Goal: Task Accomplishment & Management: Complete application form

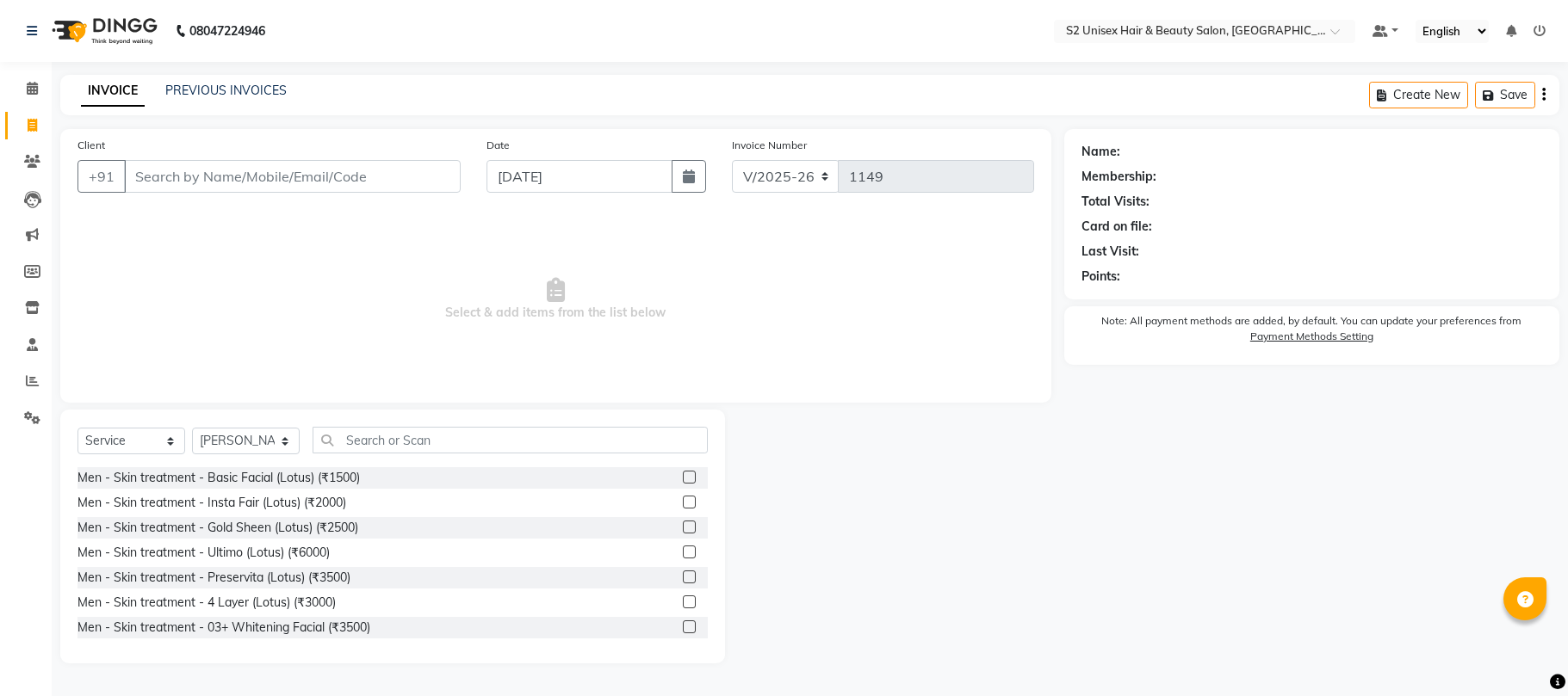
select select "3982"
select select "service"
select select "20295"
drag, startPoint x: 0, startPoint y: 0, endPoint x: 212, endPoint y: 441, distance: 489.3
click at [212, 441] on select "Select Stylist [PERSON_NAME] Gulshan KHUSHI [PERSON_NAME] [PERSON_NAME] S2 salo…" at bounding box center [246, 442] width 107 height 27
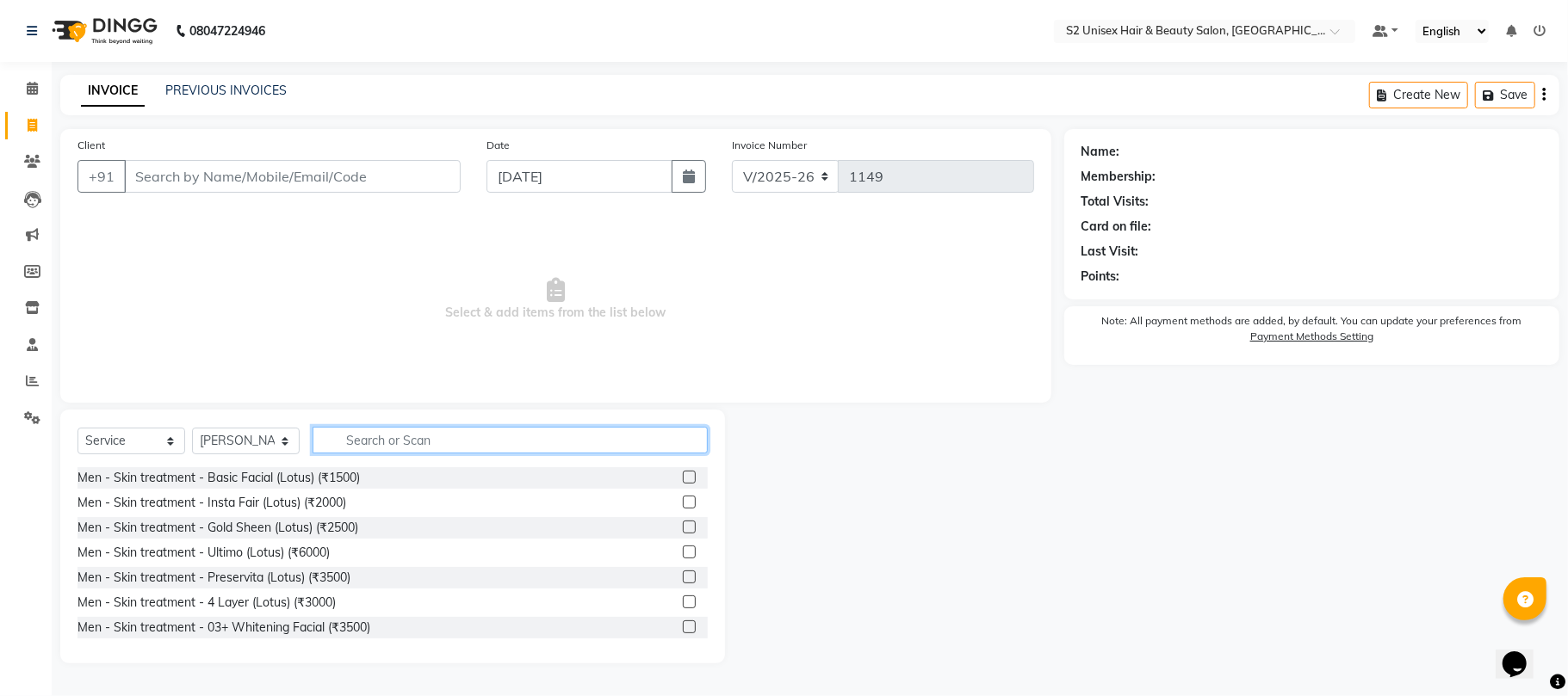
click at [456, 450] on input "text" at bounding box center [509, 441] width 395 height 27
type input "hair"
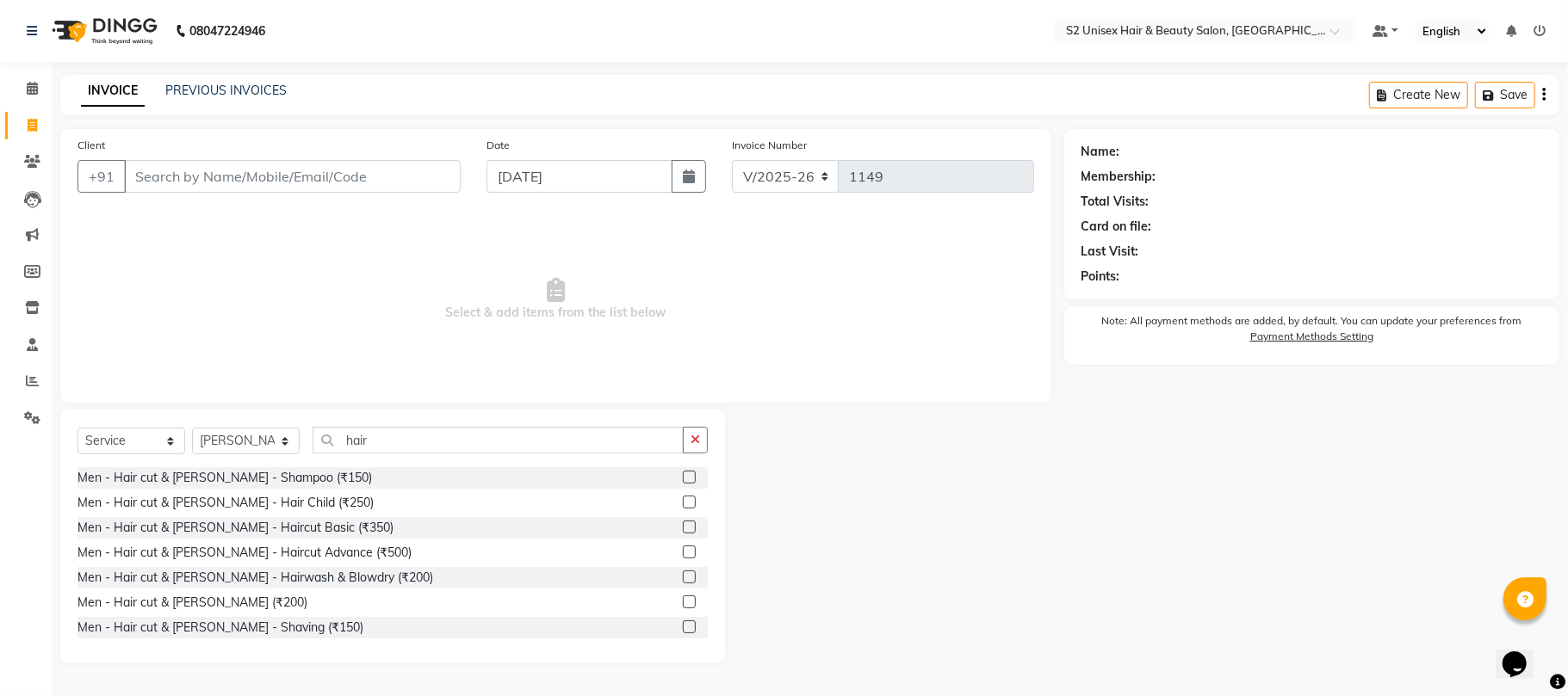
click at [682, 524] on label at bounding box center [688, 527] width 13 height 13
click at [682, 524] on input "checkbox" at bounding box center [688, 529] width 12 height 12
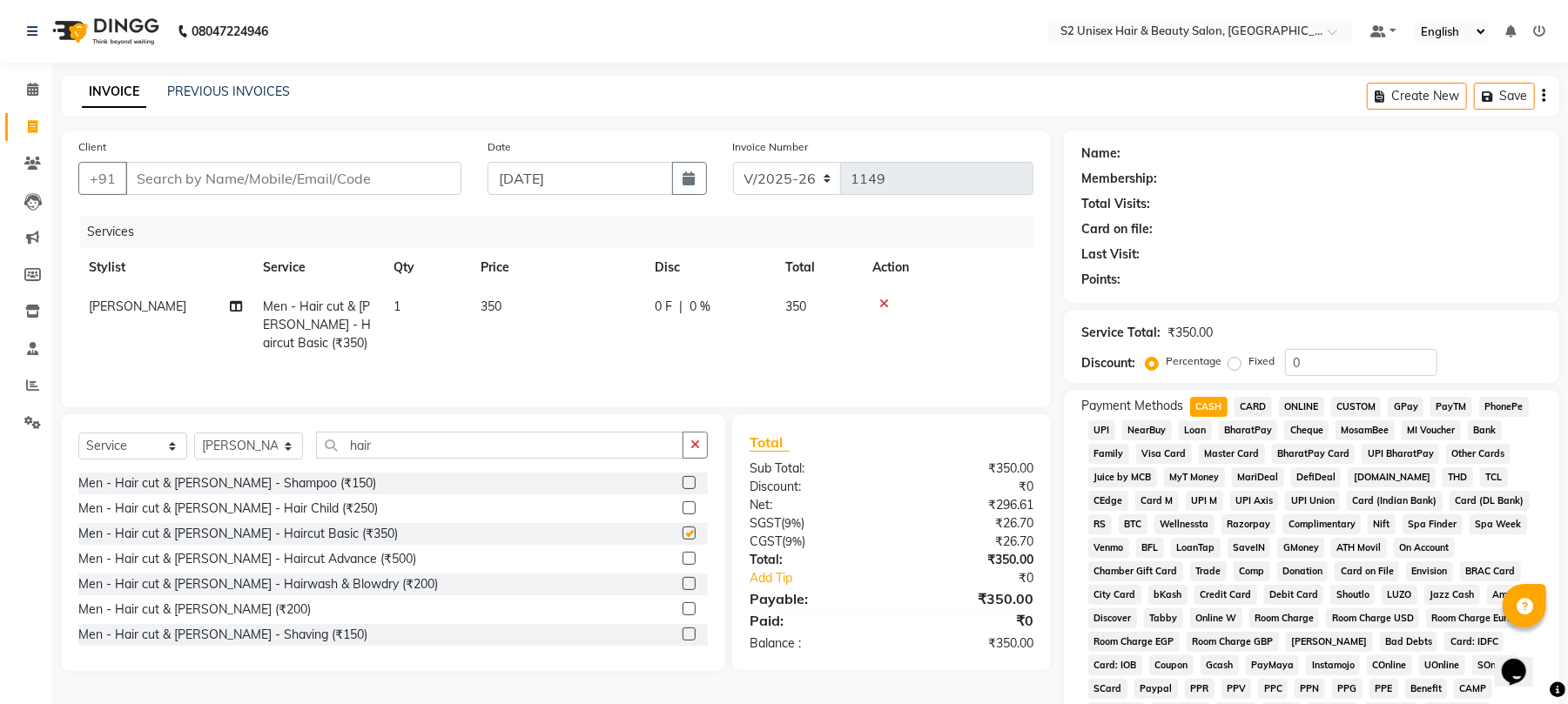
checkbox input "false"
click at [691, 451] on icon "button" at bounding box center [695, 445] width 10 height 12
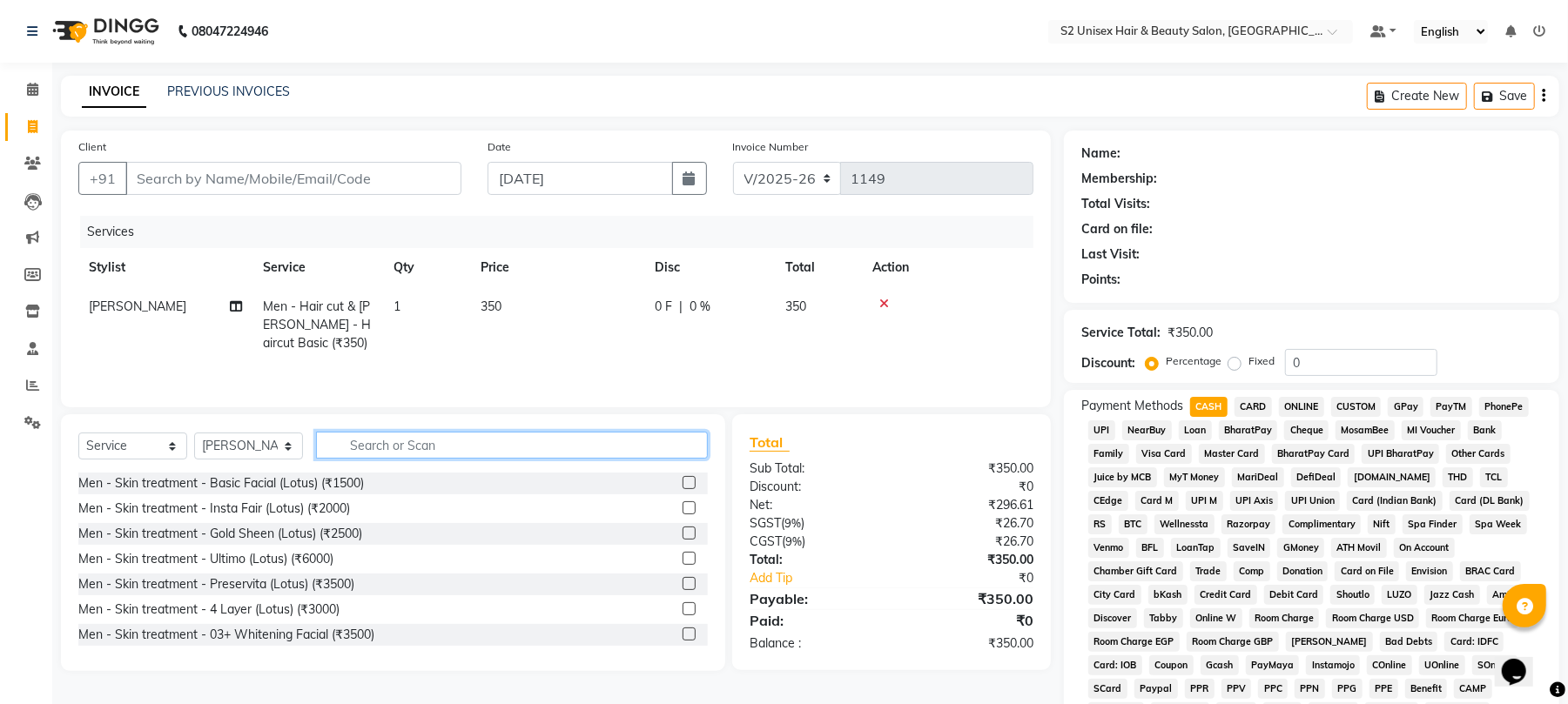
click at [659, 444] on input "text" at bounding box center [511, 446] width 392 height 27
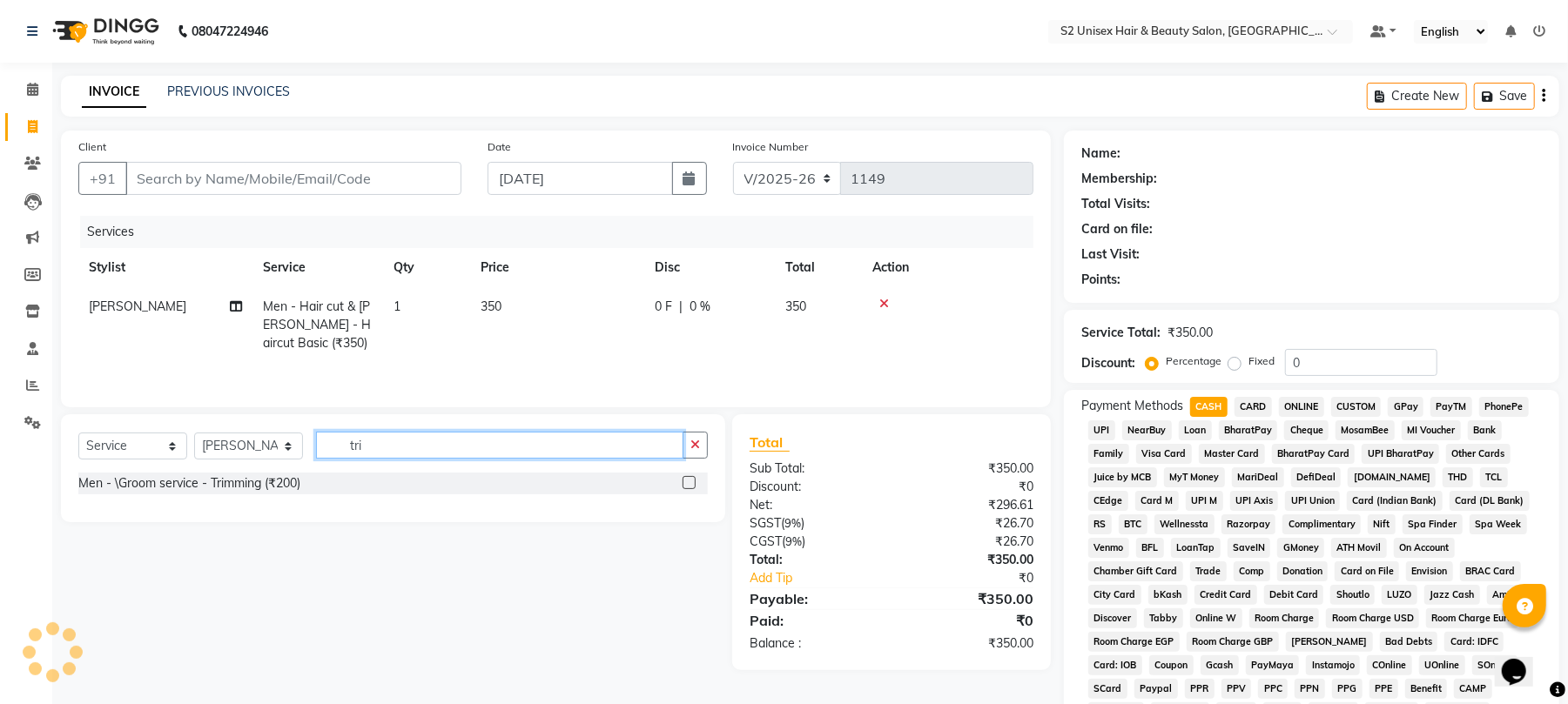
type input "tri"
click at [691, 490] on label at bounding box center [688, 482] width 13 height 13
click at [691, 490] on input "checkbox" at bounding box center [688, 484] width 12 height 12
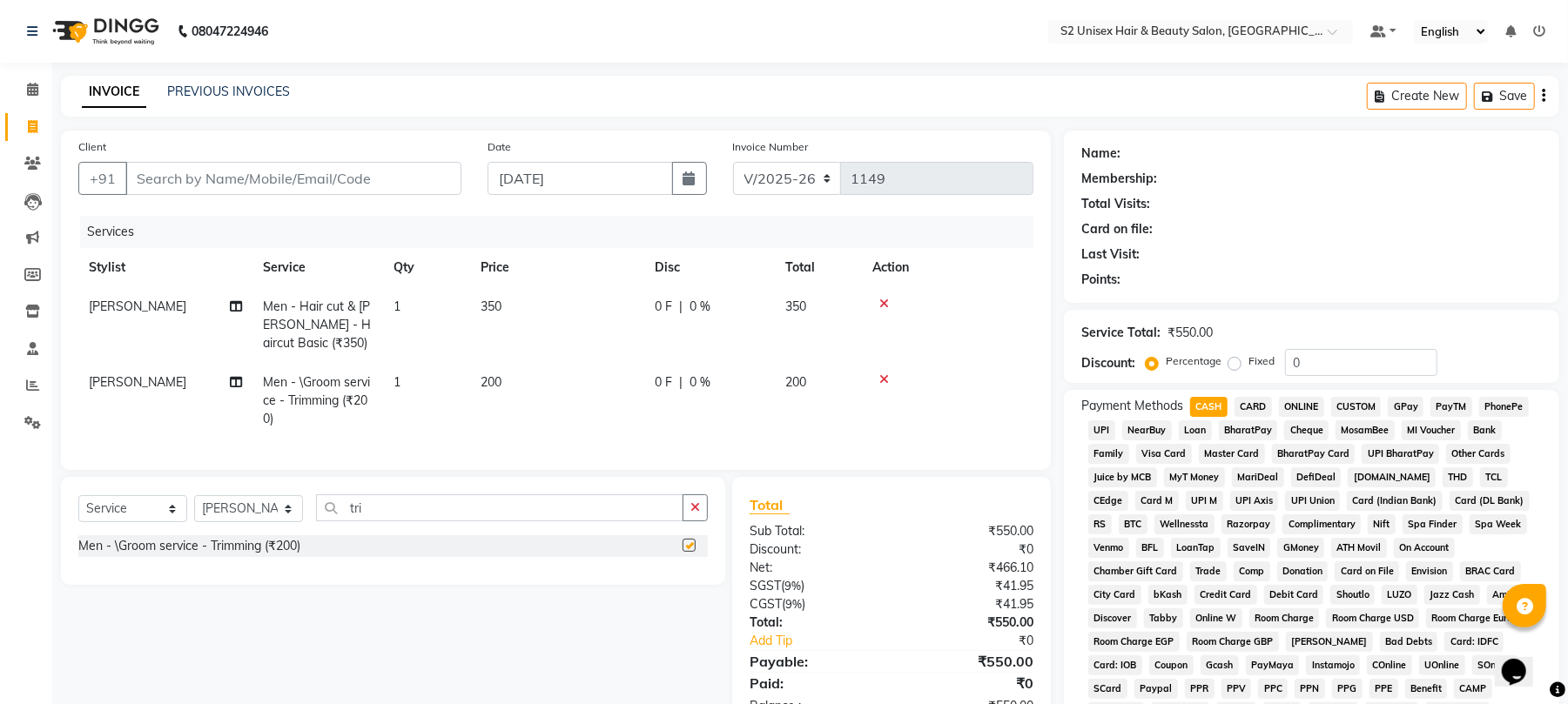
checkbox input "false"
click at [418, 171] on input "Client" at bounding box center [293, 179] width 336 height 33
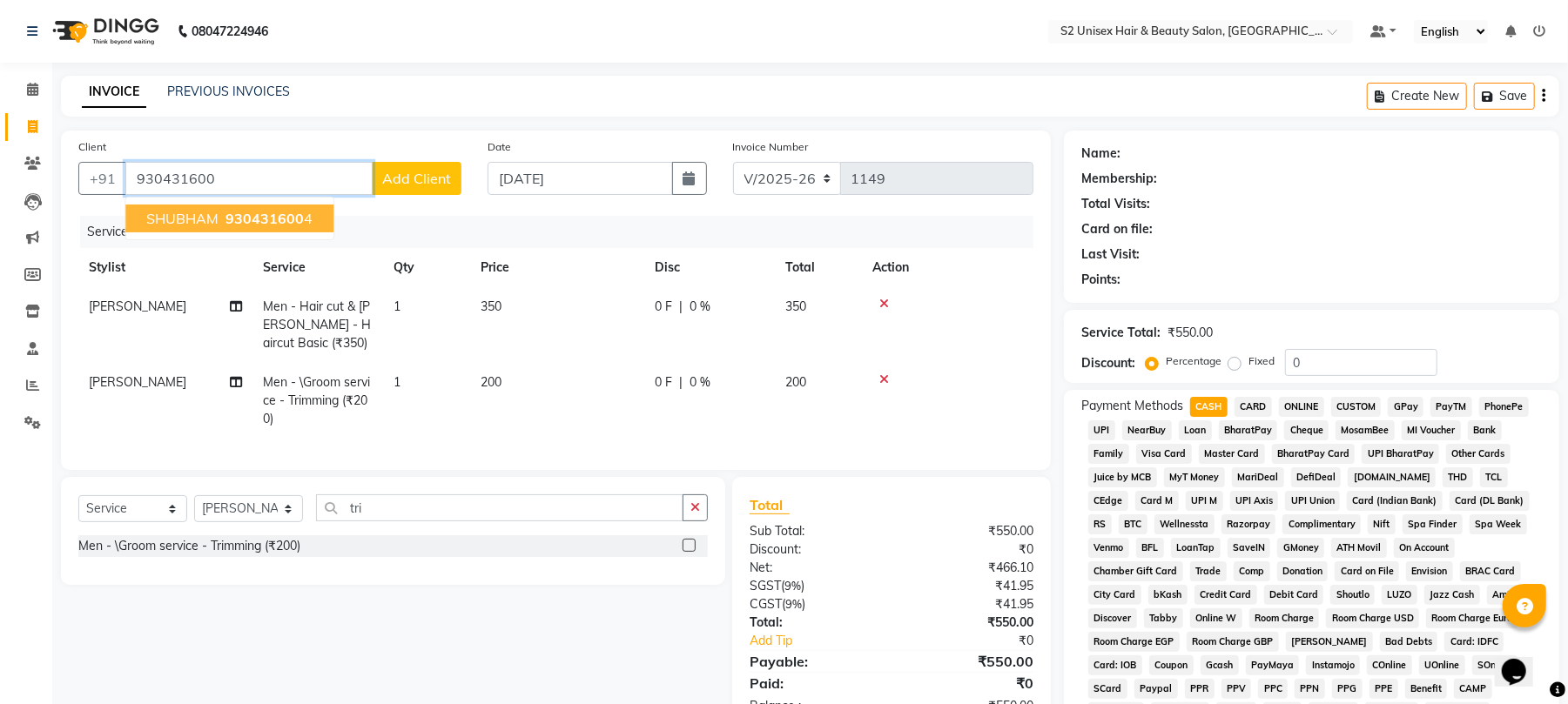
click at [248, 213] on span "930431600" at bounding box center [265, 219] width 78 height 18
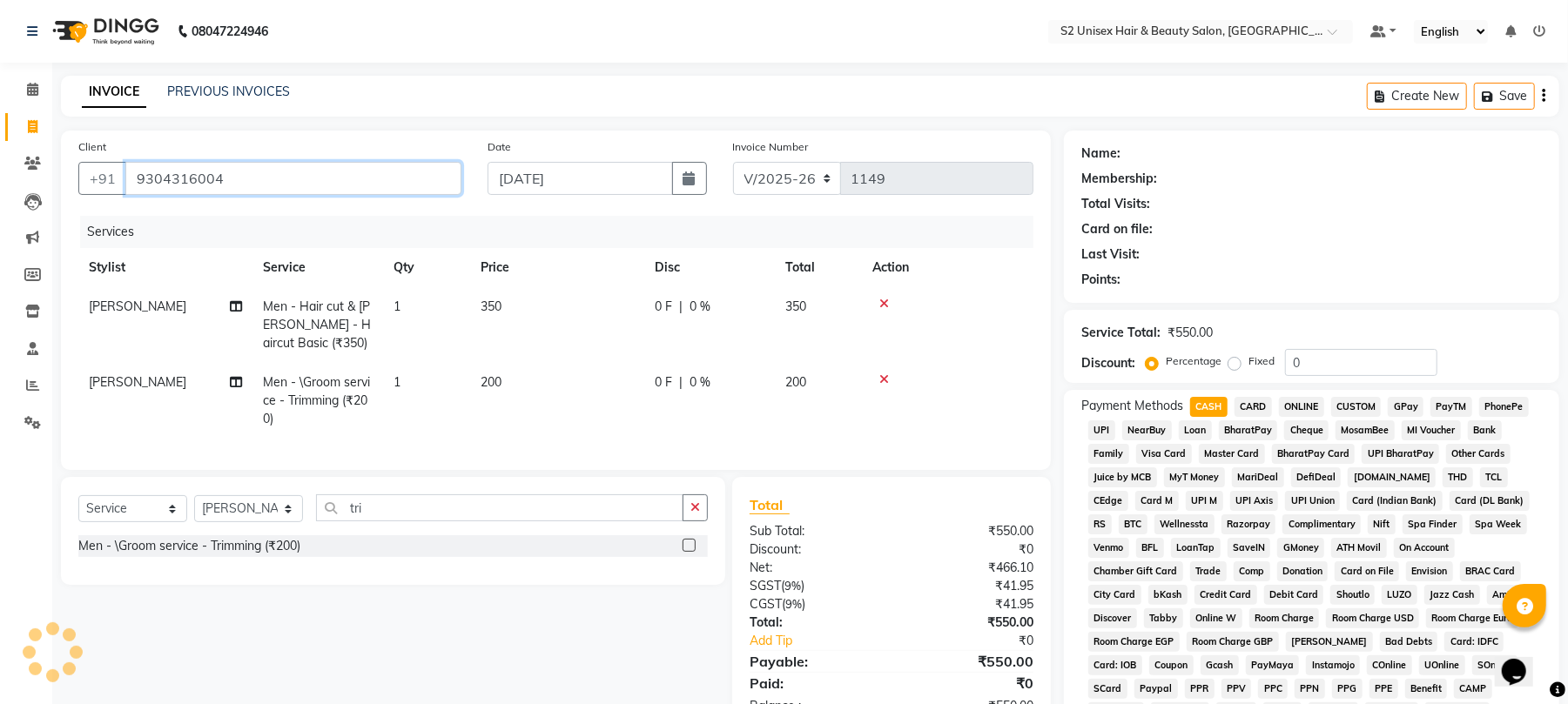
type input "9304316004"
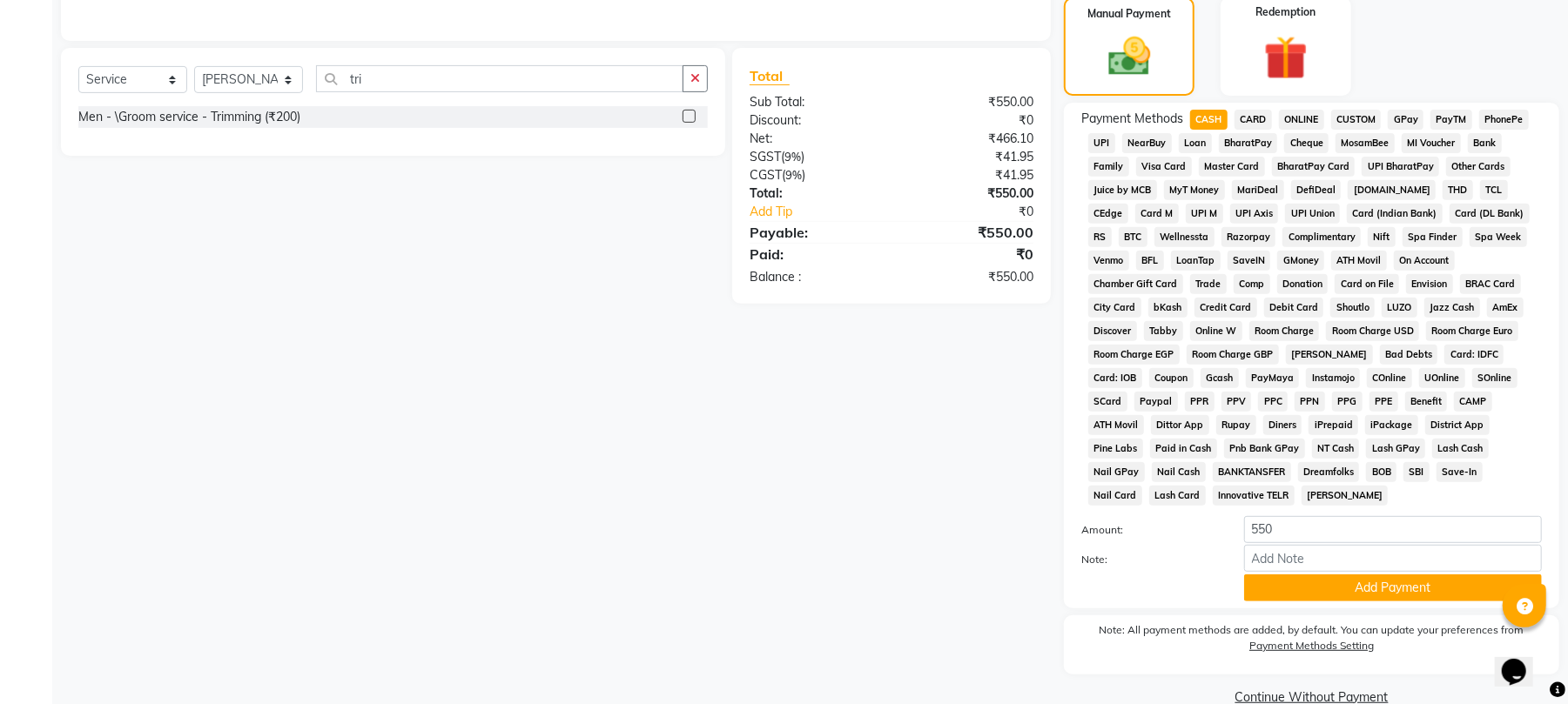
scroll to position [442, 0]
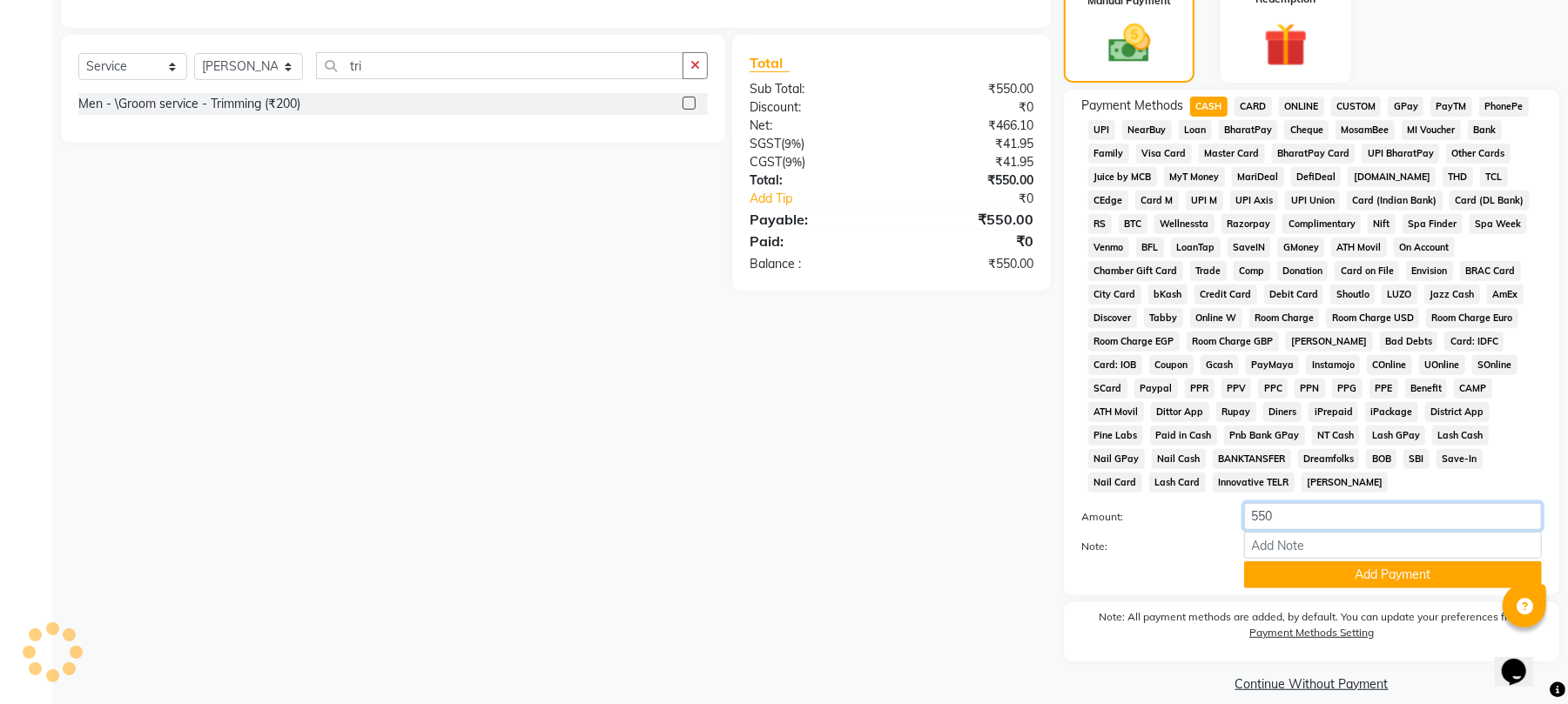
click at [1306, 504] on input "550" at bounding box center [1393, 517] width 298 height 27
type input "500"
click at [1356, 561] on button "Add Payment" at bounding box center [1393, 575] width 298 height 27
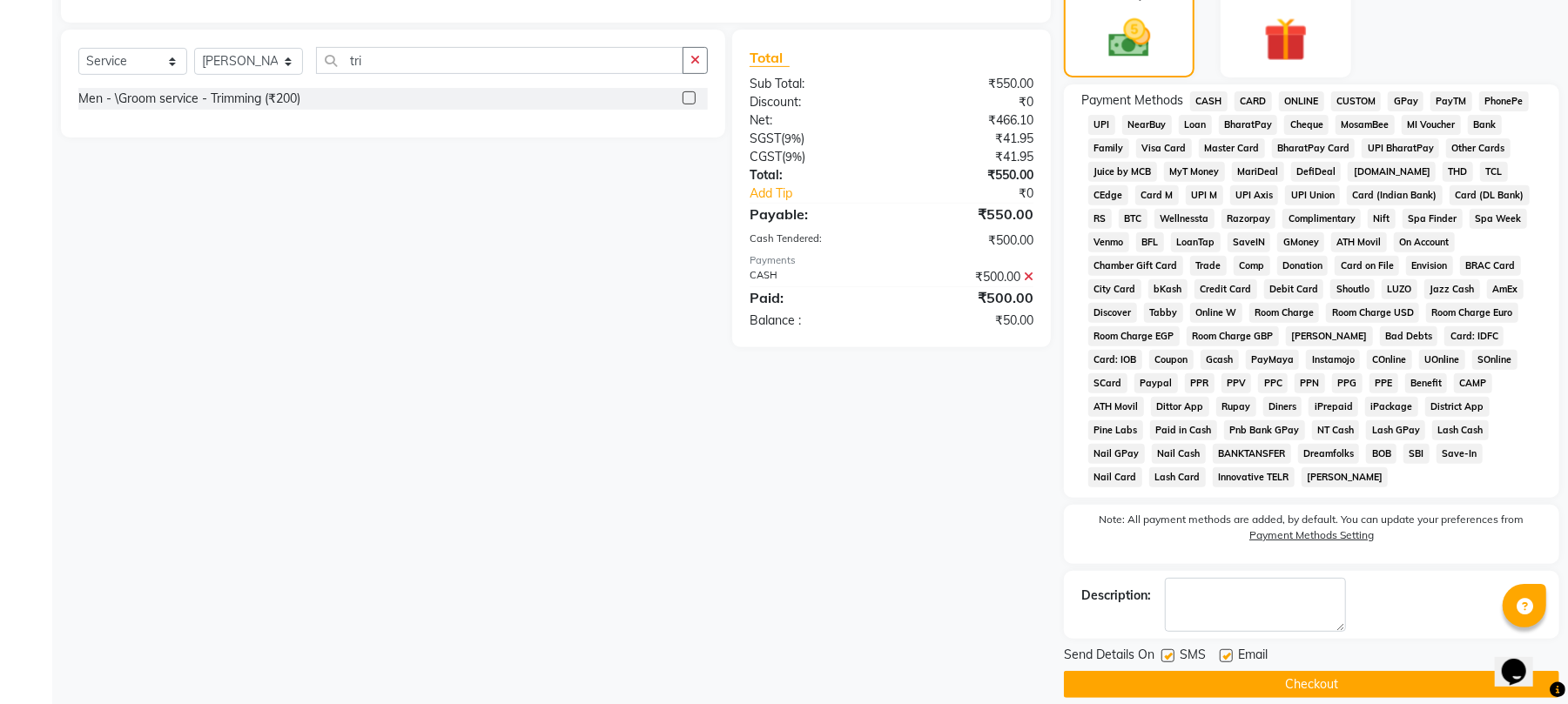
scroll to position [450, 0]
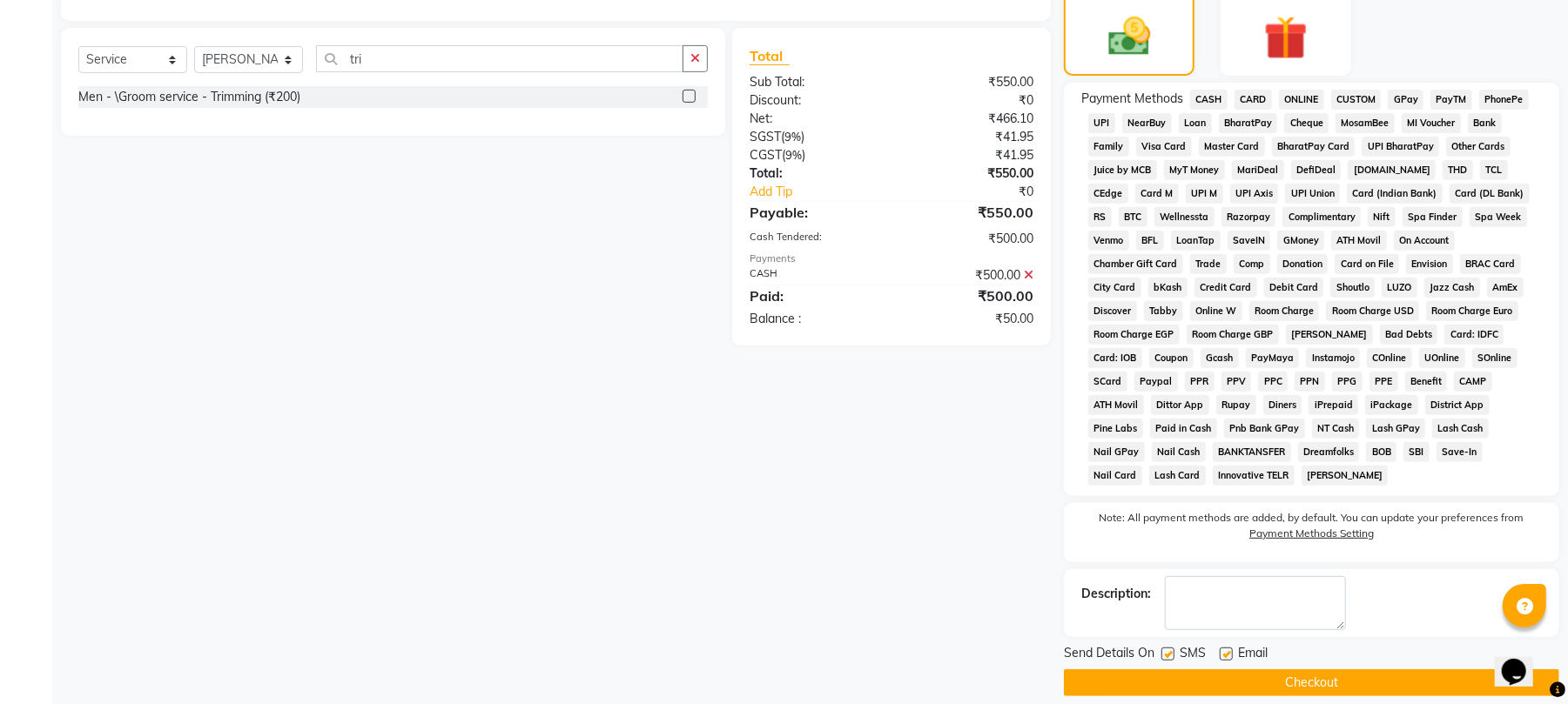
click at [1317, 96] on span "ONLINE" at bounding box center [1301, 100] width 45 height 20
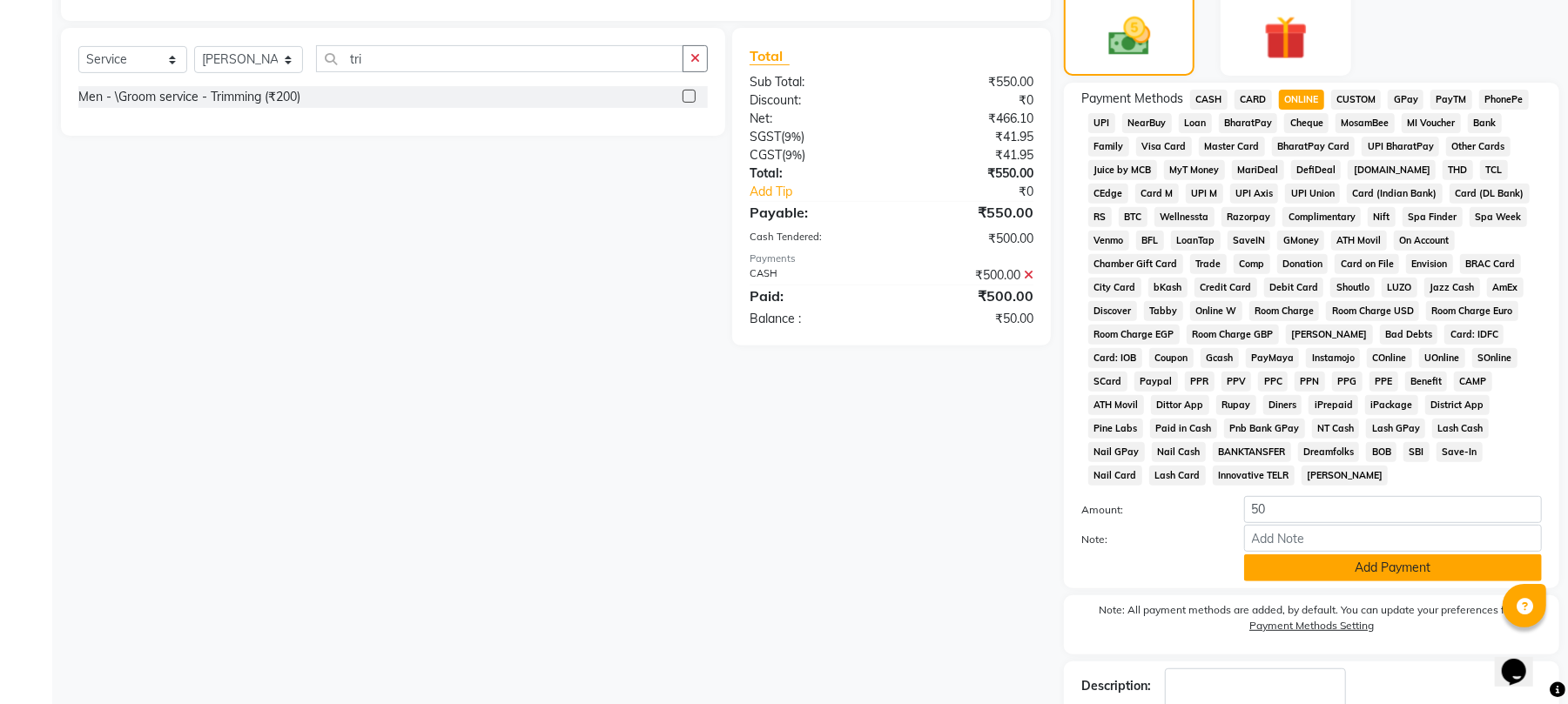
click at [1367, 554] on button "Add Payment" at bounding box center [1393, 568] width 298 height 27
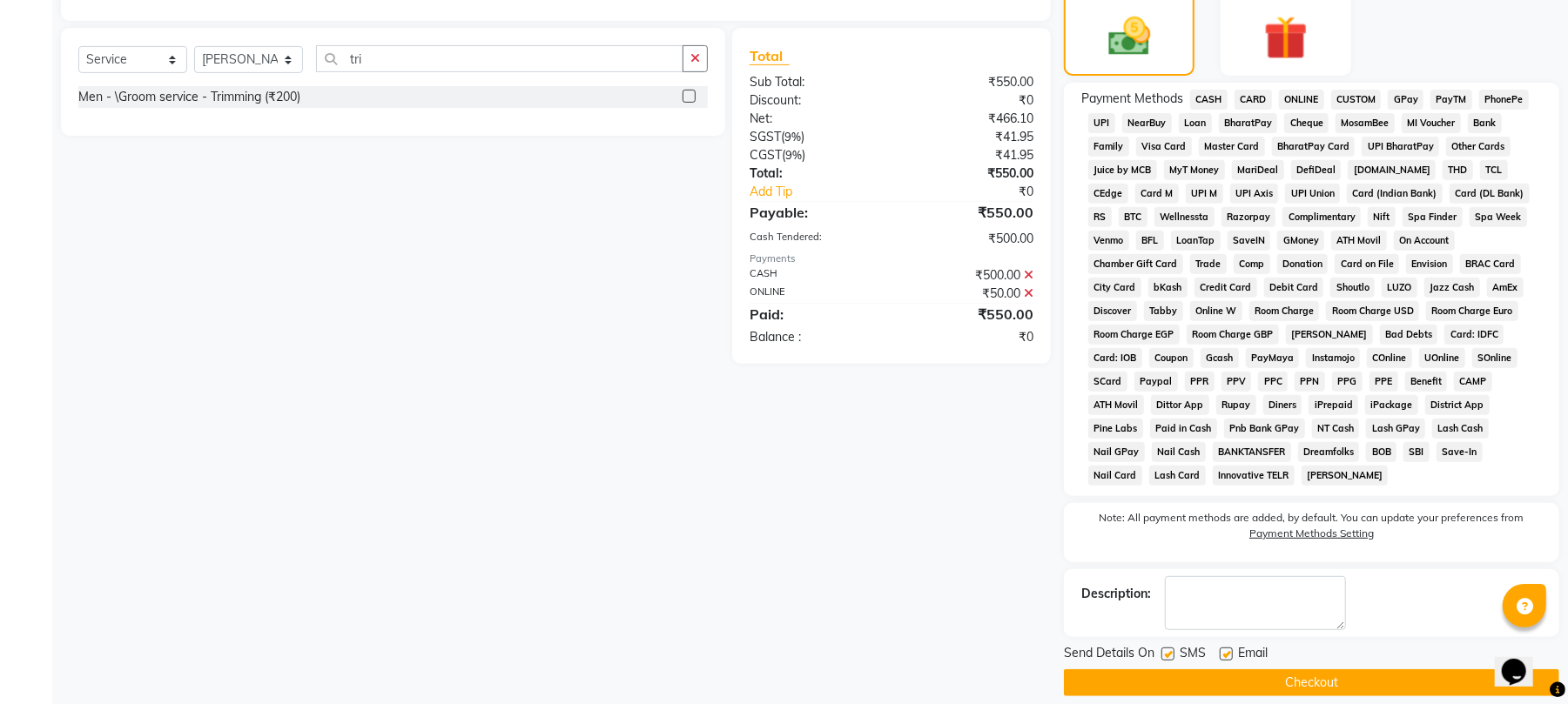
click at [1338, 670] on button "Checkout" at bounding box center [1311, 683] width 496 height 27
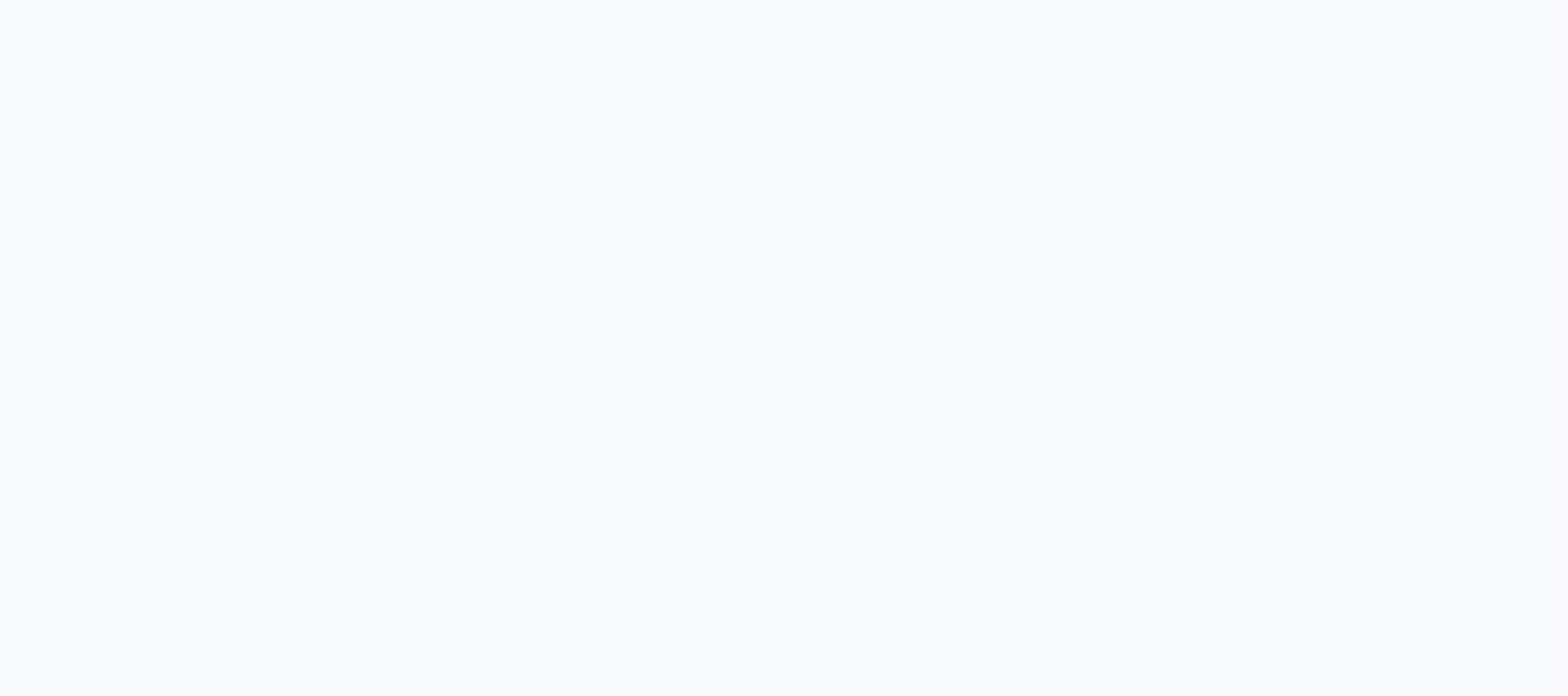
select select "service"
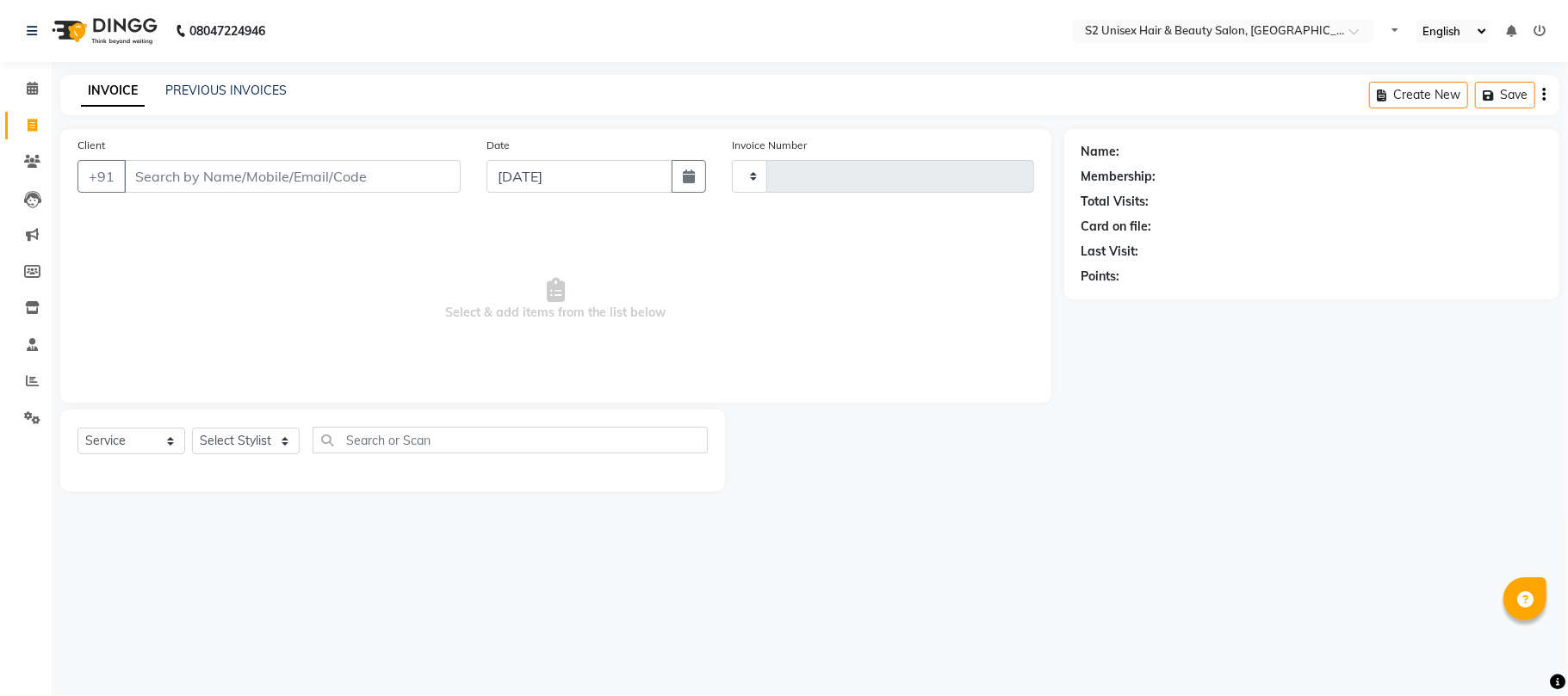
type input "1150"
select select "3982"
click at [35, 83] on icon at bounding box center [33, 88] width 12 height 13
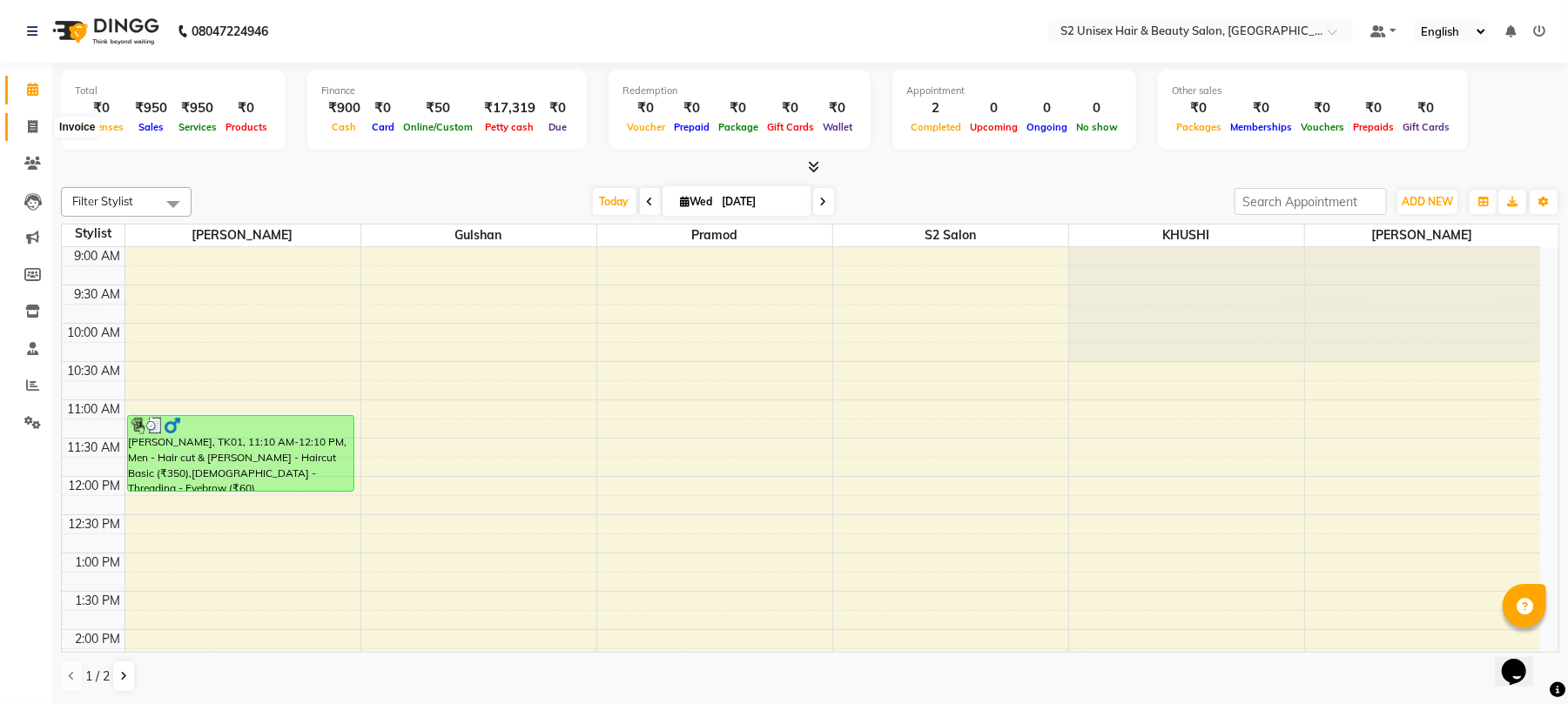
click at [33, 126] on icon at bounding box center [32, 126] width 10 height 13
select select "service"
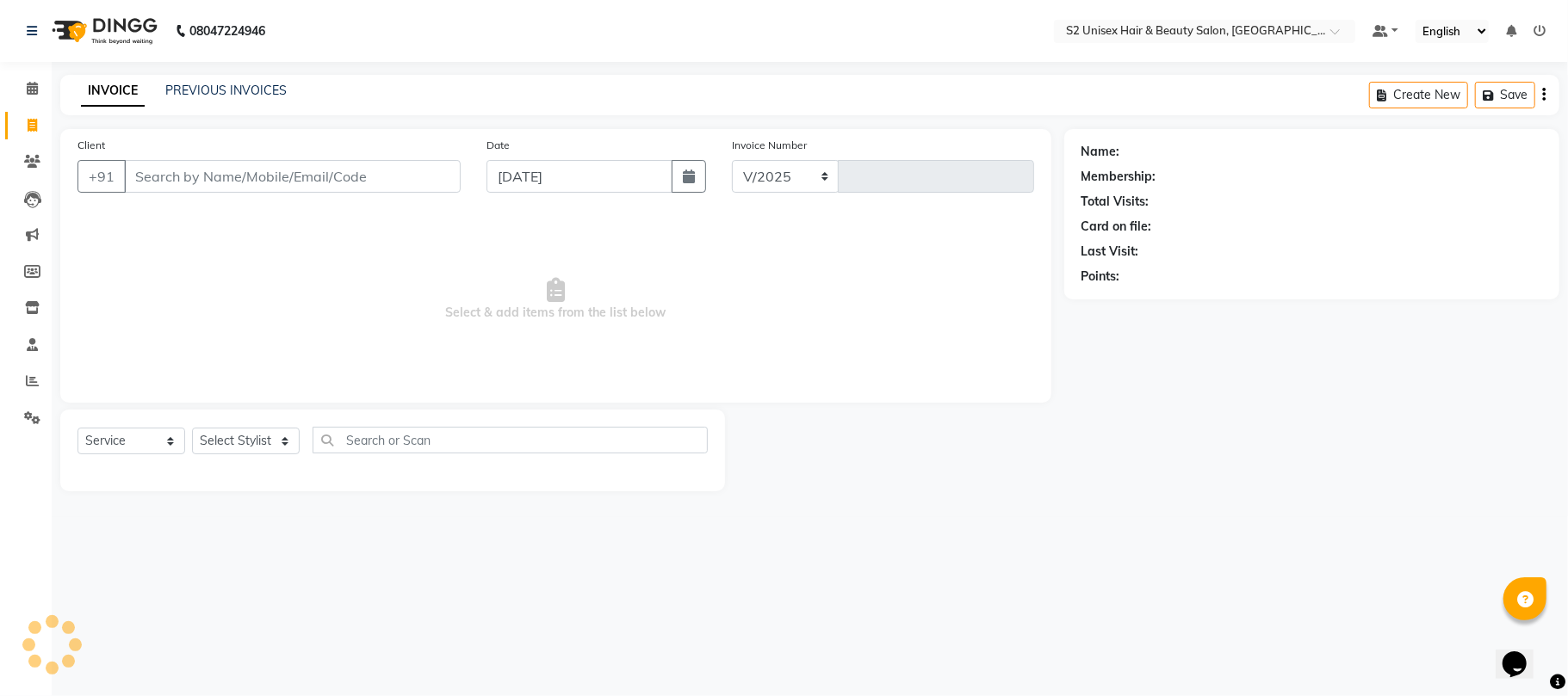
select select "3982"
type input "1150"
click at [208, 169] on input "Client" at bounding box center [292, 177] width 336 height 33
click at [207, 442] on select "Select Stylist [PERSON_NAME] Gulshan KHUSHI [PERSON_NAME] [PERSON_NAME] S2 salo…" at bounding box center [246, 442] width 107 height 27
select select "20295"
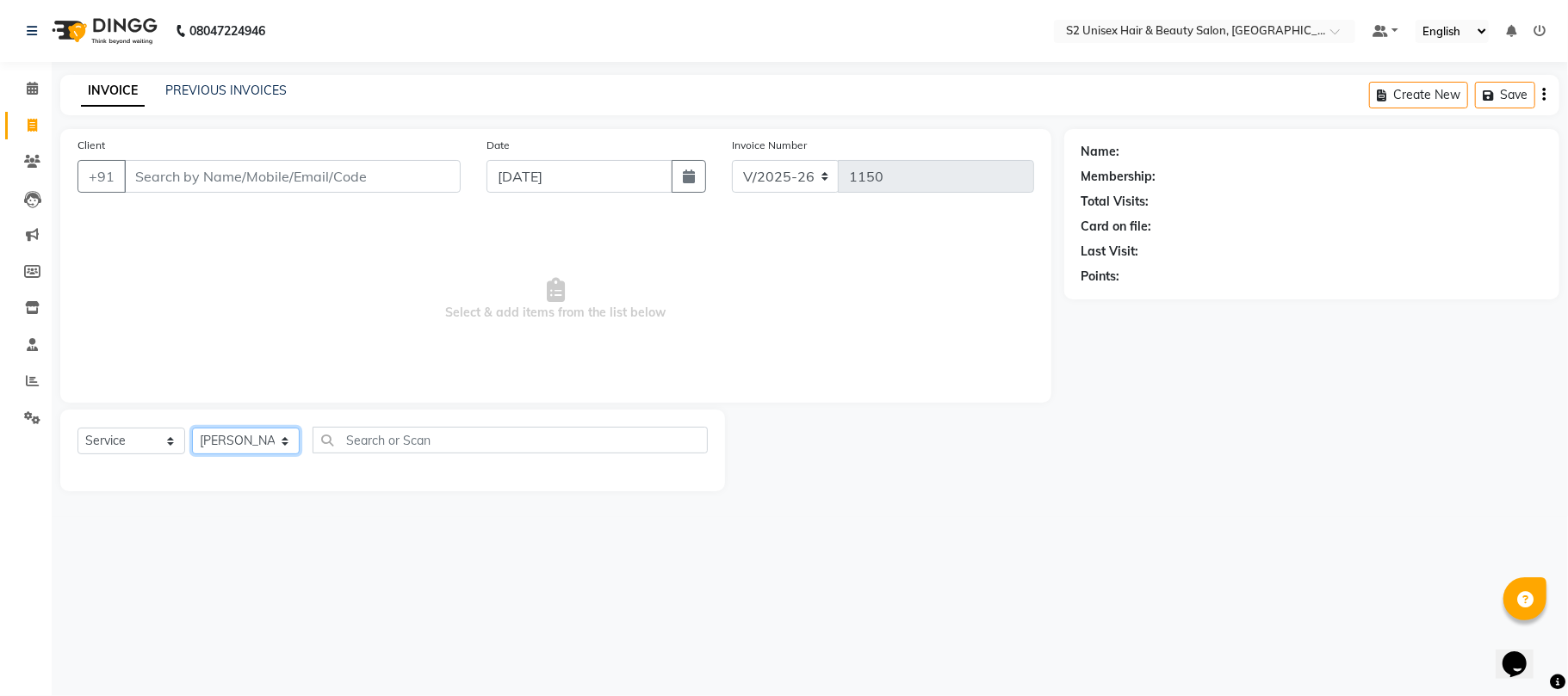
click at [192, 428] on select "Select Stylist [PERSON_NAME] Gulshan KHUSHI [PERSON_NAME] [PERSON_NAME] S2 salo…" at bounding box center [246, 442] width 107 height 27
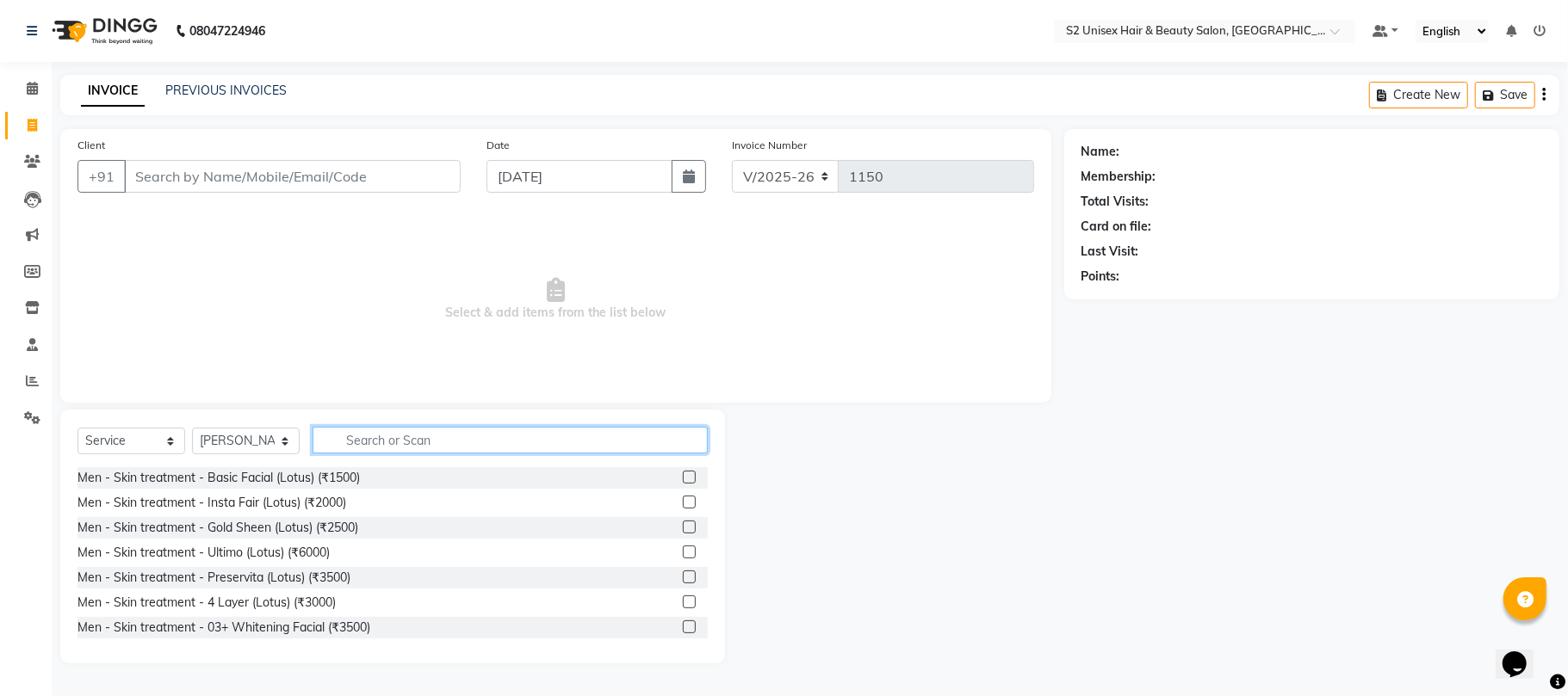
click at [365, 445] on input "text" at bounding box center [509, 441] width 395 height 27
type input "hair"
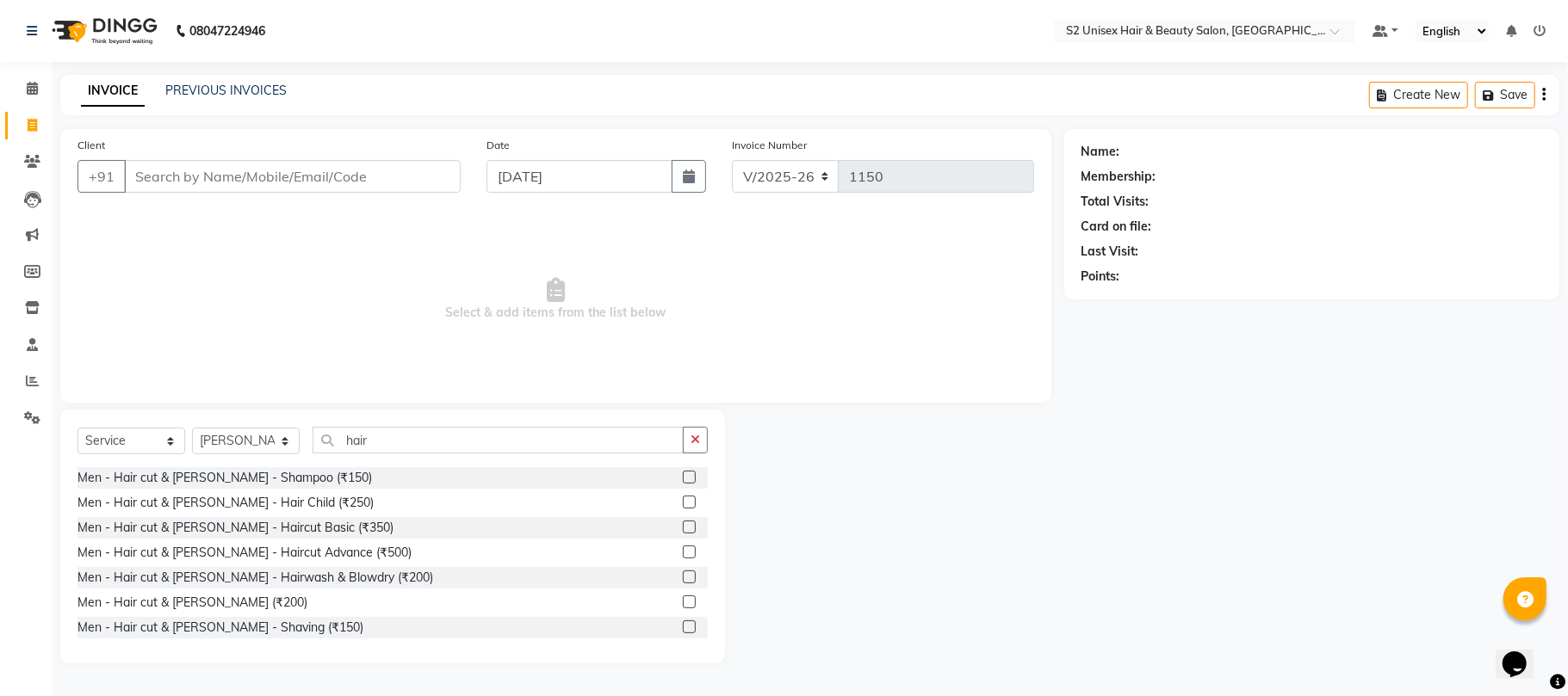
click at [682, 529] on label at bounding box center [688, 527] width 13 height 13
click at [682, 529] on input "checkbox" at bounding box center [688, 529] width 12 height 12
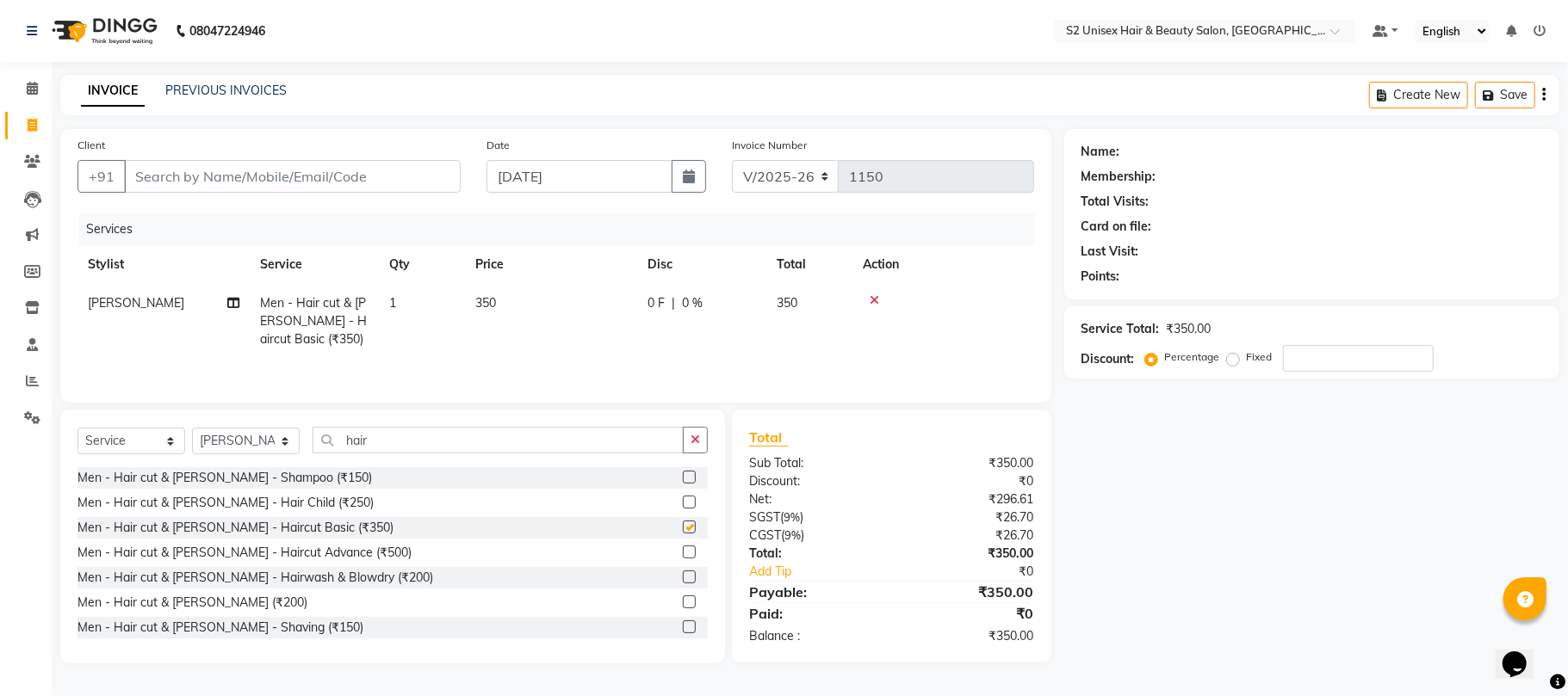
checkbox input "false"
click at [687, 449] on button "button" at bounding box center [695, 441] width 25 height 27
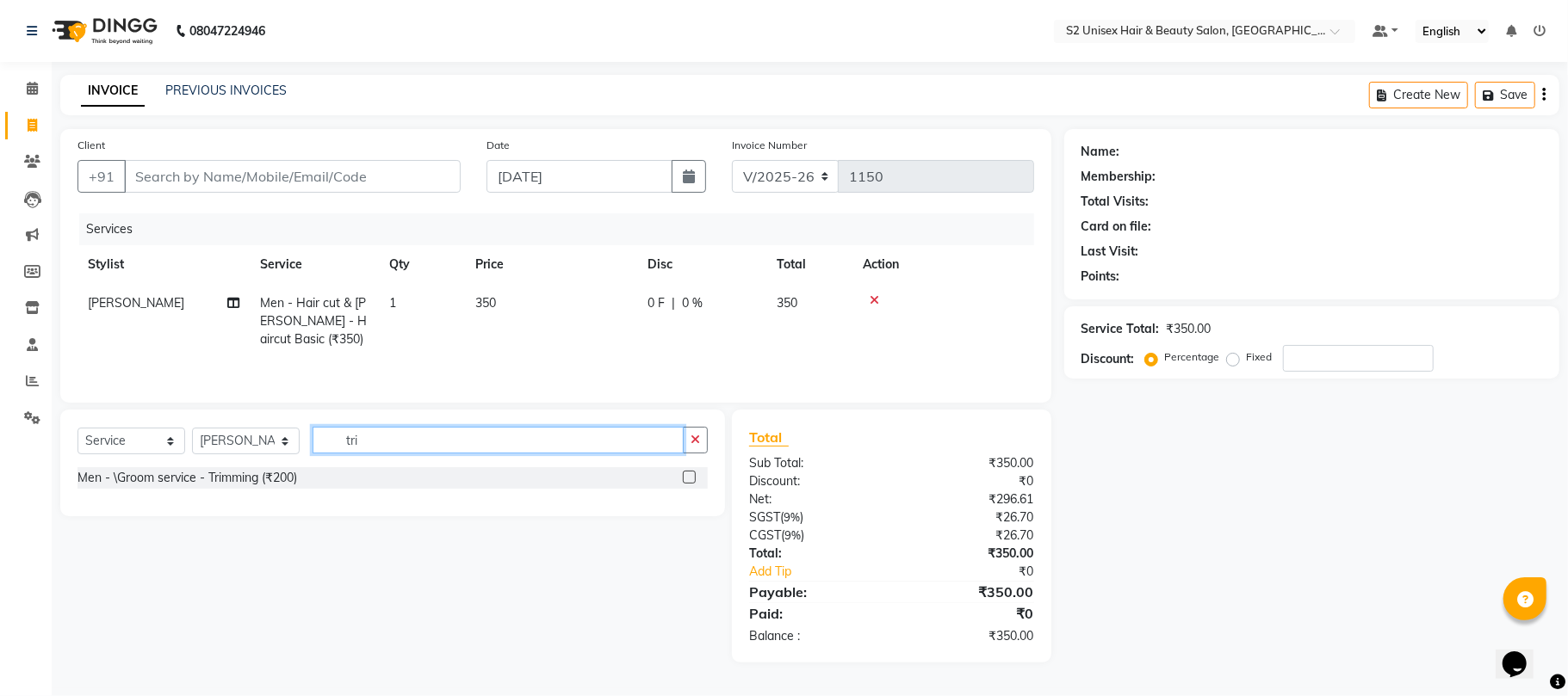
type input "tri"
click at [685, 480] on label at bounding box center [688, 477] width 13 height 13
click at [685, 480] on input "checkbox" at bounding box center [688, 478] width 12 height 12
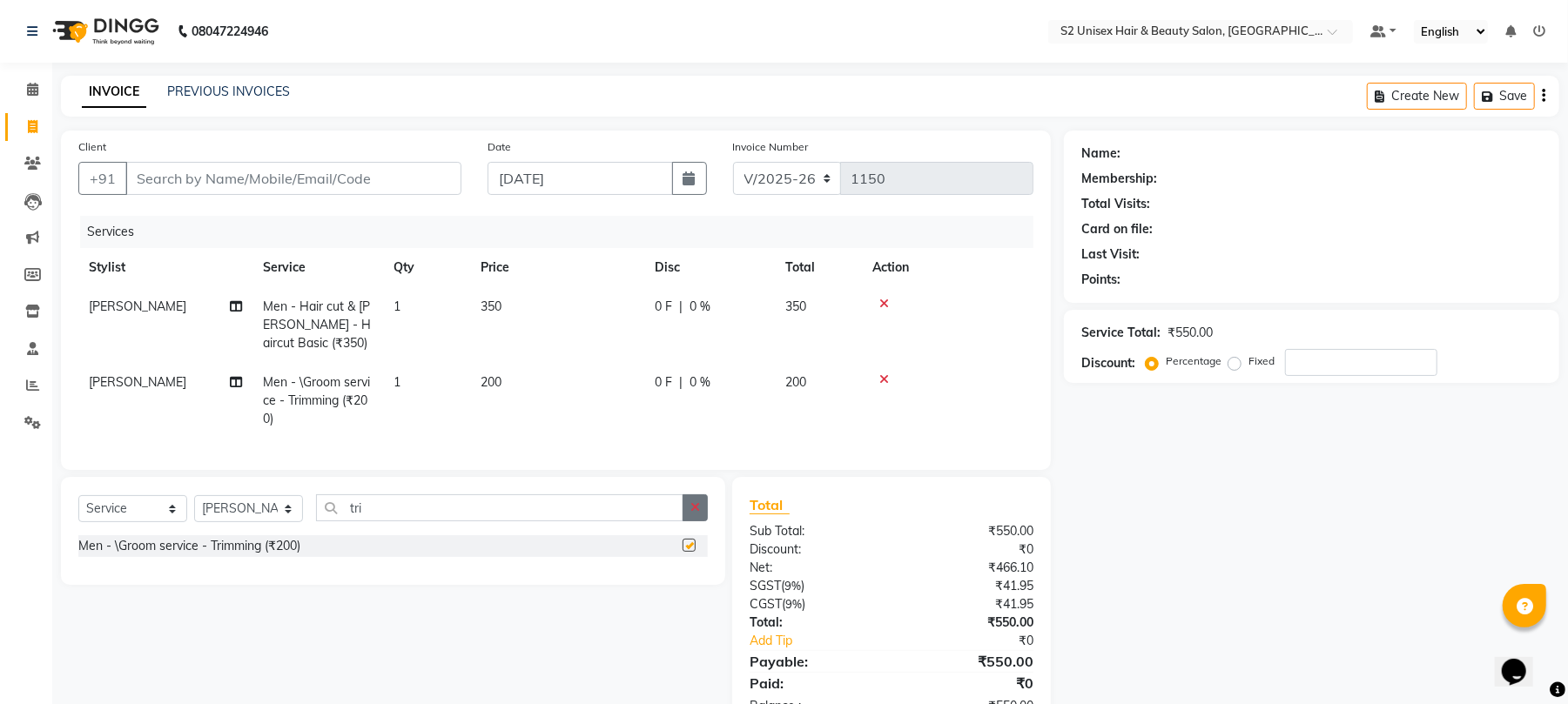
checkbox input "false"
click at [707, 520] on button "button" at bounding box center [695, 508] width 25 height 27
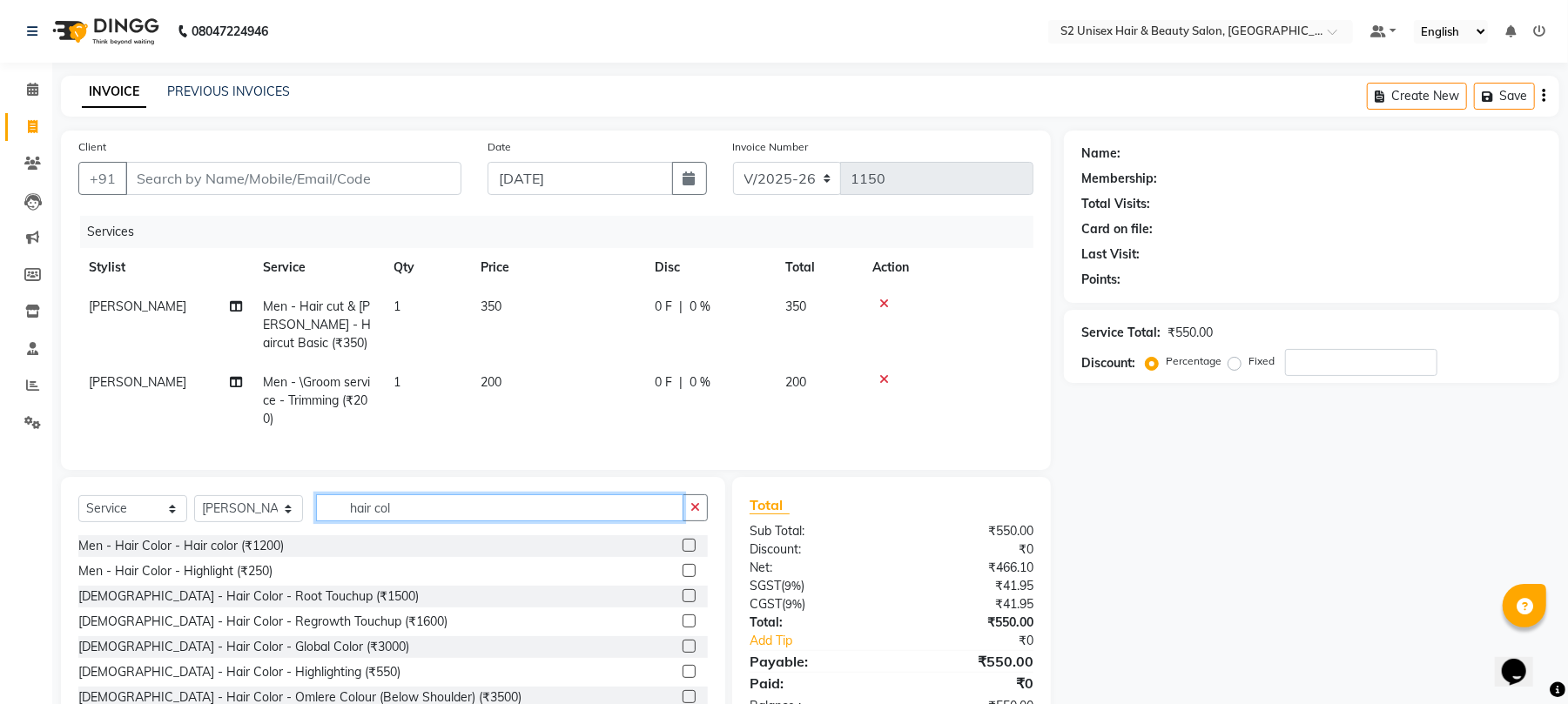
type input "hair col"
click at [682, 552] on label at bounding box center [688, 545] width 13 height 13
click at [682, 552] on input "checkbox" at bounding box center [688, 547] width 12 height 12
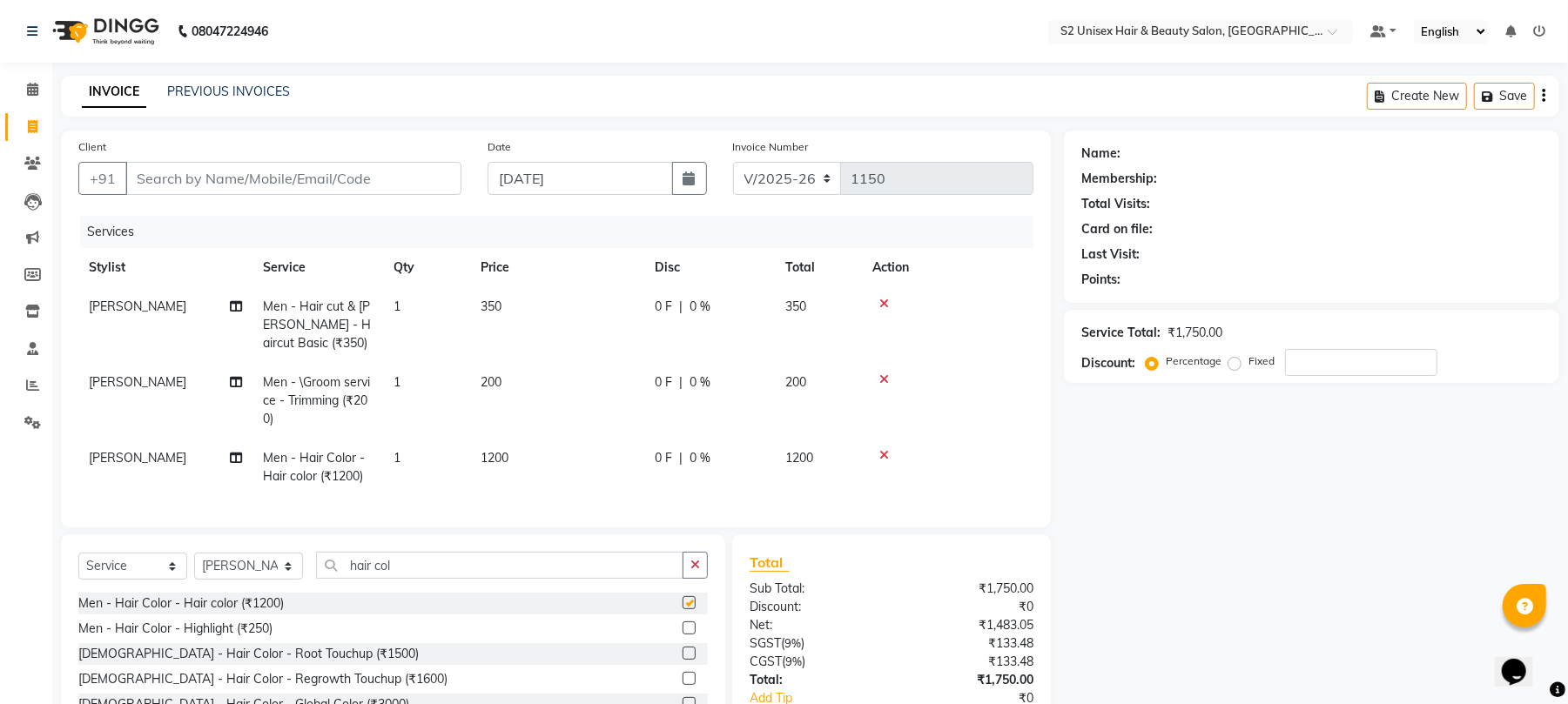
checkbox input "false"
click at [690, 568] on div "Select Service Product Membership Package Voucher Prepaid Gift Card Select Styl…" at bounding box center [393, 663] width 665 height 257
click at [695, 576] on button "button" at bounding box center [695, 566] width 25 height 27
click at [421, 303] on td "1" at bounding box center [426, 325] width 87 height 75
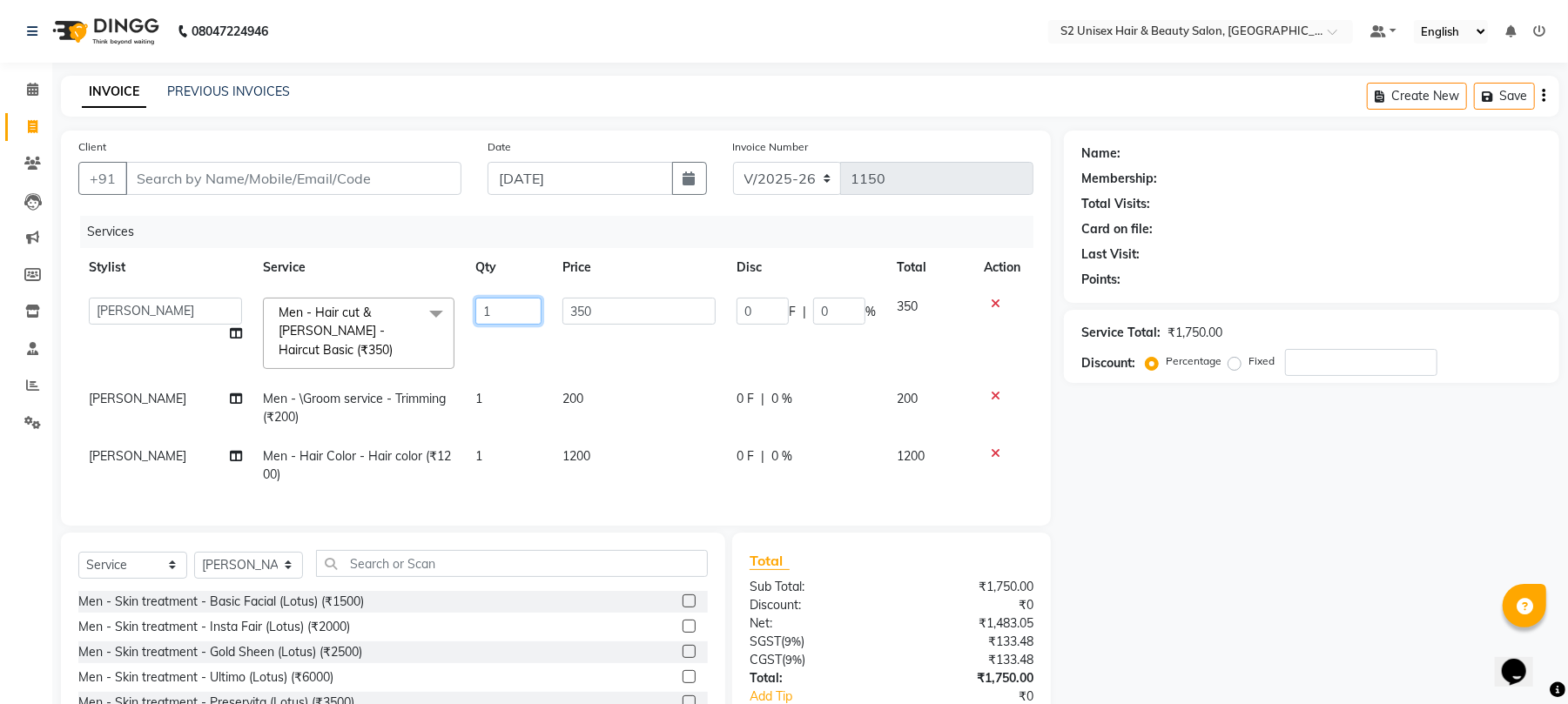
click at [499, 299] on input "1" at bounding box center [508, 312] width 66 height 27
type input "2"
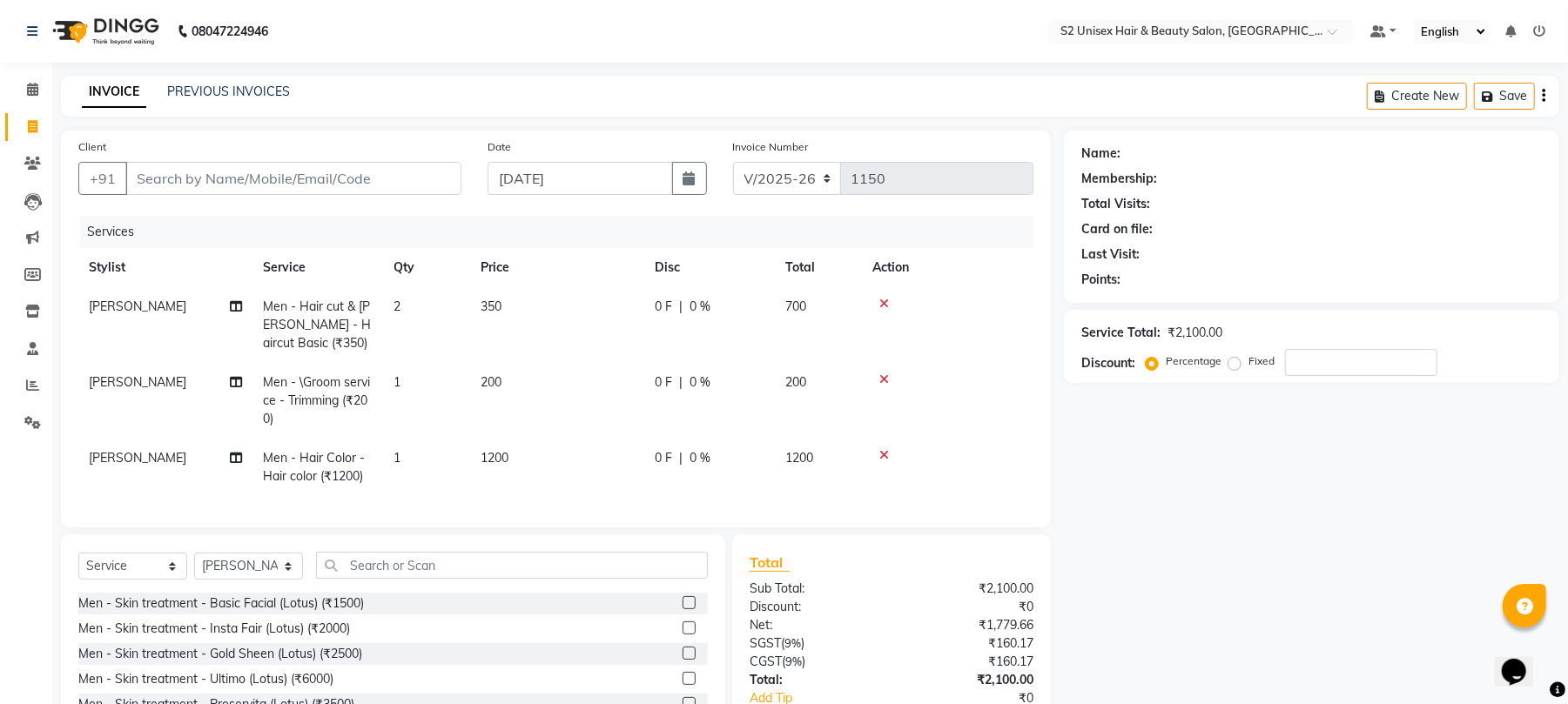
click at [499, 370] on tr "[PERSON_NAME] Men - \Groom service - Trimming (₹200) 1 200 0 F | 0 % 200" at bounding box center [555, 400] width 955 height 75
click at [435, 374] on td "1" at bounding box center [426, 400] width 87 height 75
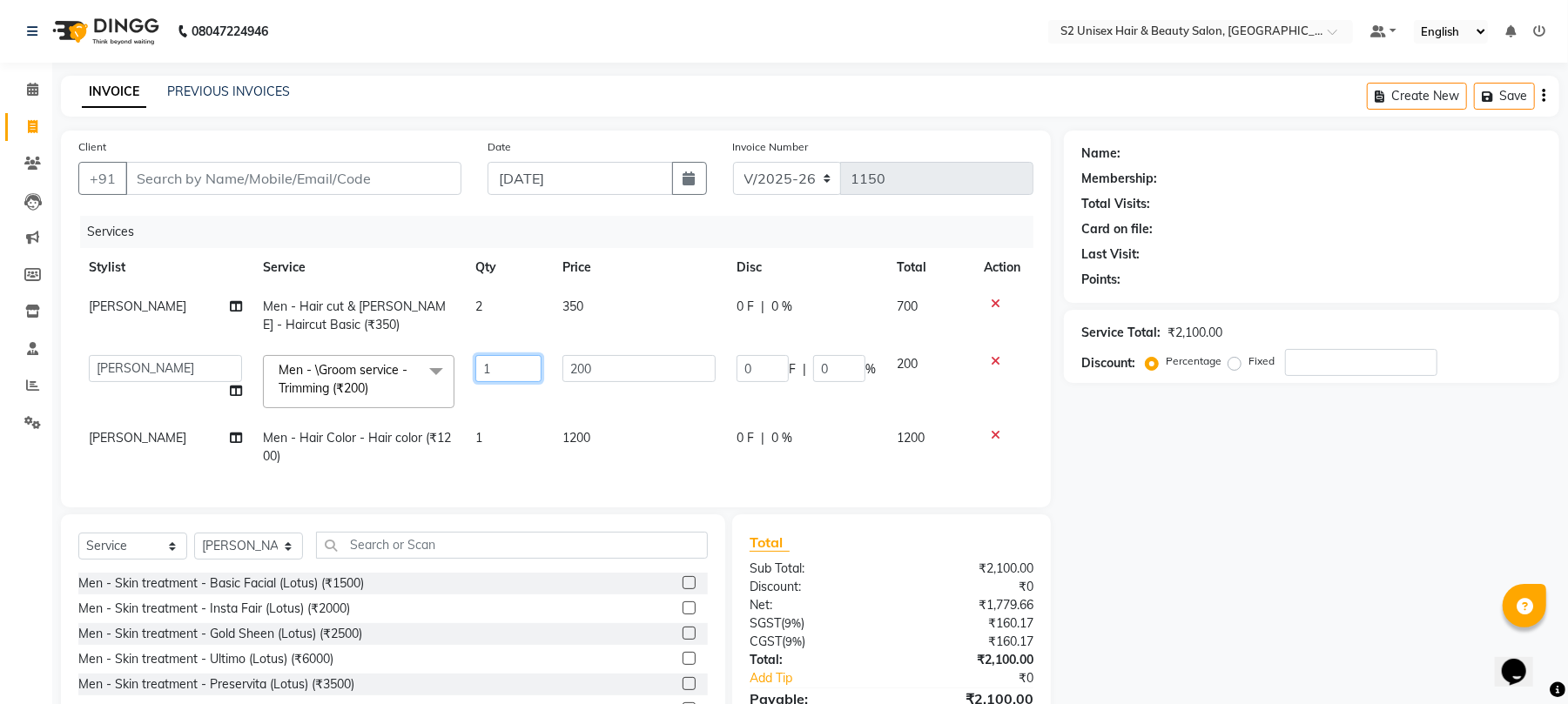
click at [517, 363] on input "1" at bounding box center [508, 369] width 66 height 27
type input "2"
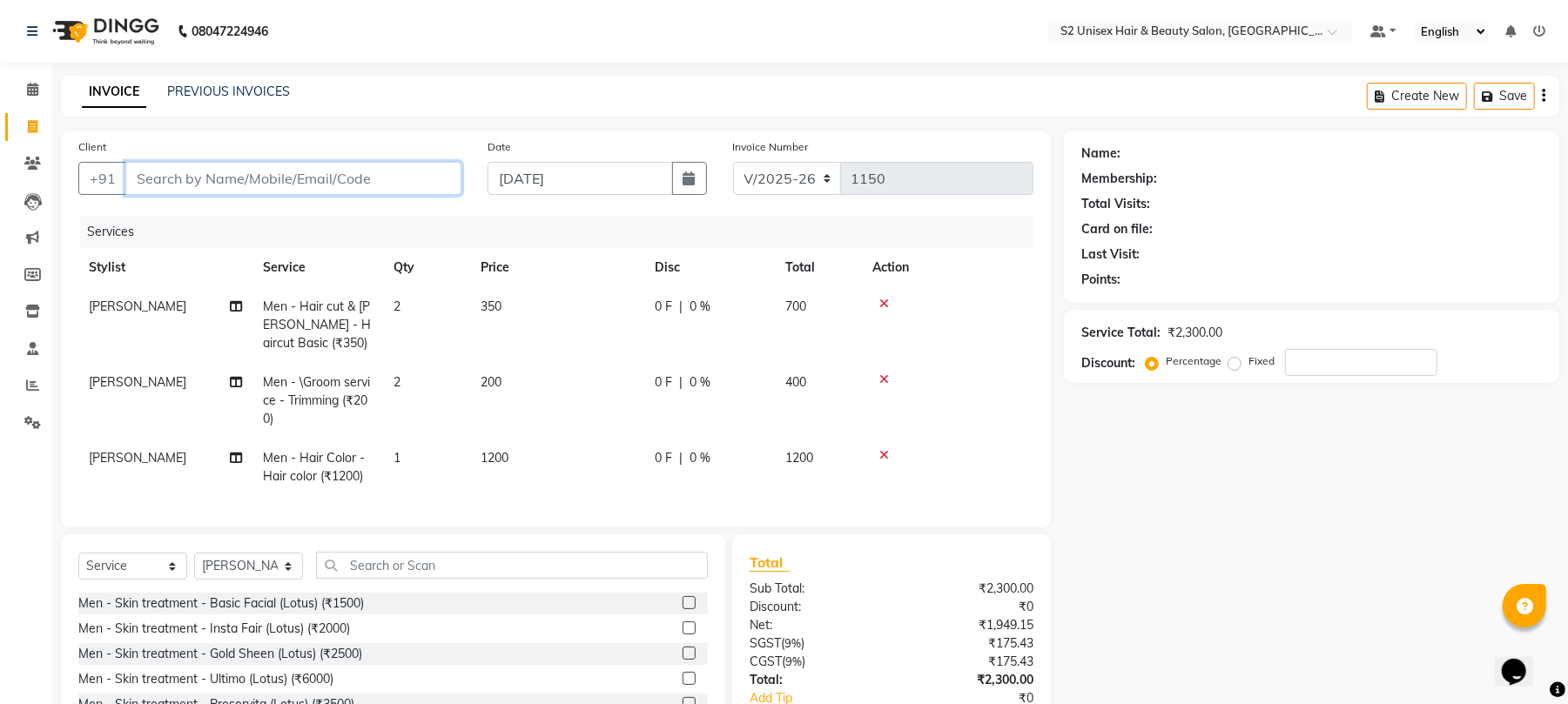
click at [250, 172] on input "Client" at bounding box center [293, 179] width 336 height 33
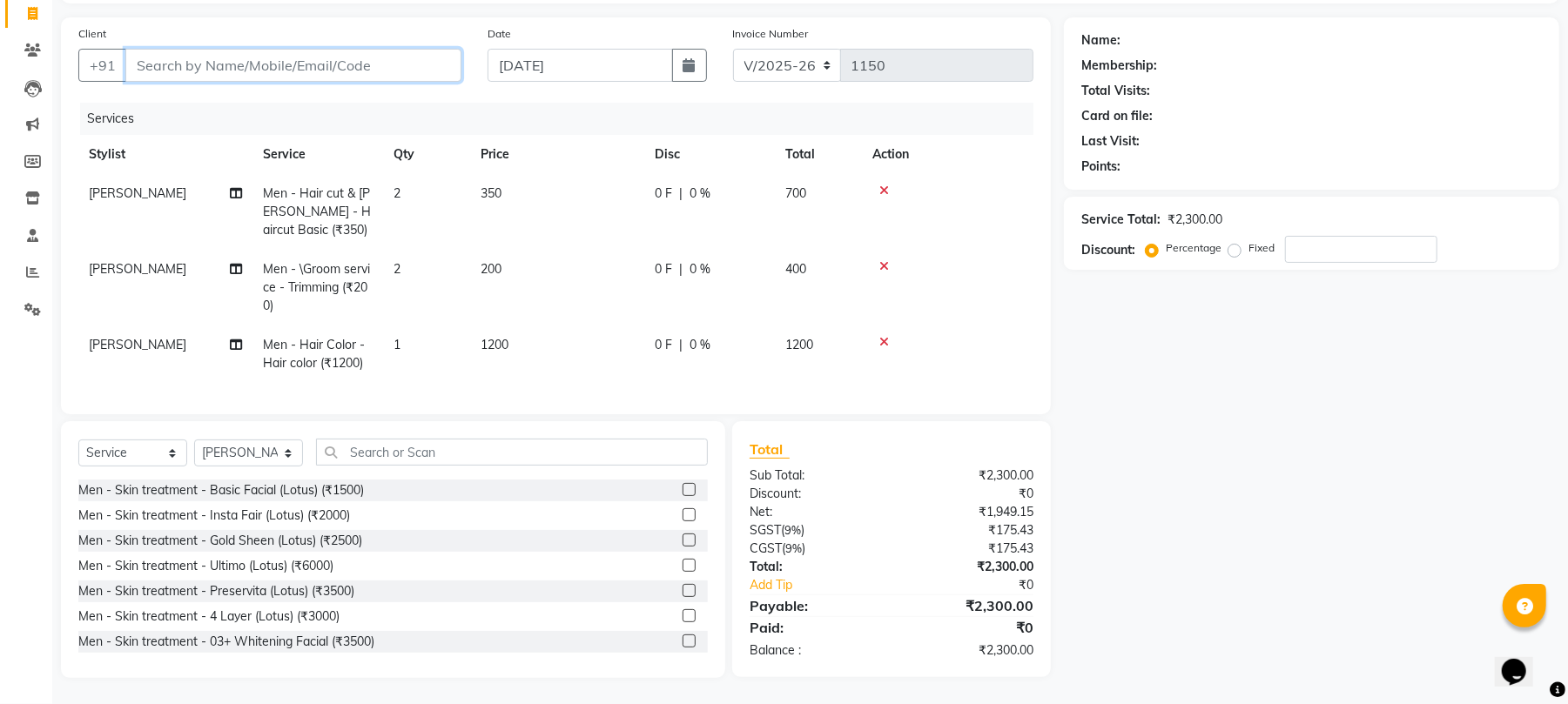
type input "9"
type input "0"
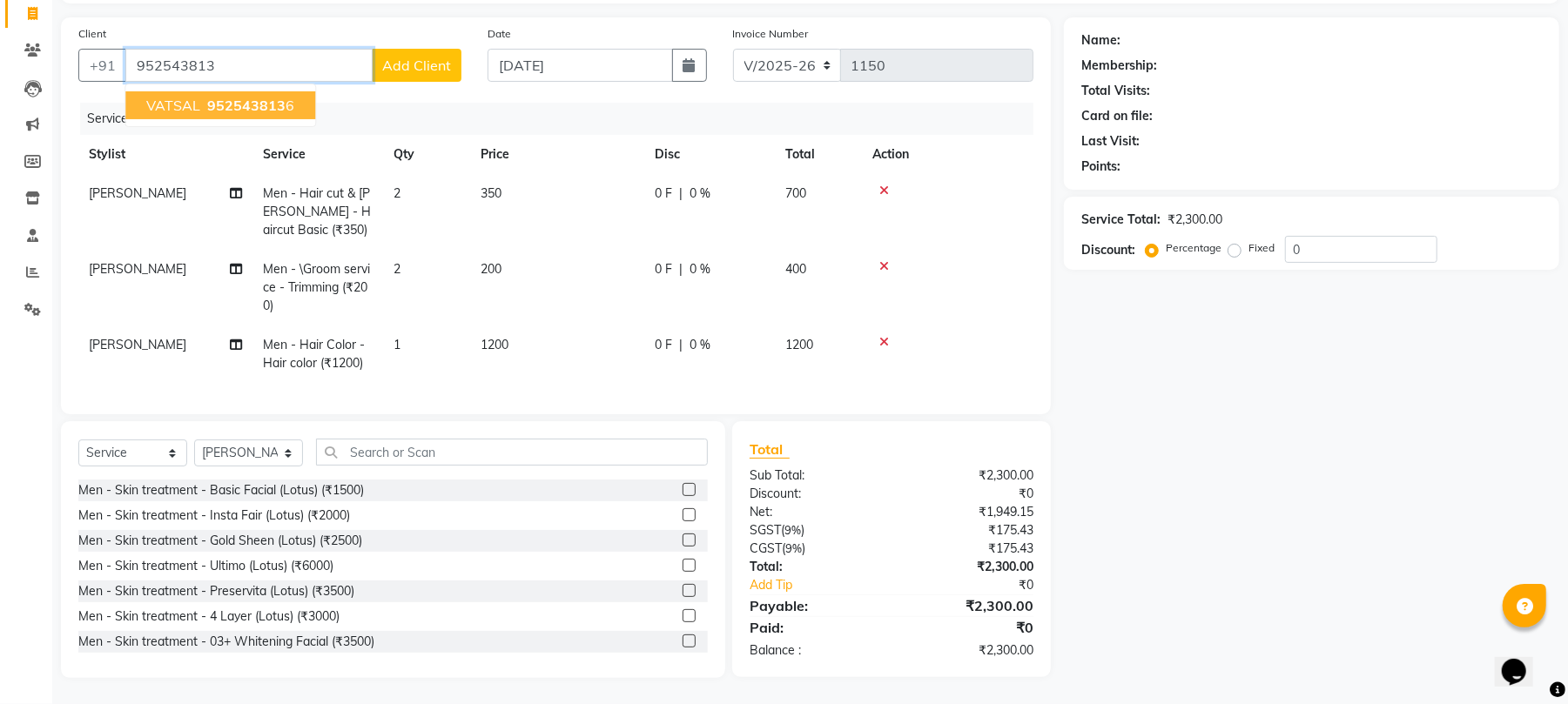
click at [171, 101] on span "VATSAL" at bounding box center [173, 106] width 54 height 18
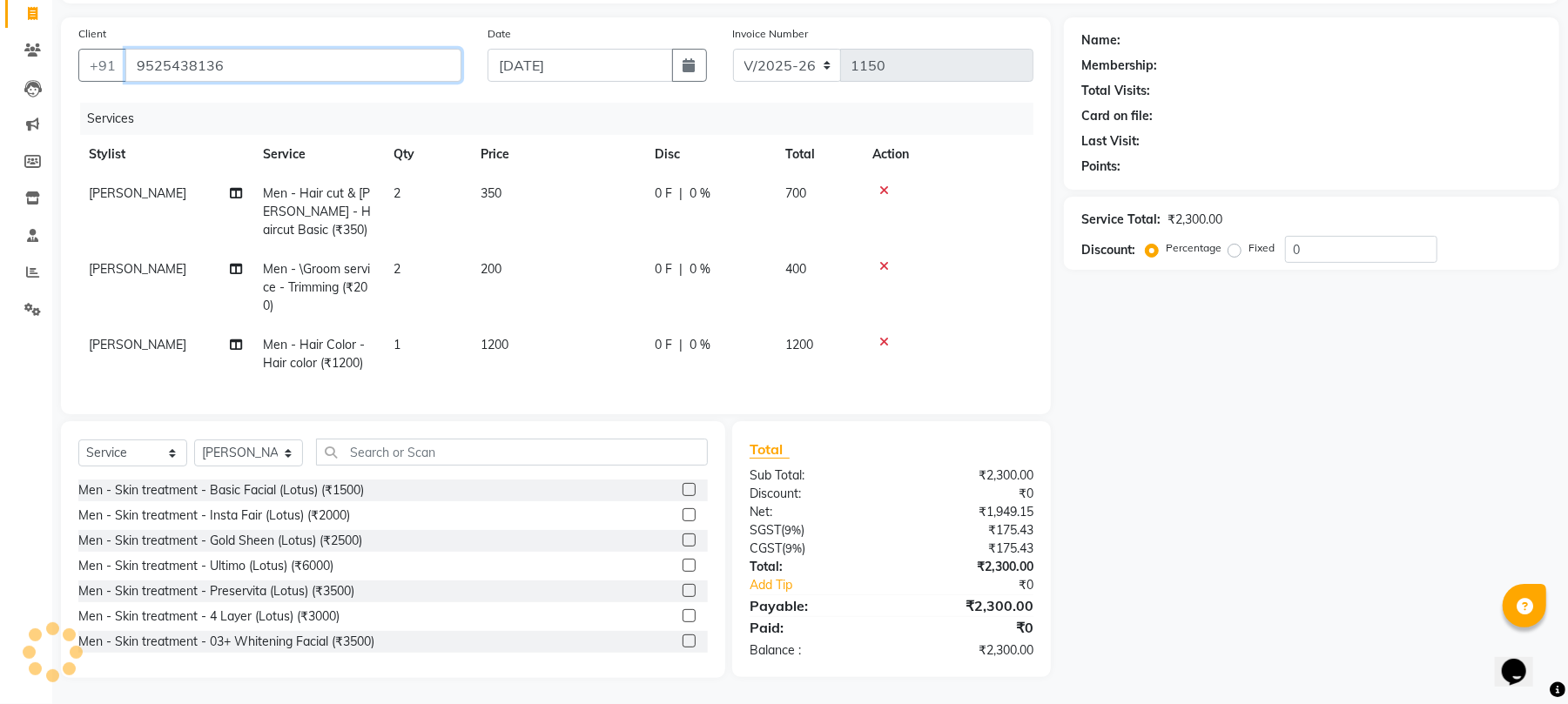
type input "9525438136"
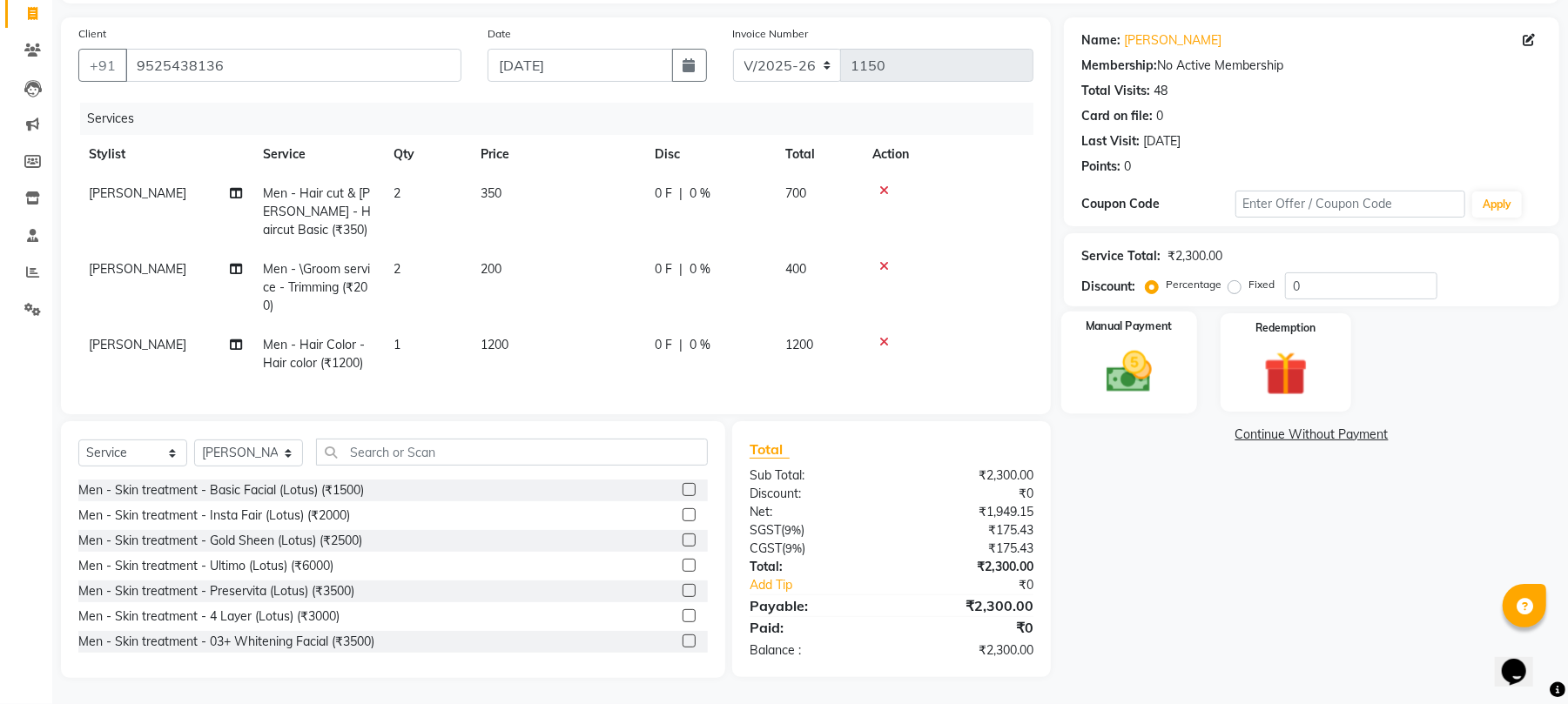
click at [1121, 346] on img at bounding box center [1129, 373] width 75 height 53
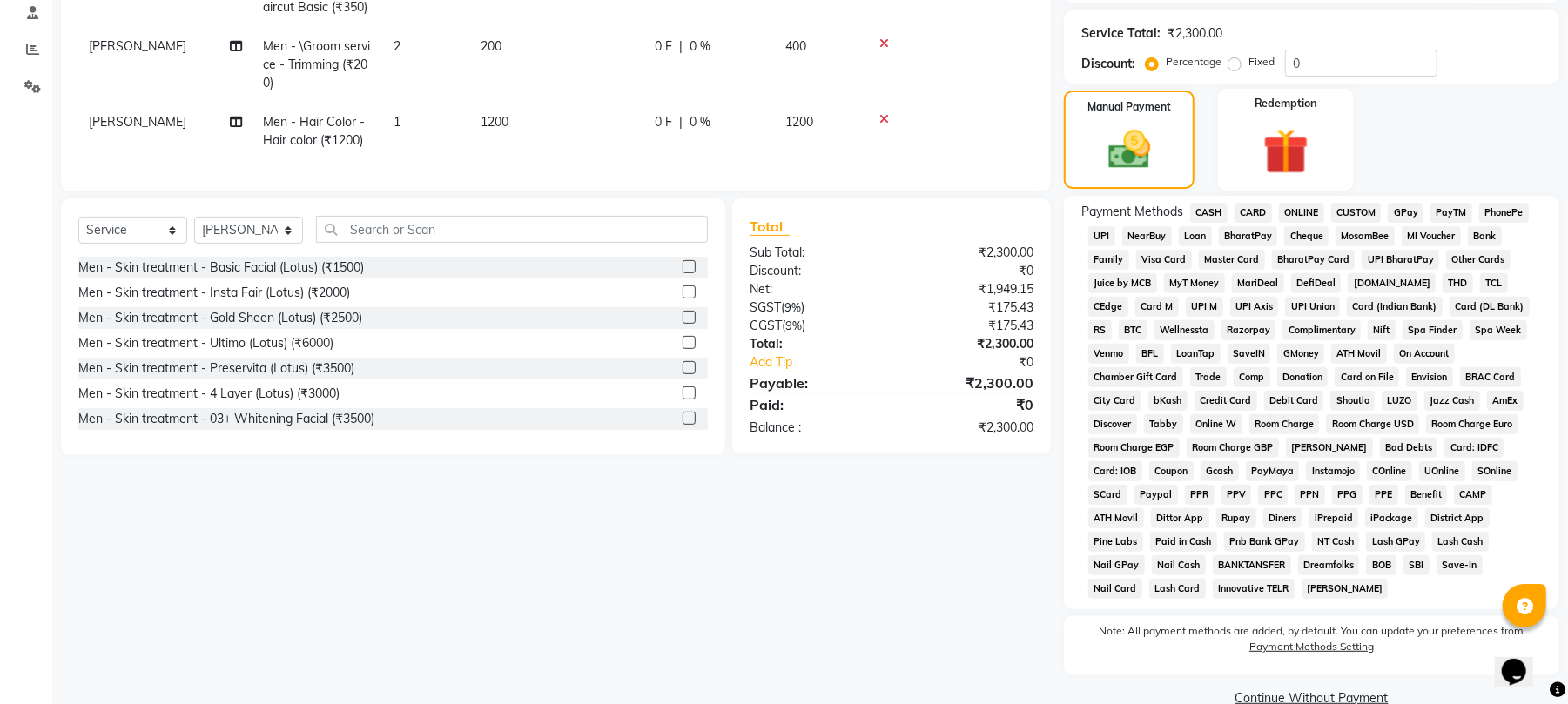
scroll to position [348, 0]
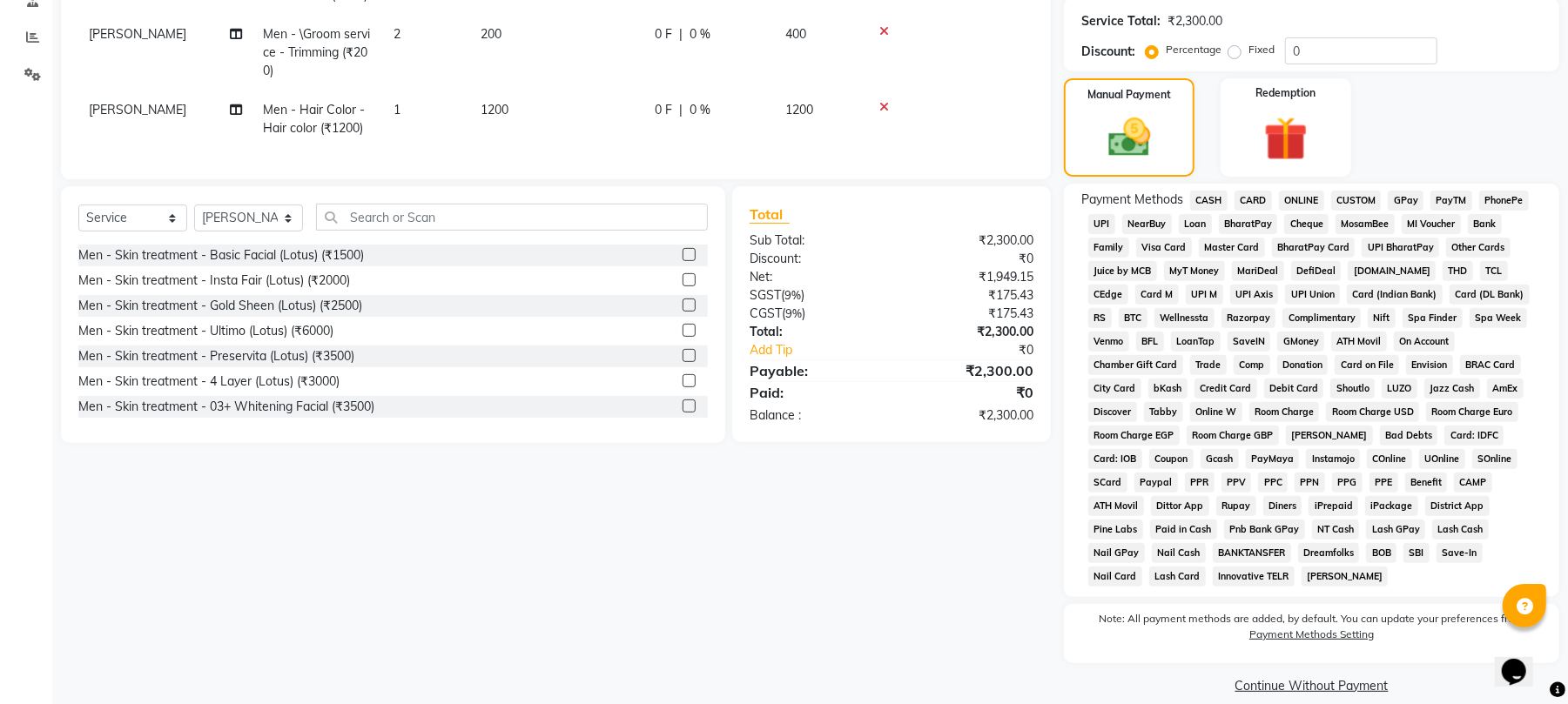
click at [1311, 203] on span "ONLINE" at bounding box center [1301, 200] width 45 height 20
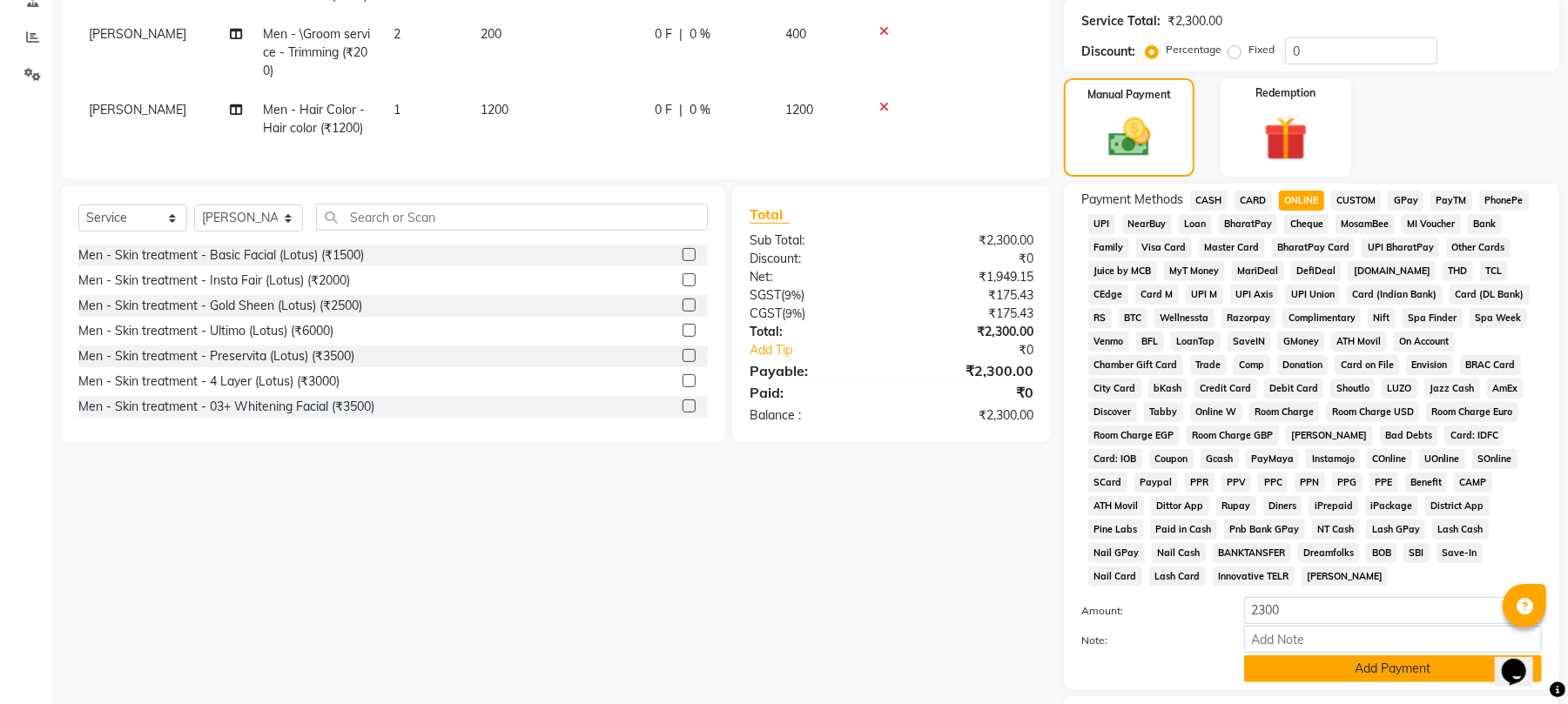
click at [1395, 656] on button "Add Payment" at bounding box center [1393, 670] width 298 height 27
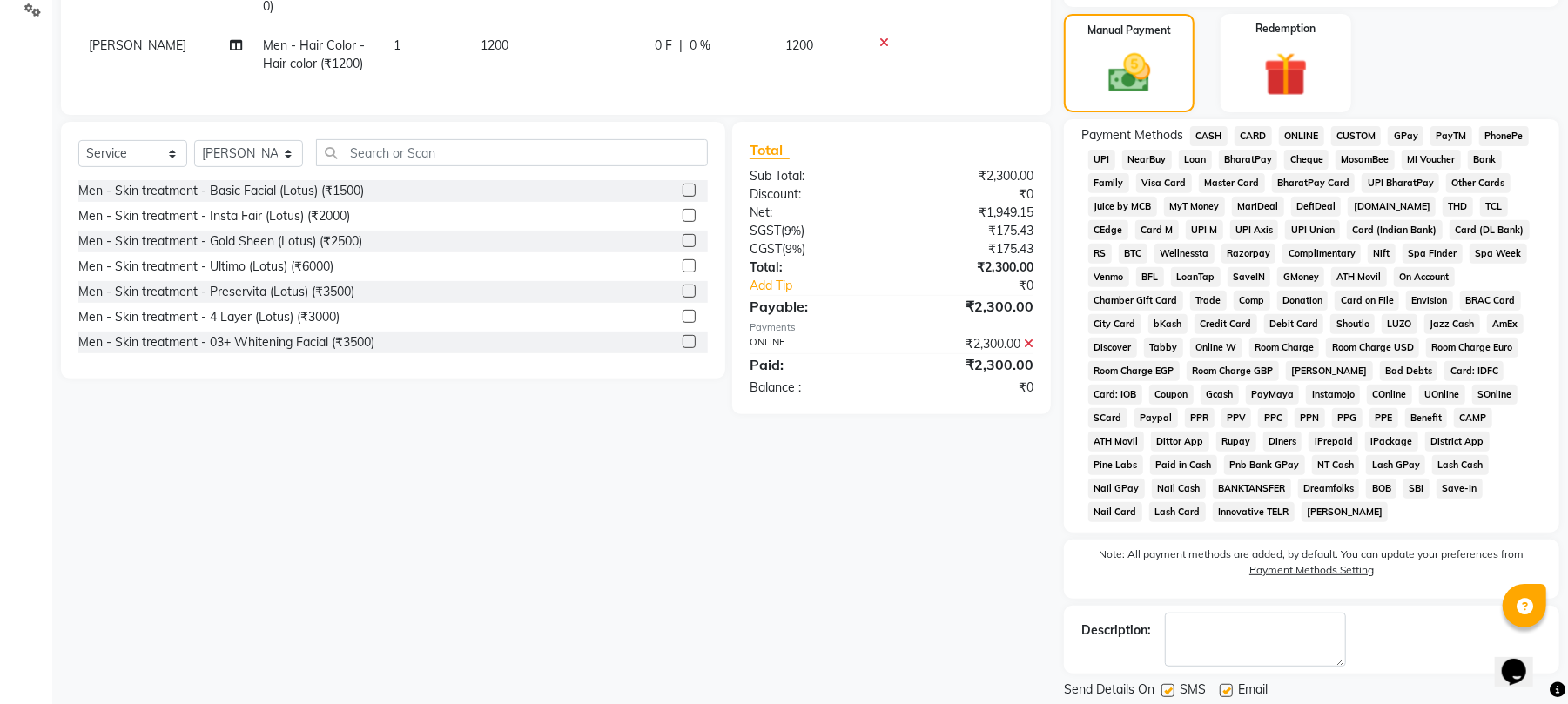
scroll to position [450, 0]
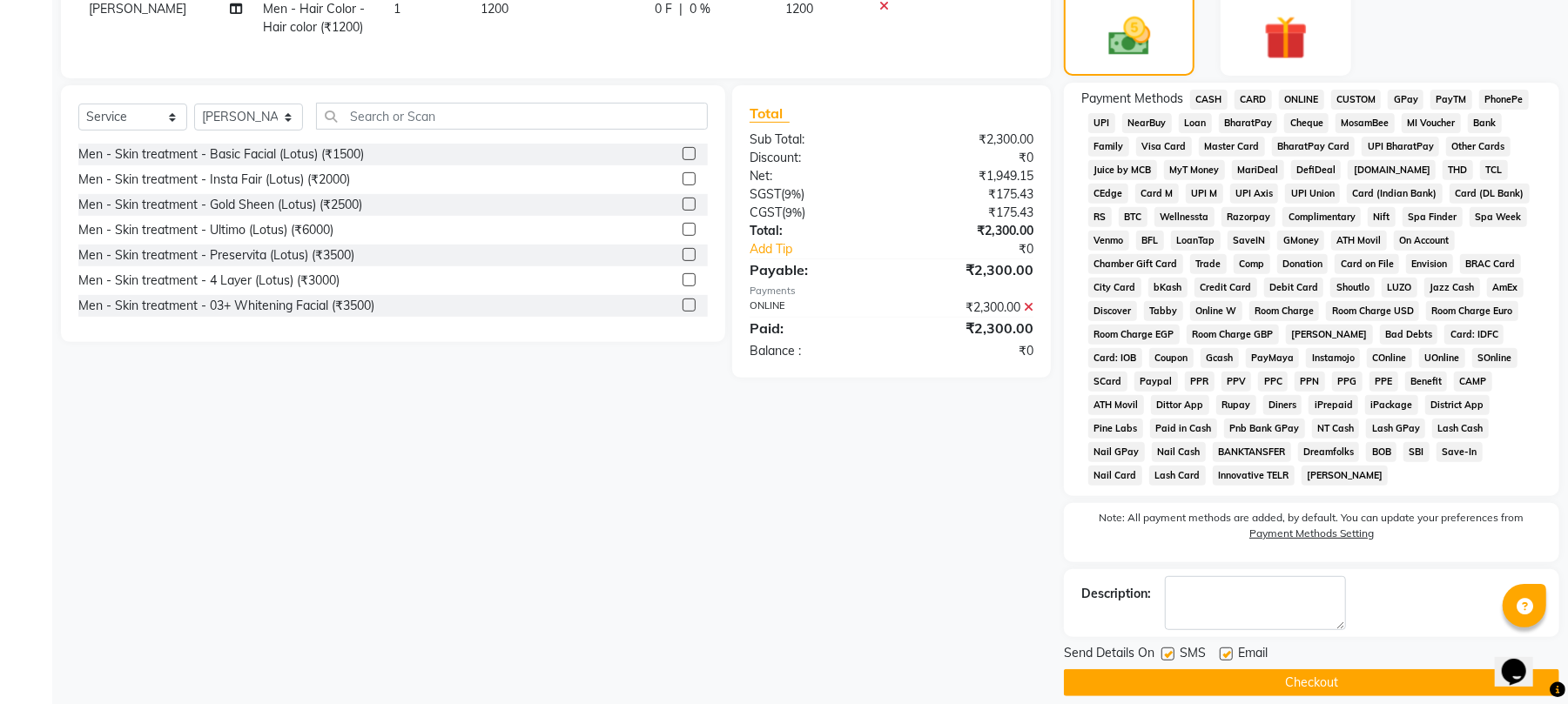
click at [1383, 670] on button "Checkout" at bounding box center [1311, 683] width 496 height 27
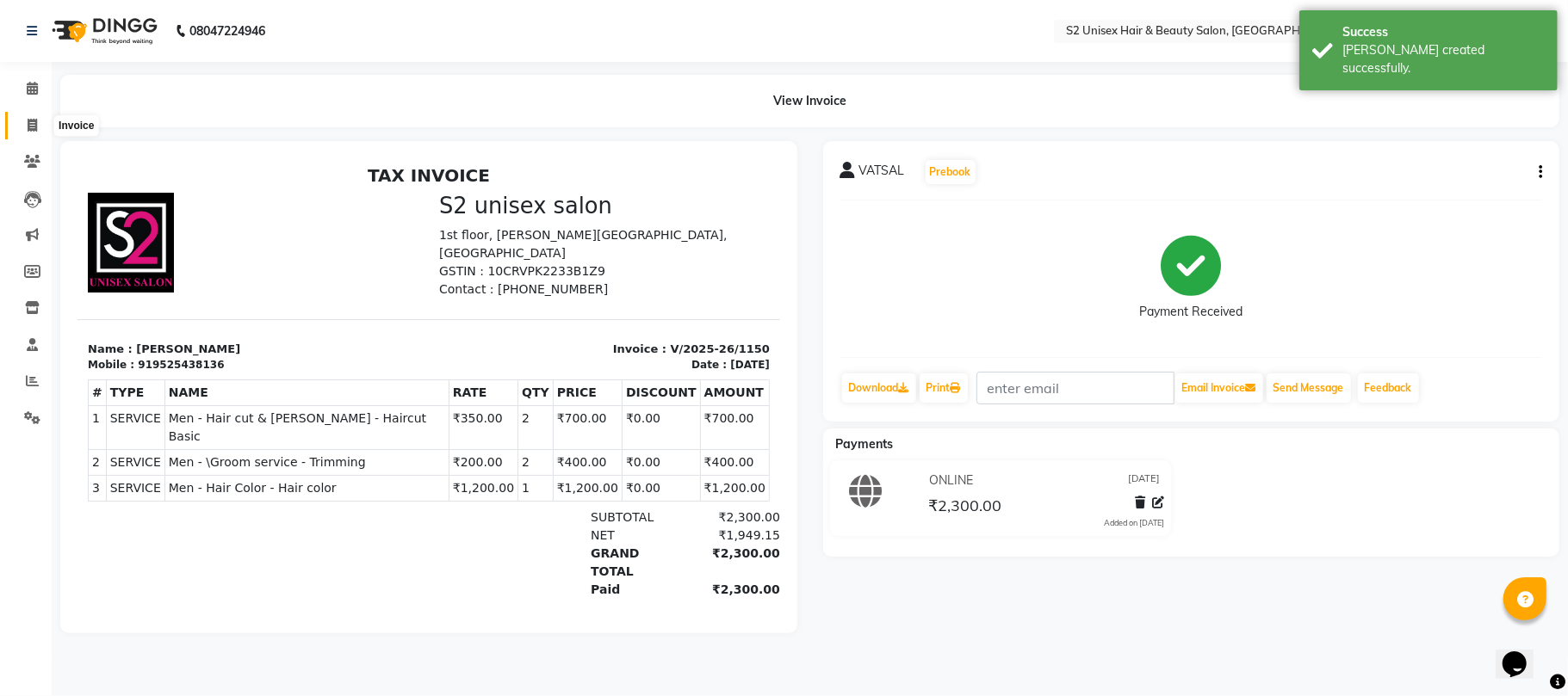
click at [28, 122] on icon at bounding box center [32, 125] width 10 height 13
select select "service"
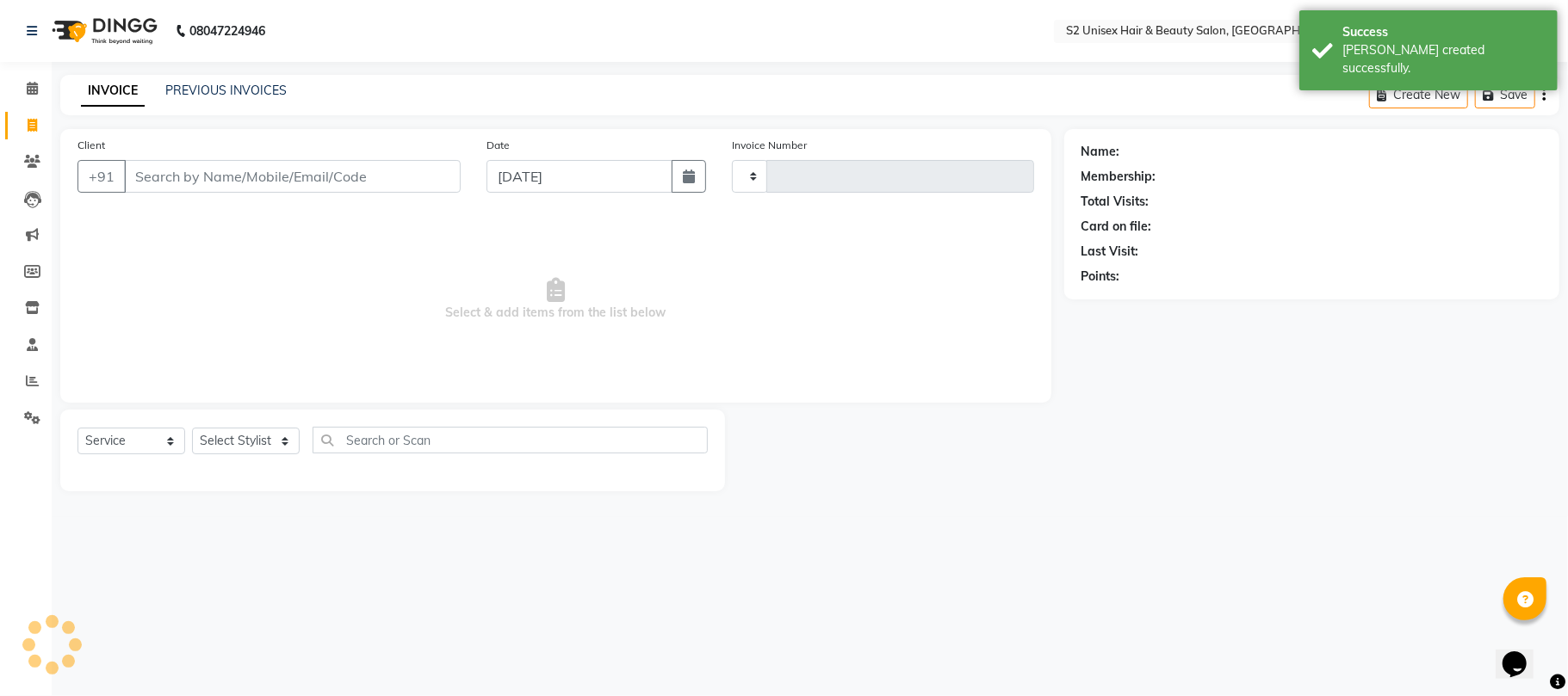
type input "1151"
select select "3982"
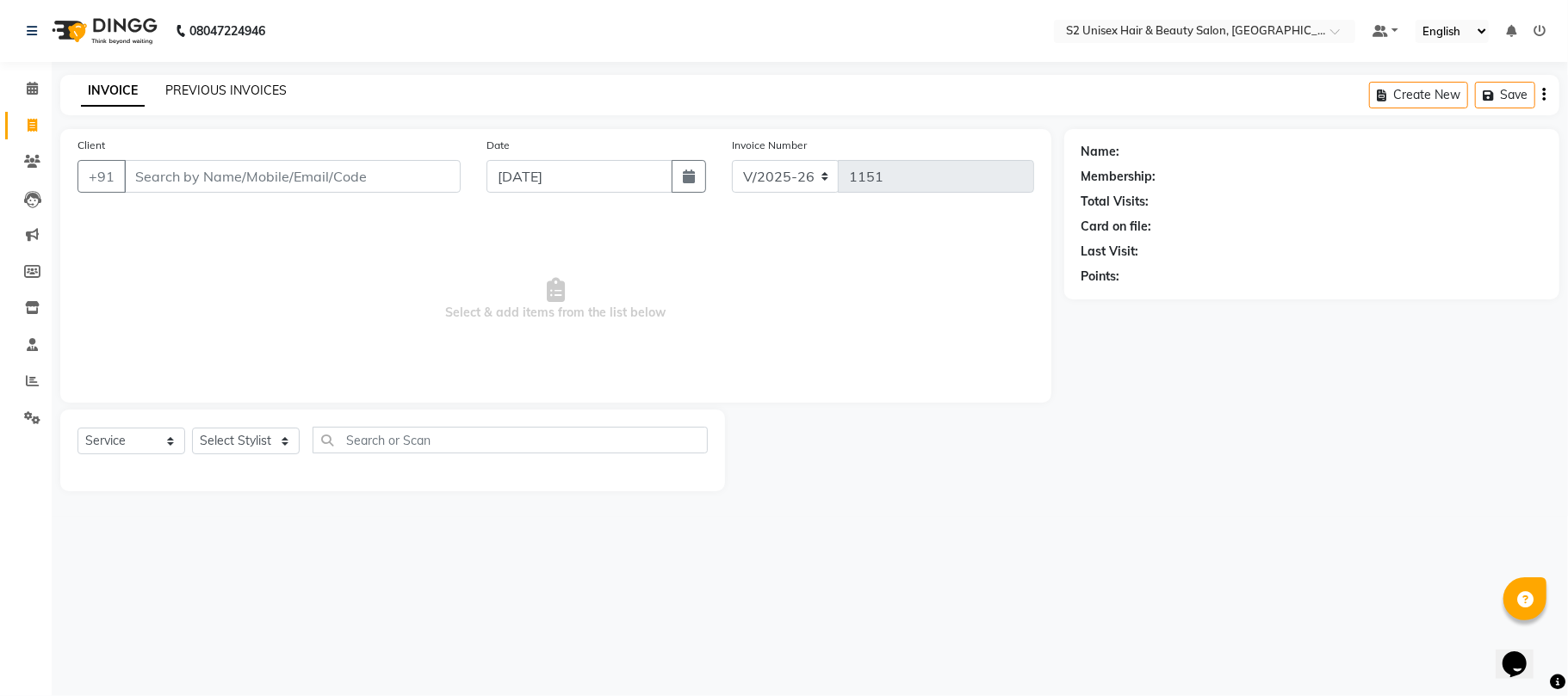
click at [242, 84] on link "PREVIOUS INVOICES" at bounding box center [226, 90] width 122 height 15
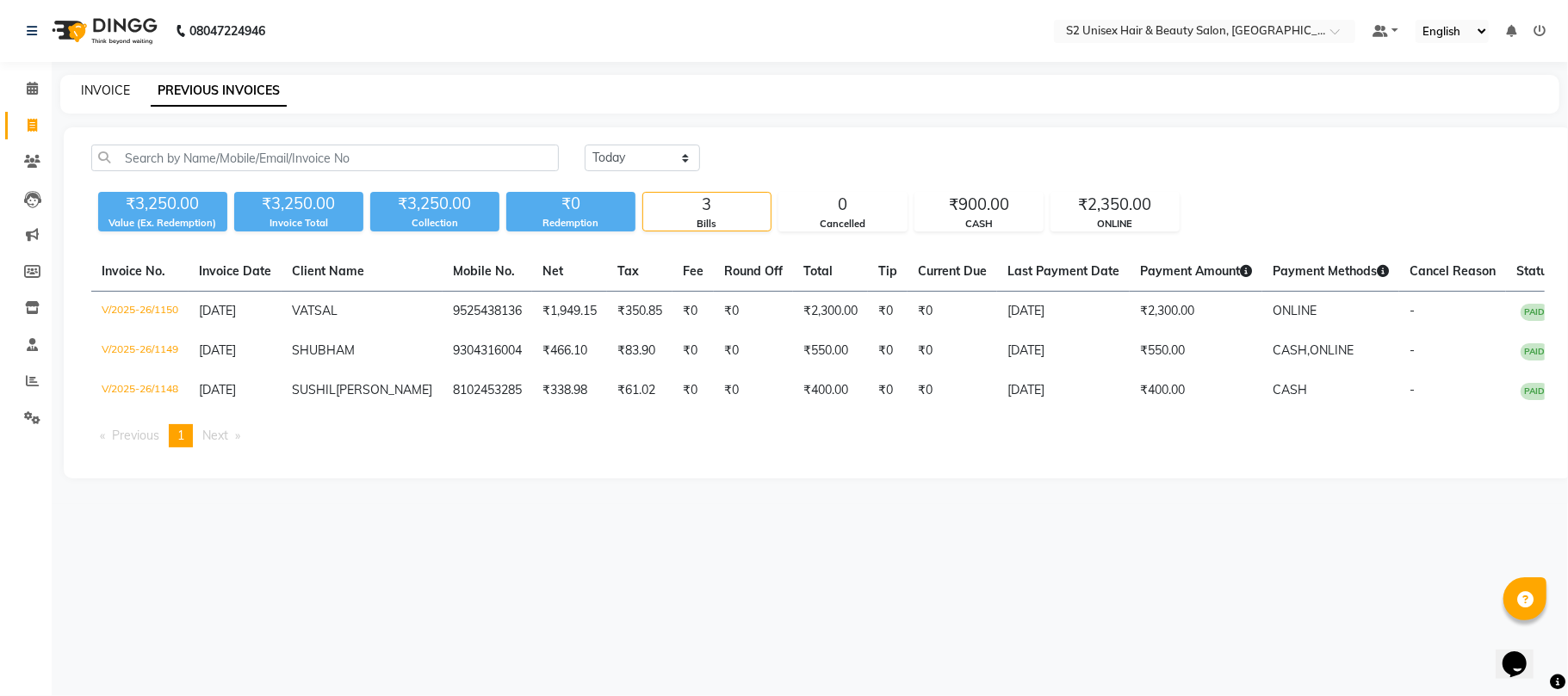
click at [111, 84] on link "INVOICE" at bounding box center [105, 90] width 49 height 15
select select "3982"
select select "service"
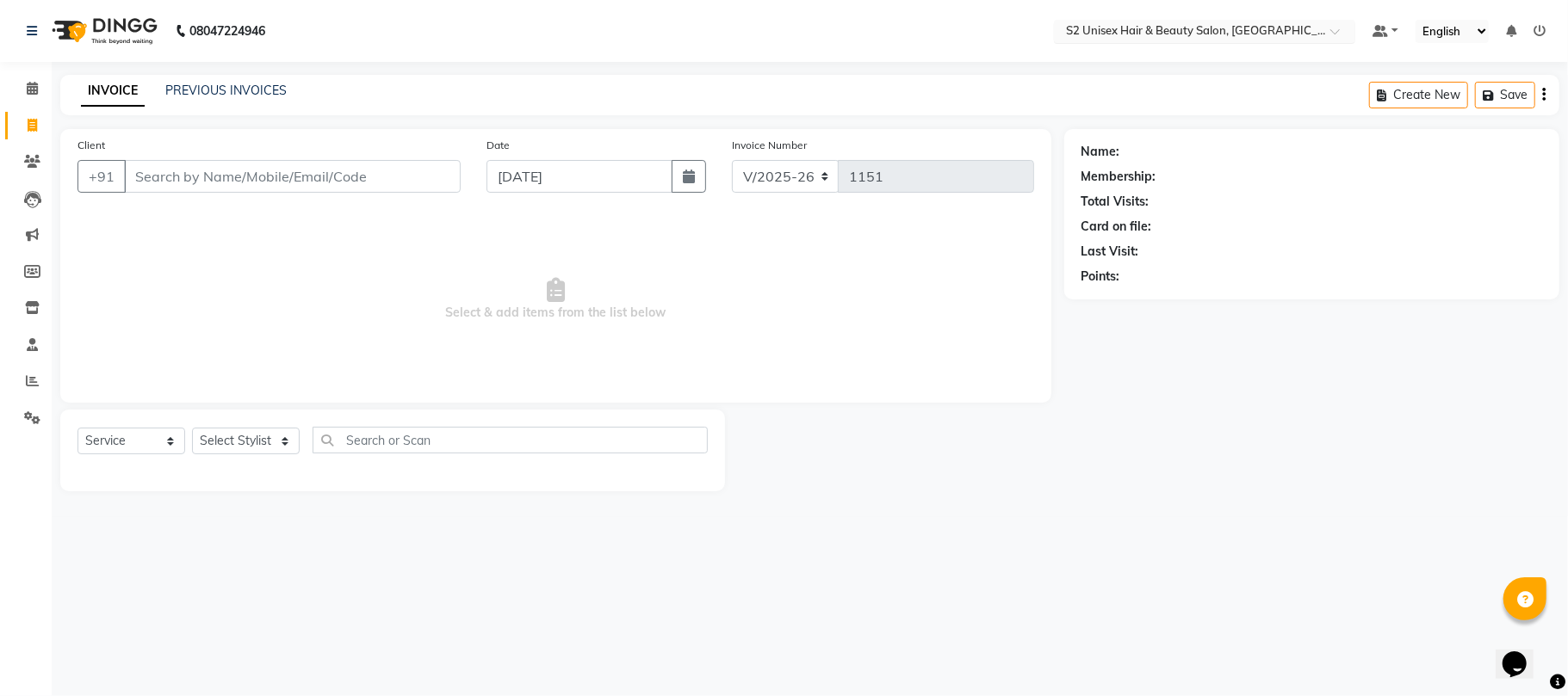
click at [1326, 31] on div at bounding box center [1205, 33] width 302 height 17
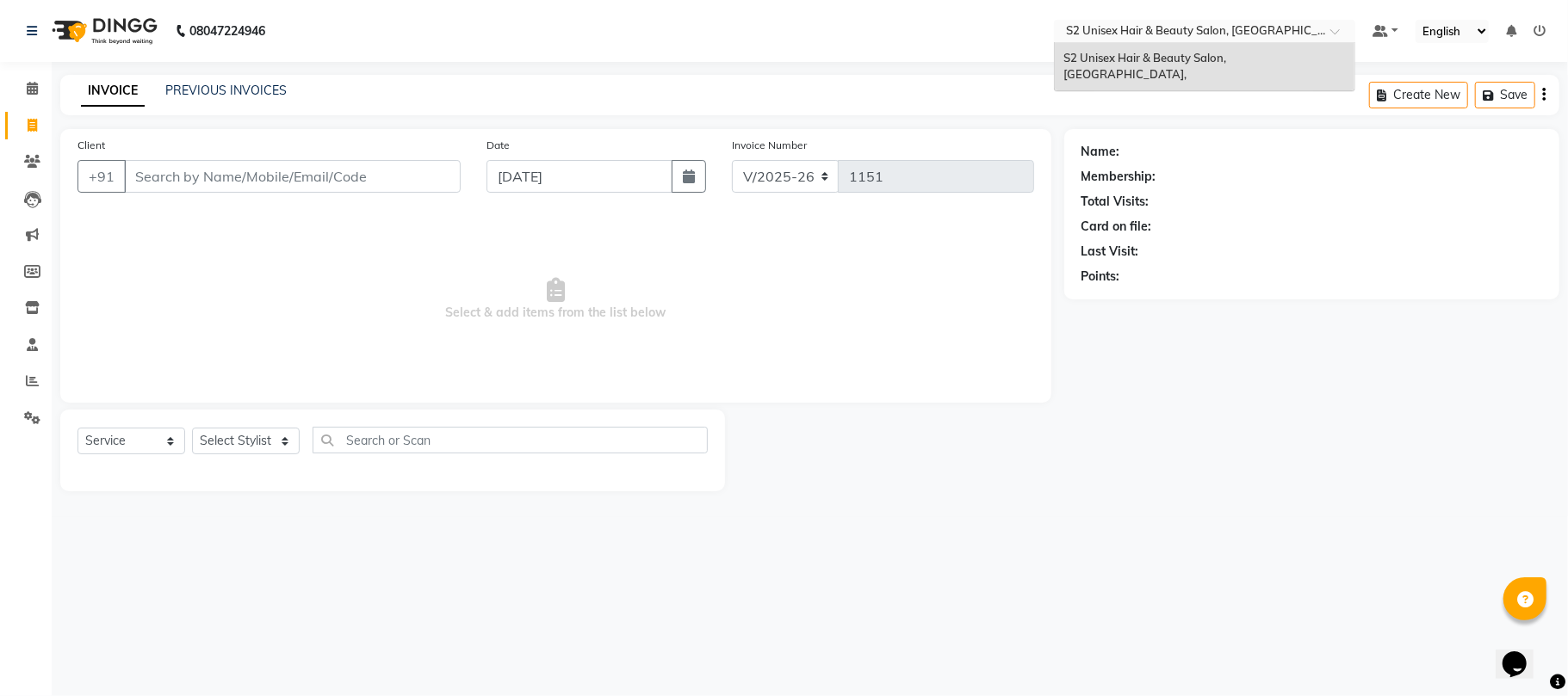
click at [1265, 142] on div "Name: Membership: Total Visits: Card on file: Last Visit: Points:" at bounding box center [1312, 211] width 460 height 150
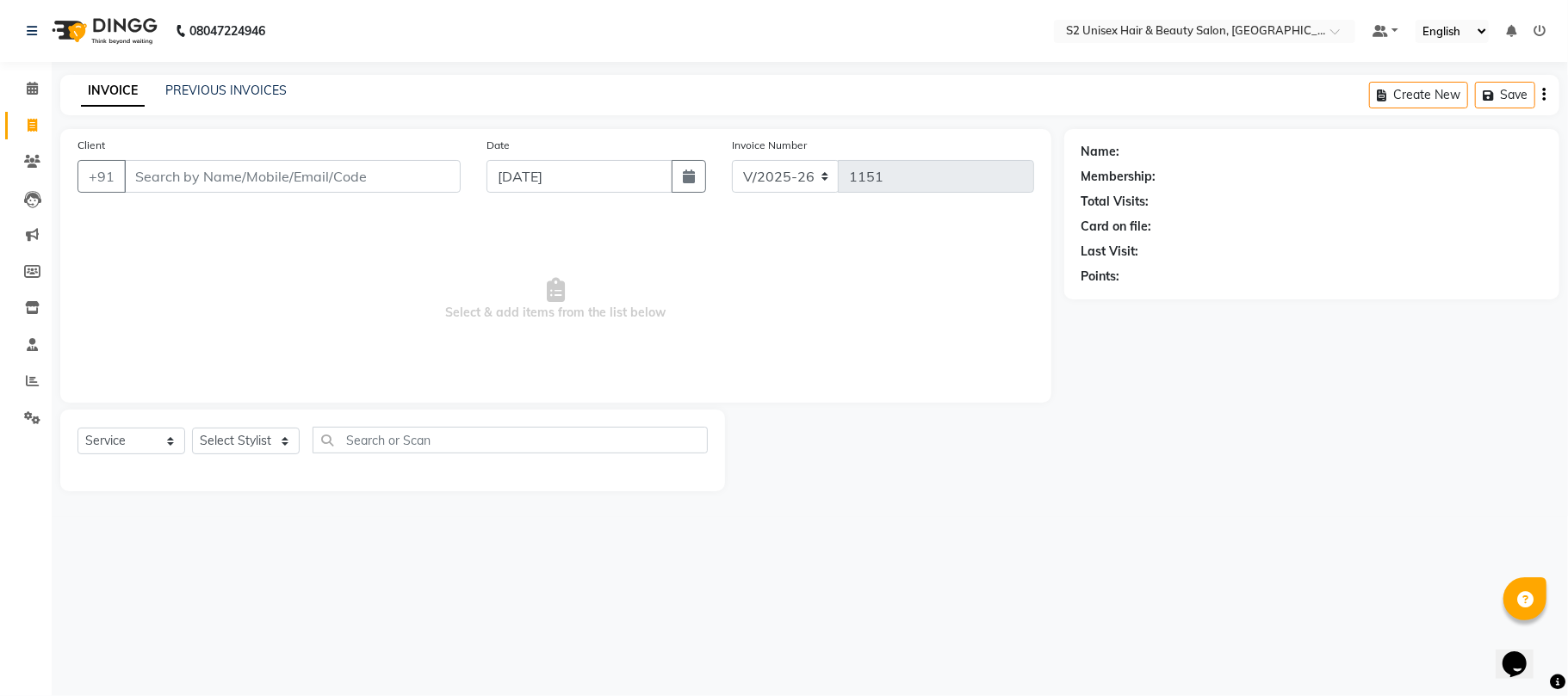
click at [1478, 26] on select "English ENGLISH Español العربية मराठी हिंदी ગુજરાતી தமிழ் 中文" at bounding box center [1452, 31] width 73 height 23
click at [1204, 419] on div "Name: Membership: Total Visits: Card on file: Last Visit: Points:" at bounding box center [1318, 310] width 508 height 362
click at [1391, 29] on link at bounding box center [1385, 31] width 26 height 18
click at [1162, 518] on div "08047224946 Select Location × S2 Unisex Hair & Beauty Salon, Main Road Kankarba…" at bounding box center [784, 348] width 1568 height 696
click at [247, 434] on select "Select Stylist [PERSON_NAME] Gulshan KHUSHI [PERSON_NAME] [PERSON_NAME] S2 salo…" at bounding box center [246, 442] width 107 height 27
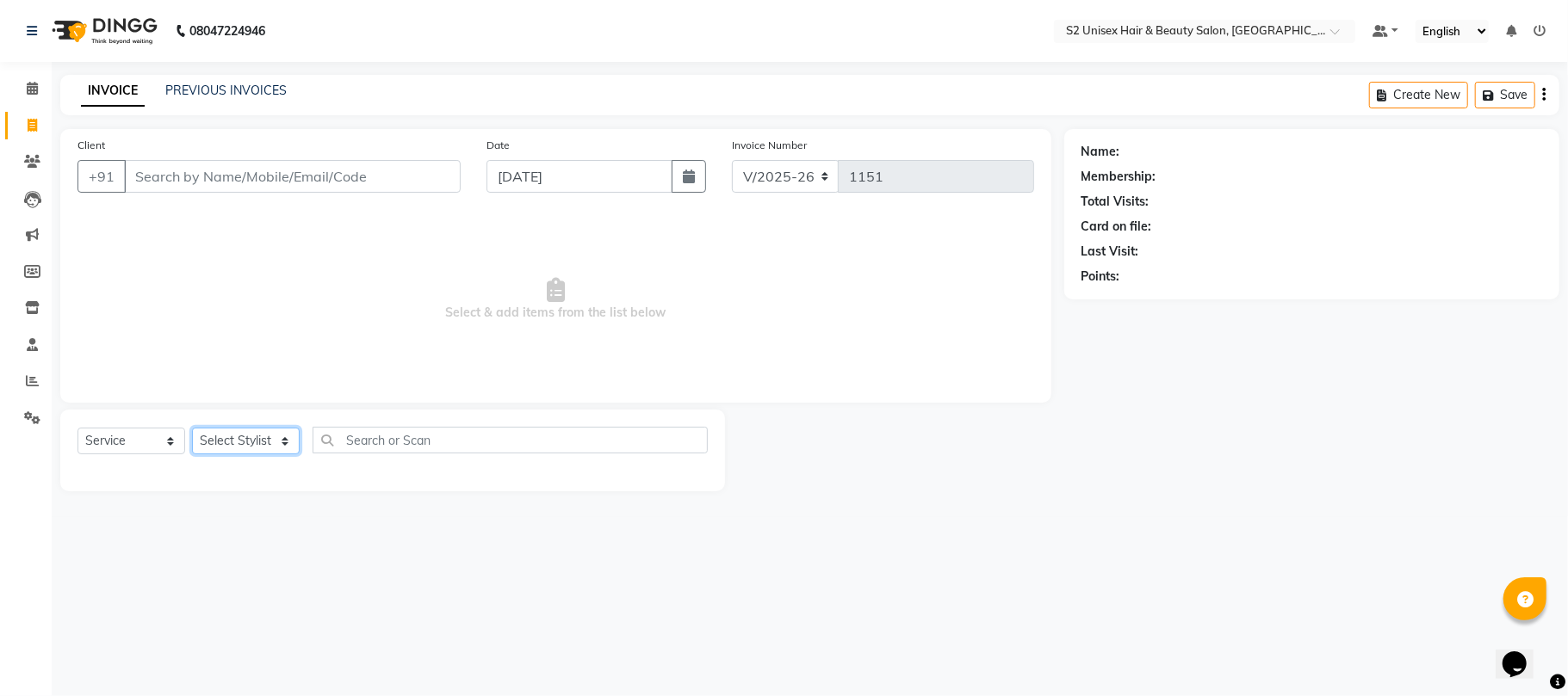
select select "20295"
click at [192, 428] on select "Select Stylist [PERSON_NAME] Gulshan KHUSHI [PERSON_NAME] [PERSON_NAME] S2 salo…" at bounding box center [246, 442] width 107 height 27
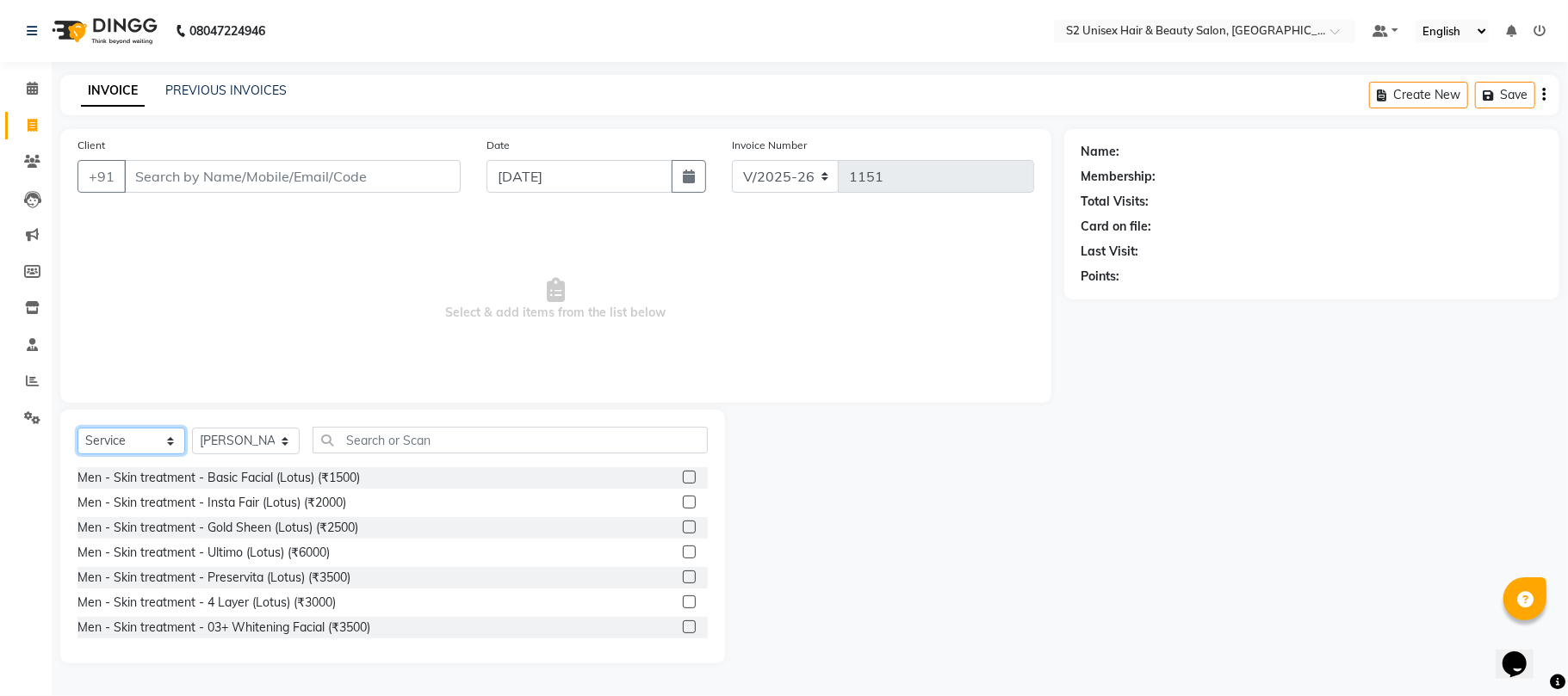
click at [110, 439] on select "Select Service Product Membership Package Voucher Prepaid Gift Card" at bounding box center [131, 442] width 107 height 27
select select "product"
click at [77, 428] on select "Select Service Product Membership Package Voucher Prepaid Gift Card" at bounding box center [131, 442] width 107 height 27
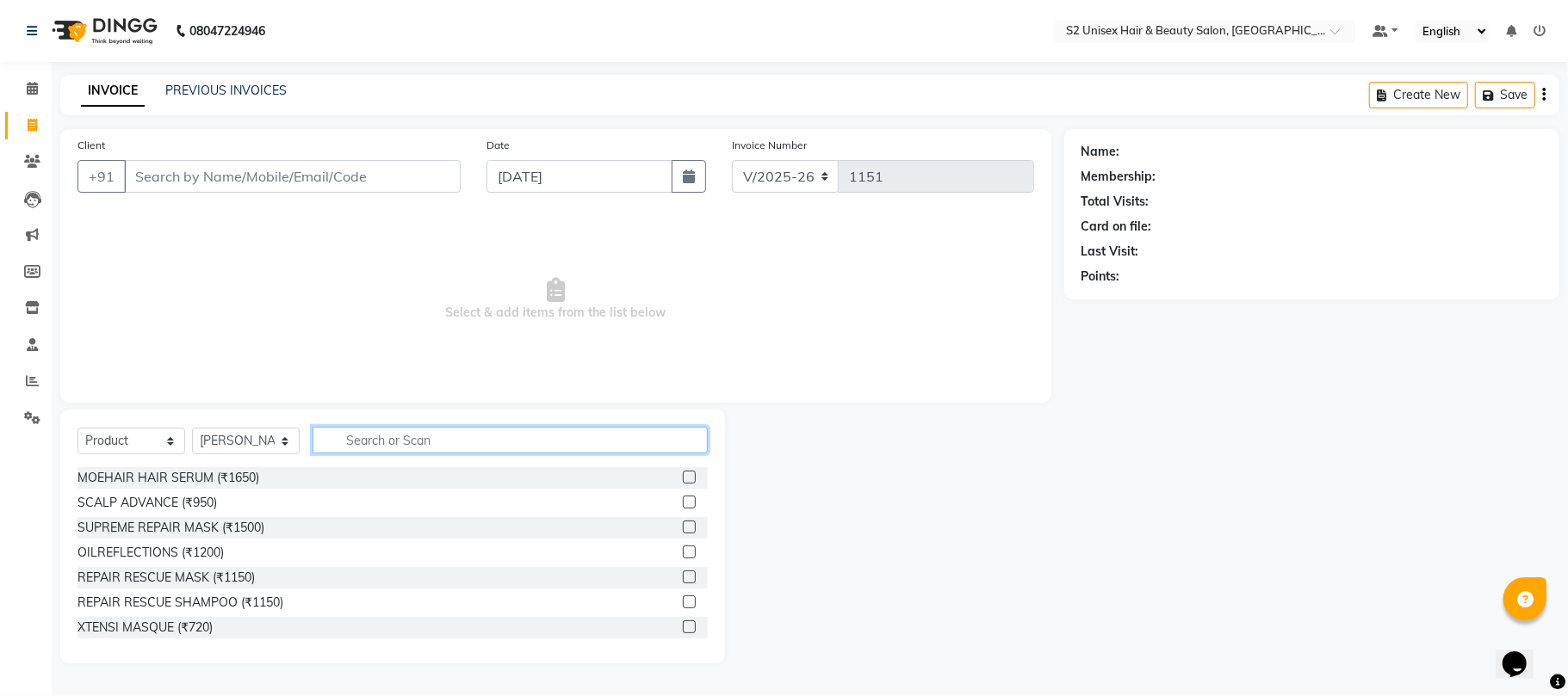
click at [421, 432] on input "text" at bounding box center [509, 441] width 395 height 27
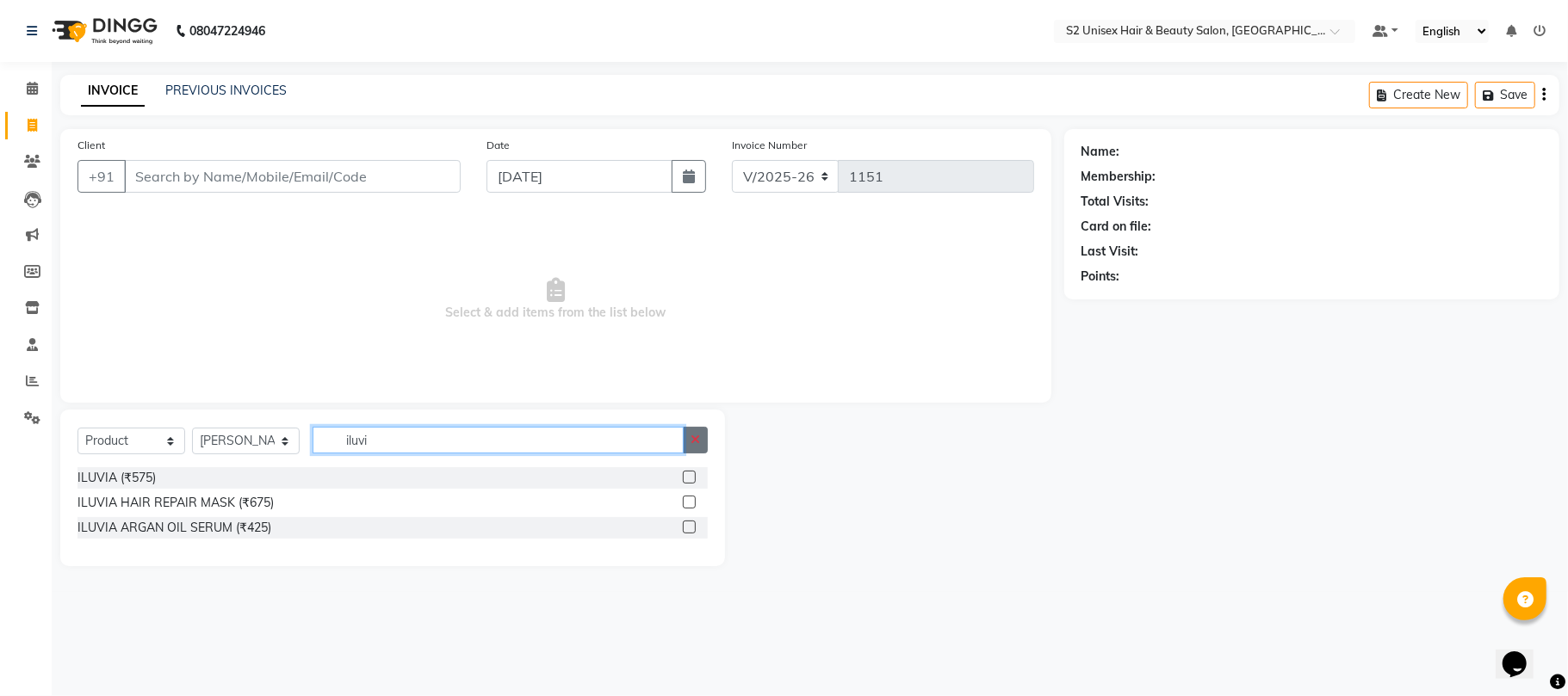
type input "iluvi"
click at [701, 445] on button "button" at bounding box center [695, 441] width 25 height 27
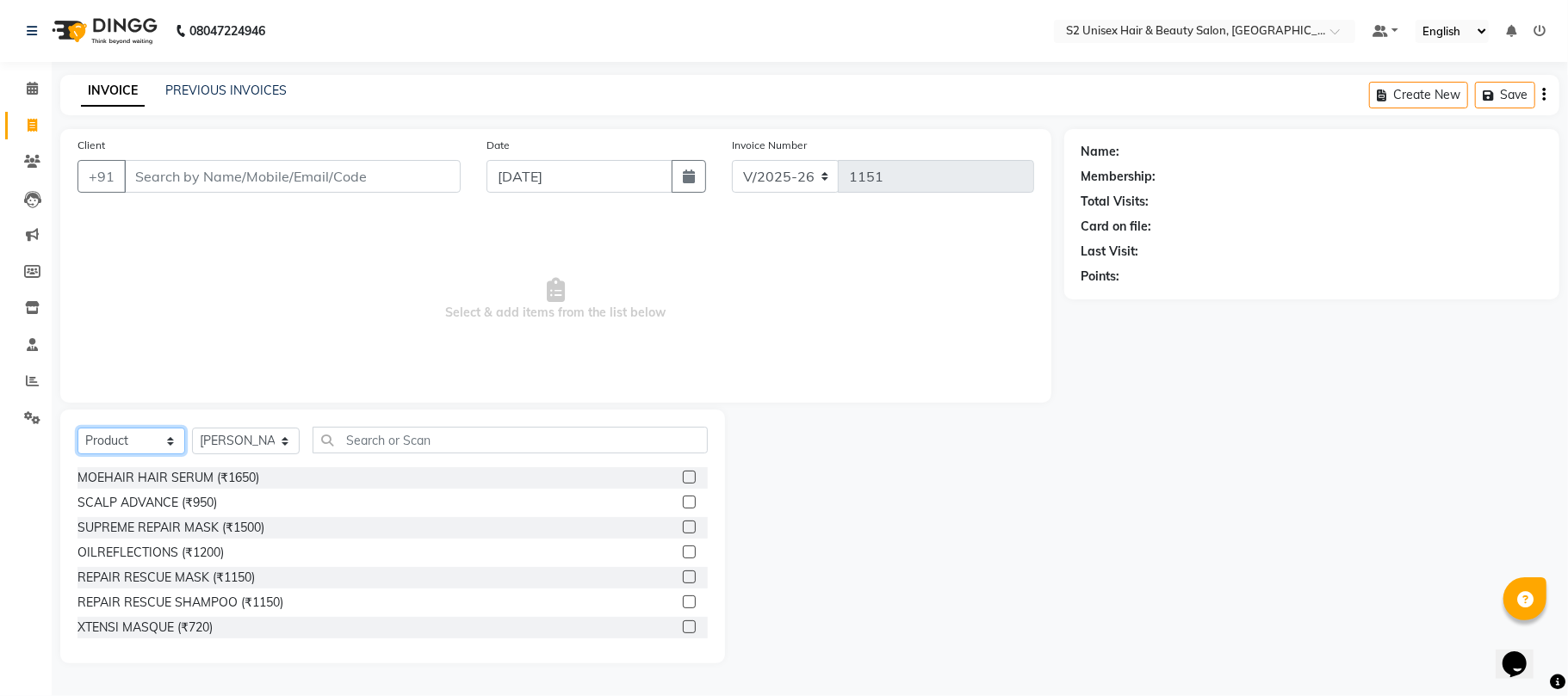
click at [148, 445] on select "Select Service Product Membership Package Voucher Prepaid Gift Card" at bounding box center [131, 442] width 107 height 27
click at [77, 428] on select "Select Service Product Membership Package Voucher Prepaid Gift Card" at bounding box center [131, 442] width 107 height 27
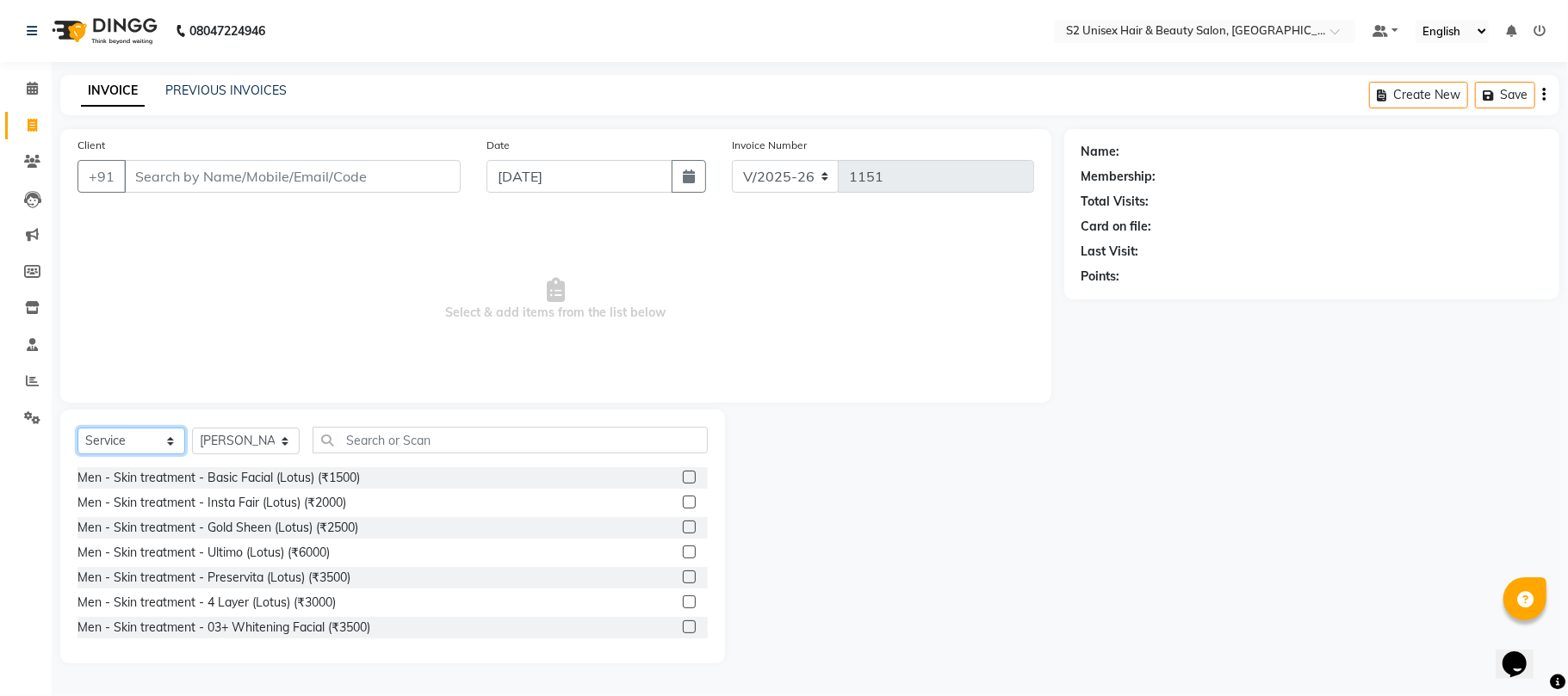
click at [150, 446] on select "Select Service Product Membership Package Voucher Prepaid Gift Card" at bounding box center [131, 442] width 107 height 27
click at [77, 428] on select "Select Service Product Membership Package Voucher Prepaid Gift Card" at bounding box center [131, 442] width 107 height 27
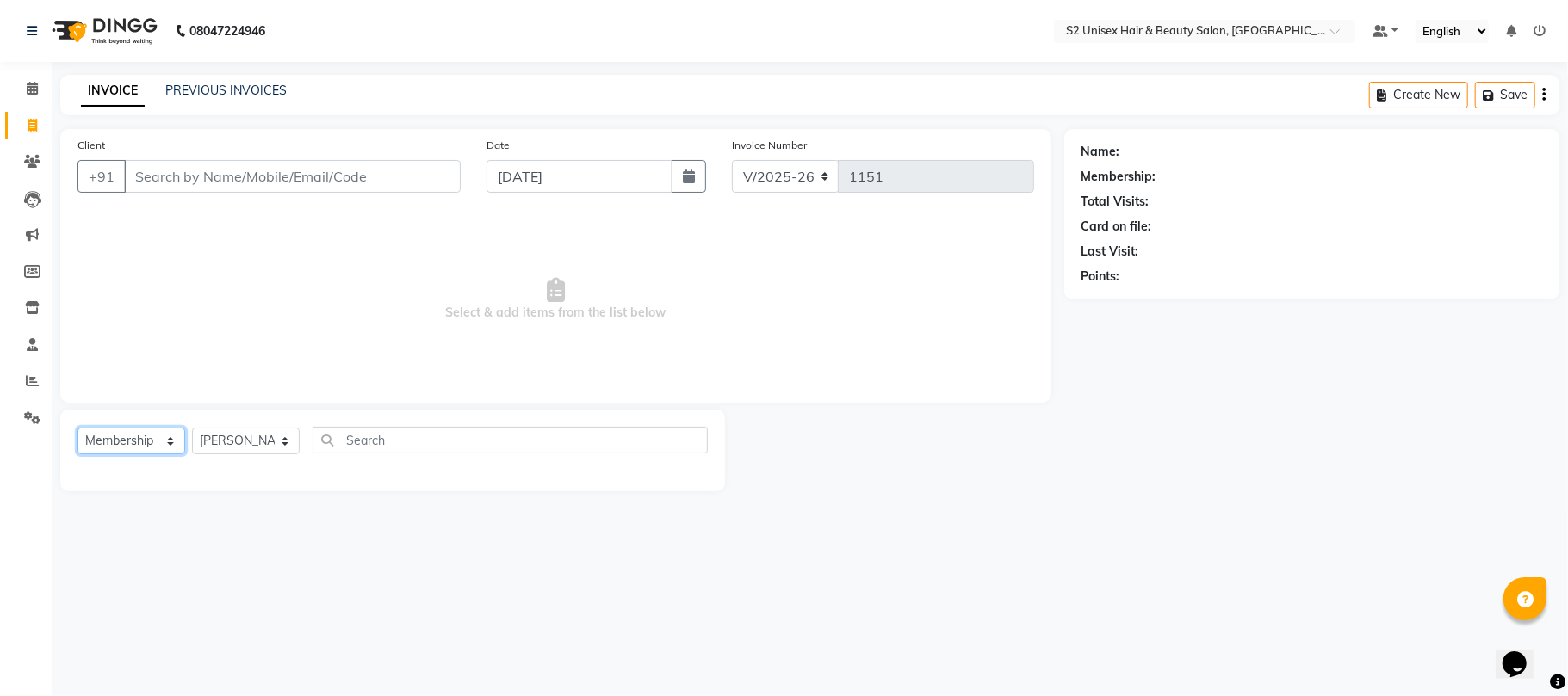
click at [162, 445] on select "Select Service Product Membership Package Voucher Prepaid Gift Card" at bounding box center [131, 442] width 107 height 27
select select "service"
click at [77, 428] on select "Select Service Product Membership Package Voucher Prepaid Gift Card" at bounding box center [131, 442] width 107 height 27
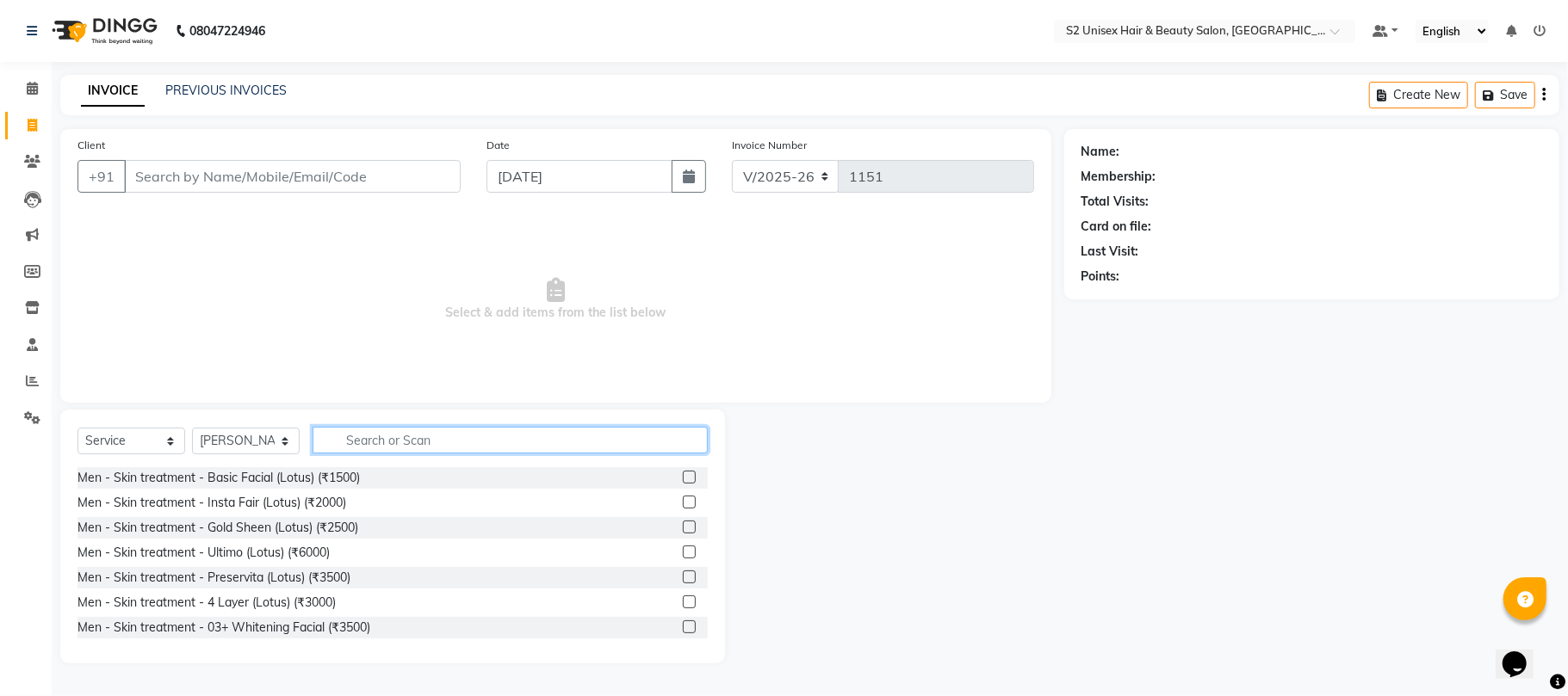
click at [373, 438] on input "text" at bounding box center [509, 441] width 395 height 27
type input "b"
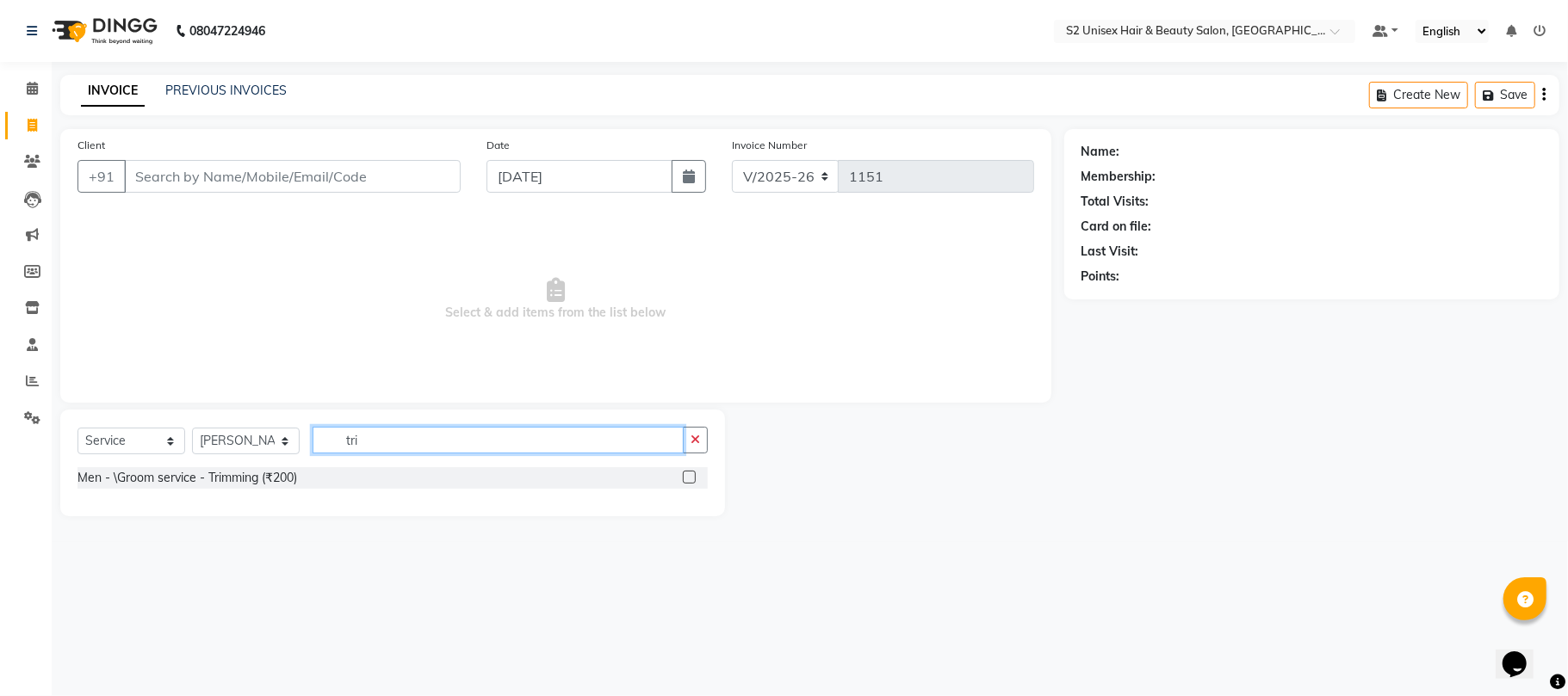
type input "tri"
click at [689, 485] on div at bounding box center [688, 479] width 12 height 18
click at [686, 482] on label at bounding box center [688, 477] width 13 height 13
click at [686, 482] on input "checkbox" at bounding box center [688, 478] width 12 height 12
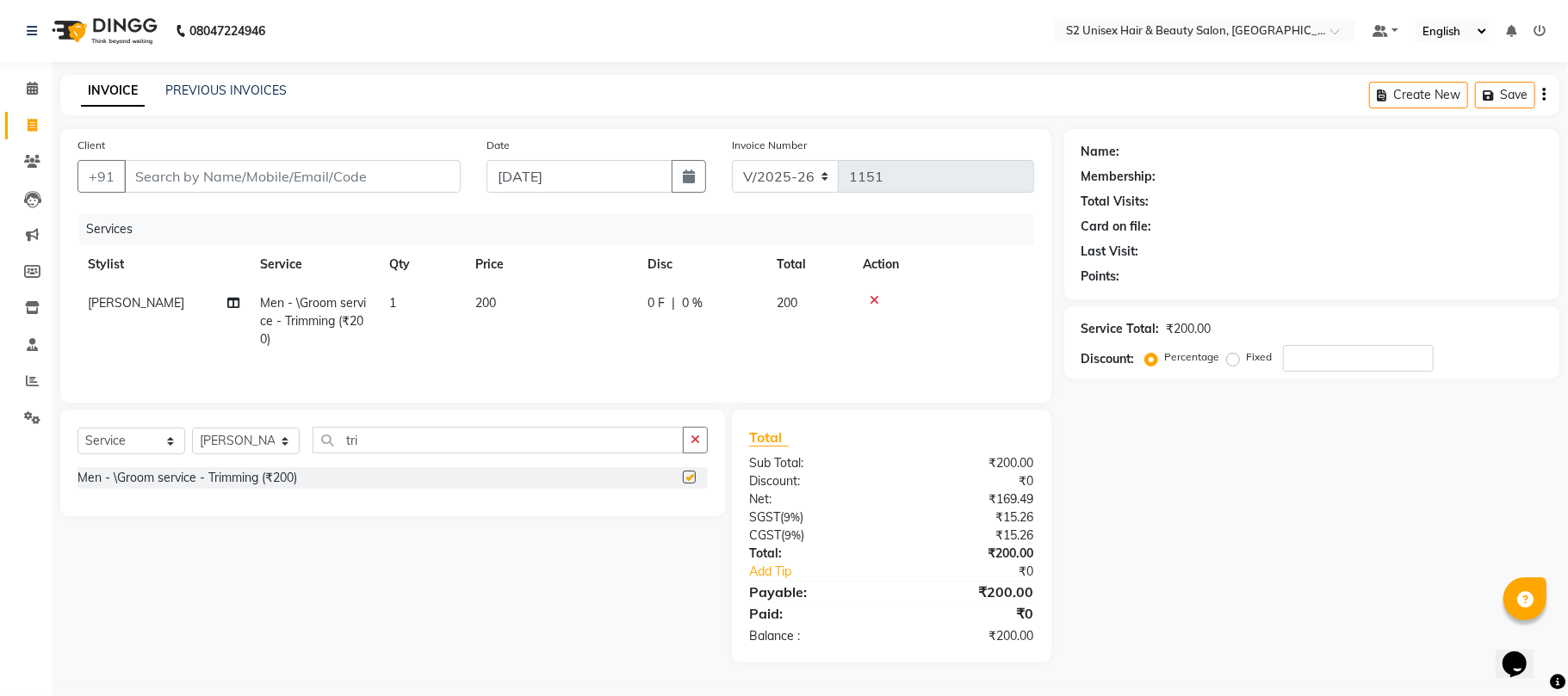
checkbox input "false"
click at [696, 435] on button "button" at bounding box center [695, 441] width 25 height 27
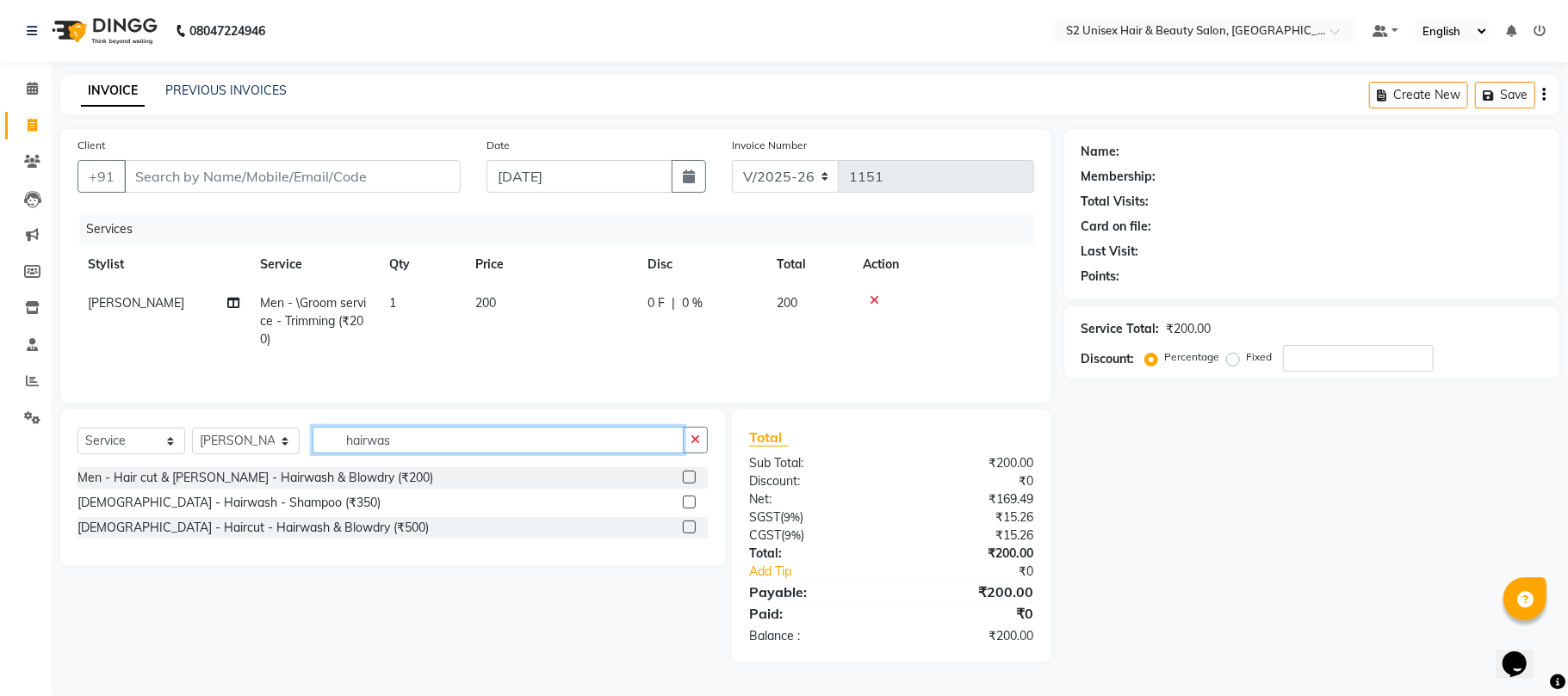
type input "hairwas"
click at [689, 484] on label at bounding box center [688, 477] width 13 height 13
click at [689, 484] on input "checkbox" at bounding box center [688, 478] width 12 height 12
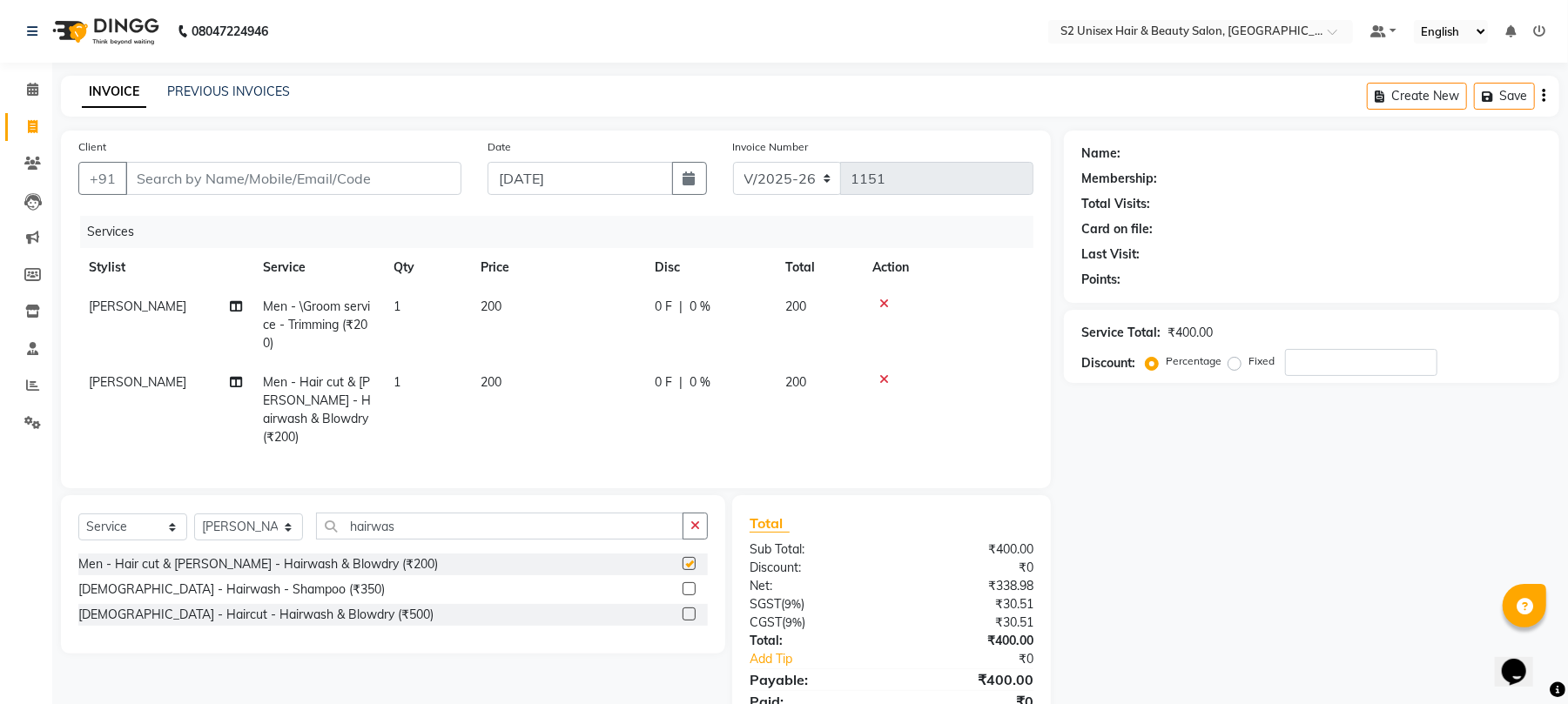
checkbox input "false"
click at [691, 516] on button "button" at bounding box center [695, 527] width 25 height 27
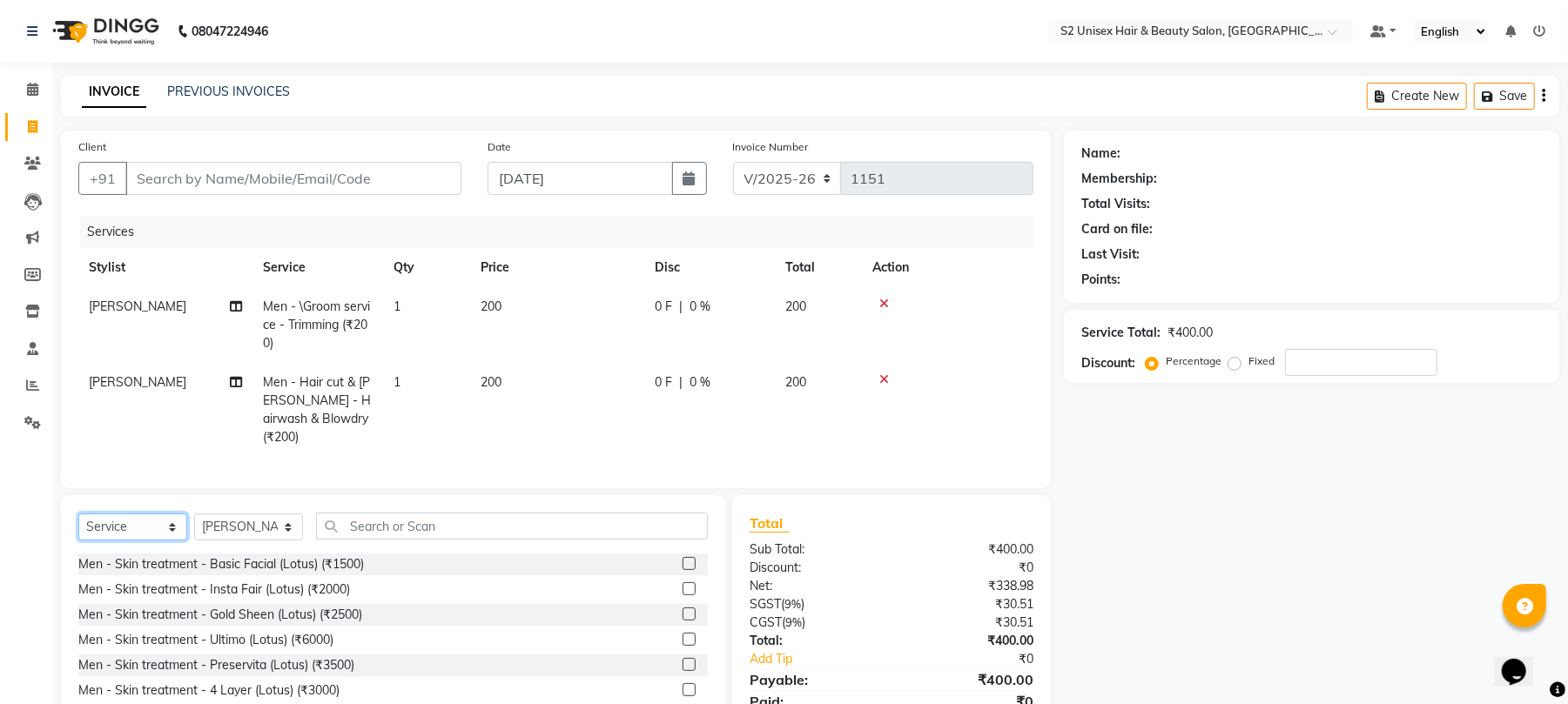
click at [134, 516] on select "Select Service Product Membership Package Voucher Prepaid Gift Card" at bounding box center [132, 527] width 109 height 27
select select "product"
click at [78, 513] on select "Select Service Product Membership Package Voucher Prepaid Gift Card" at bounding box center [132, 527] width 109 height 27
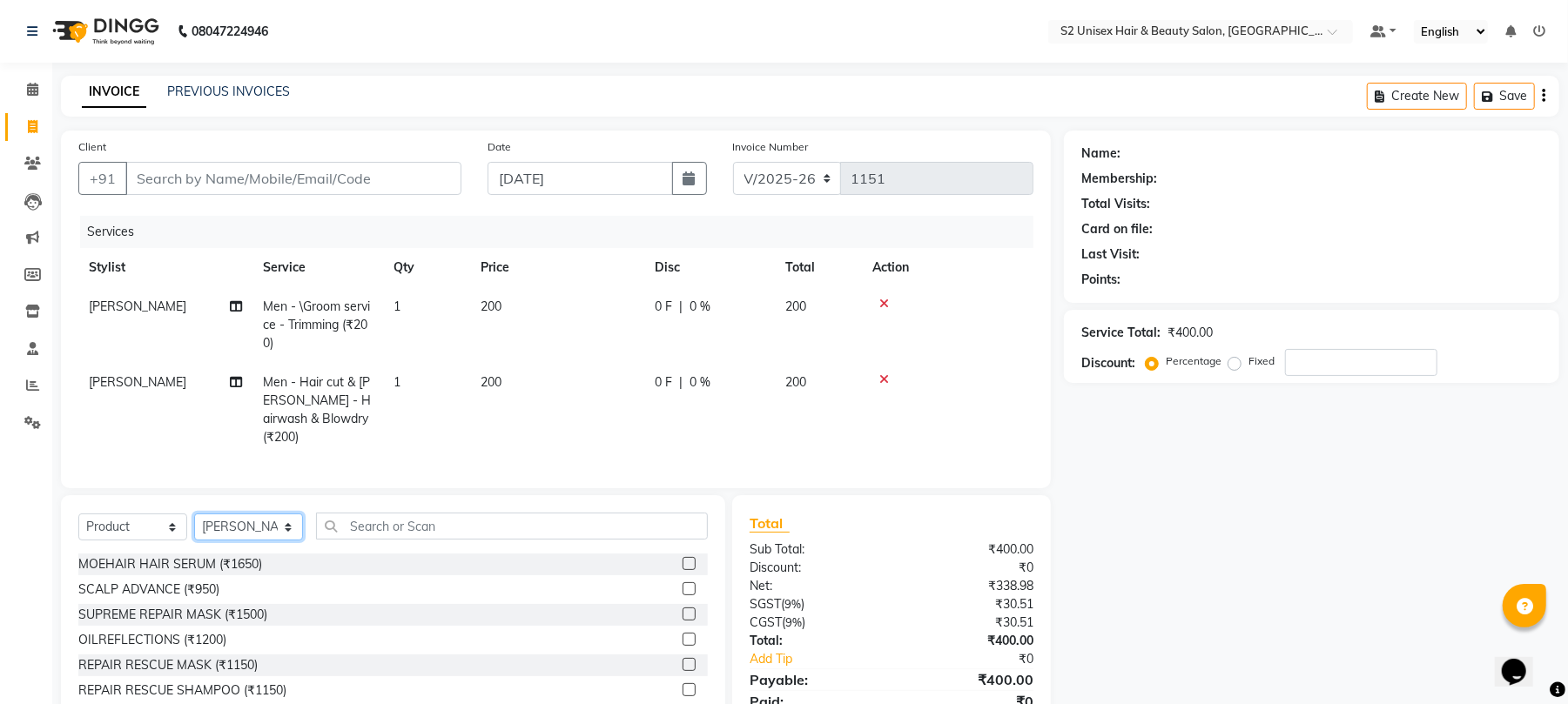
click at [219, 519] on select "Select Stylist [PERSON_NAME] Gulshan KHUSHI [PERSON_NAME] [PERSON_NAME] S2 salo…" at bounding box center [248, 527] width 109 height 27
select select "20318"
click at [195, 513] on select "Select Stylist [PERSON_NAME] Gulshan KHUSHI [PERSON_NAME] [PERSON_NAME] S2 salo…" at bounding box center [248, 527] width 109 height 27
click at [370, 523] on input "text" at bounding box center [511, 527] width 392 height 27
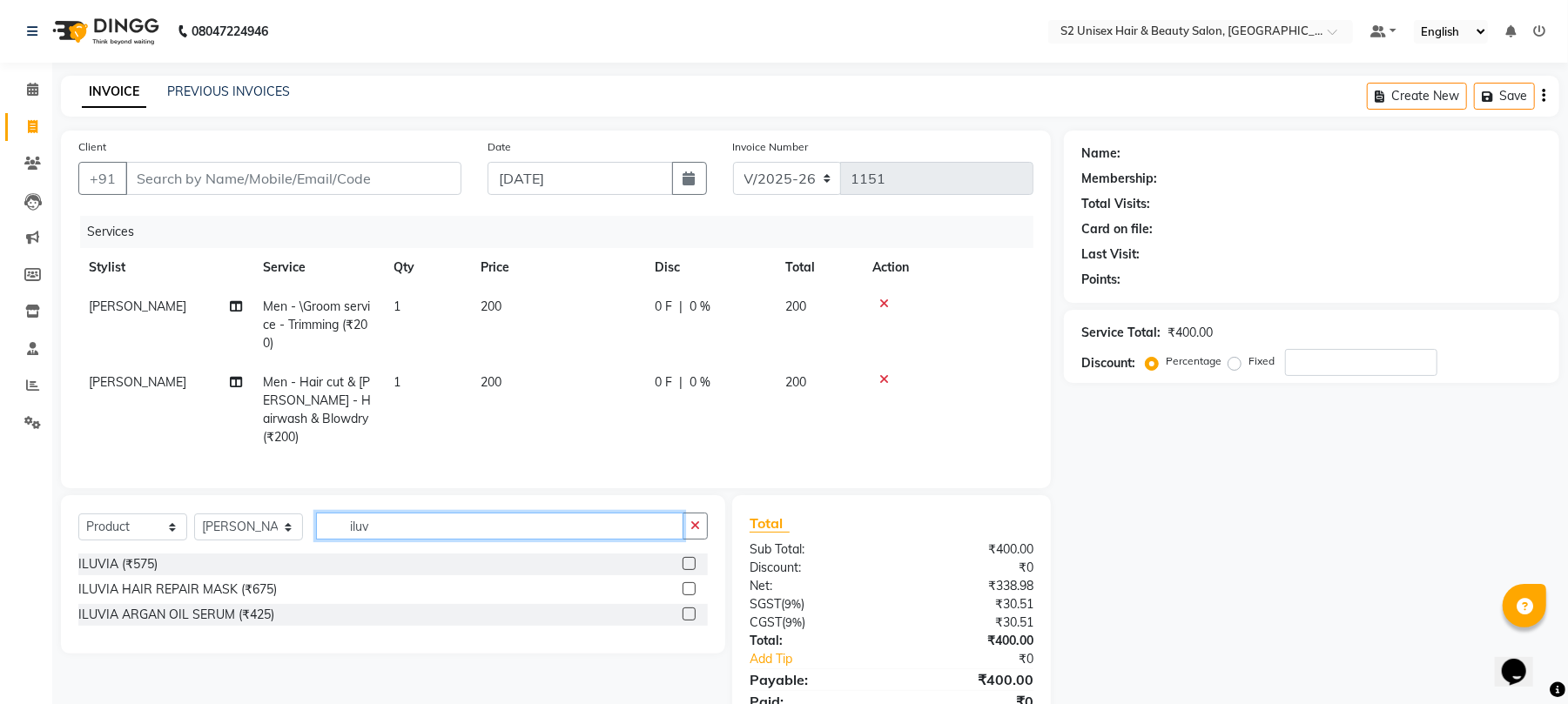
type input "iluv"
click at [684, 608] on label at bounding box center [688, 614] width 13 height 13
click at [684, 609] on input "checkbox" at bounding box center [688, 615] width 12 height 12
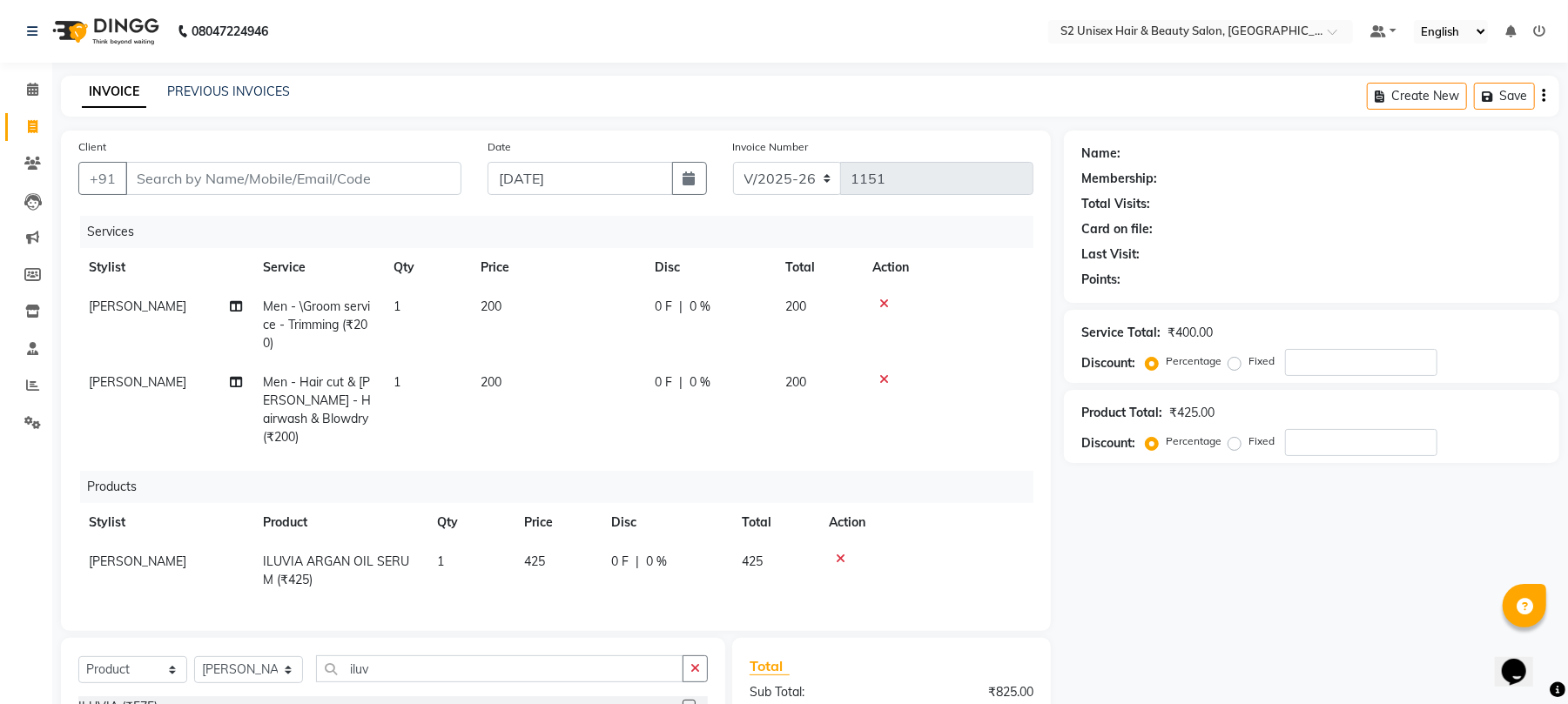
checkbox input "false"
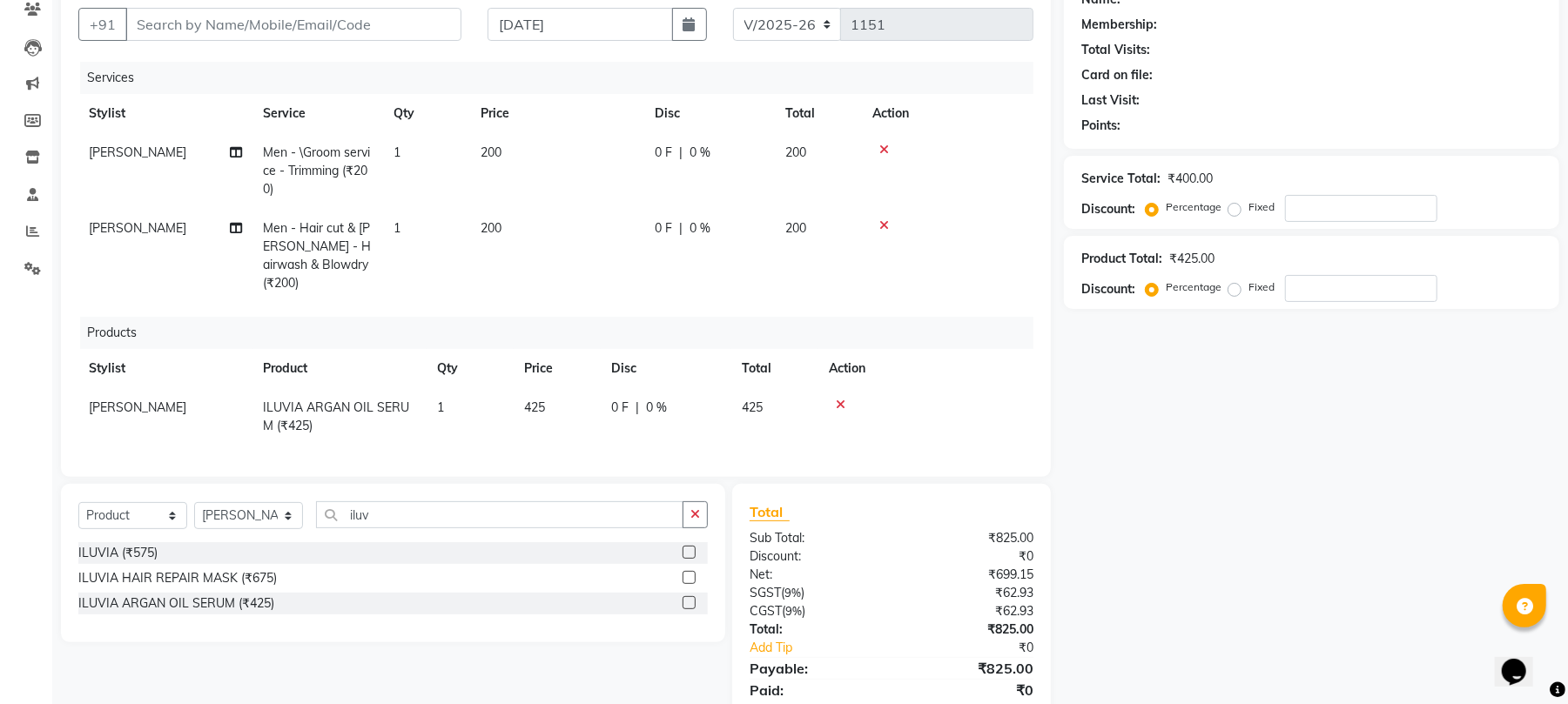
scroll to position [100, 0]
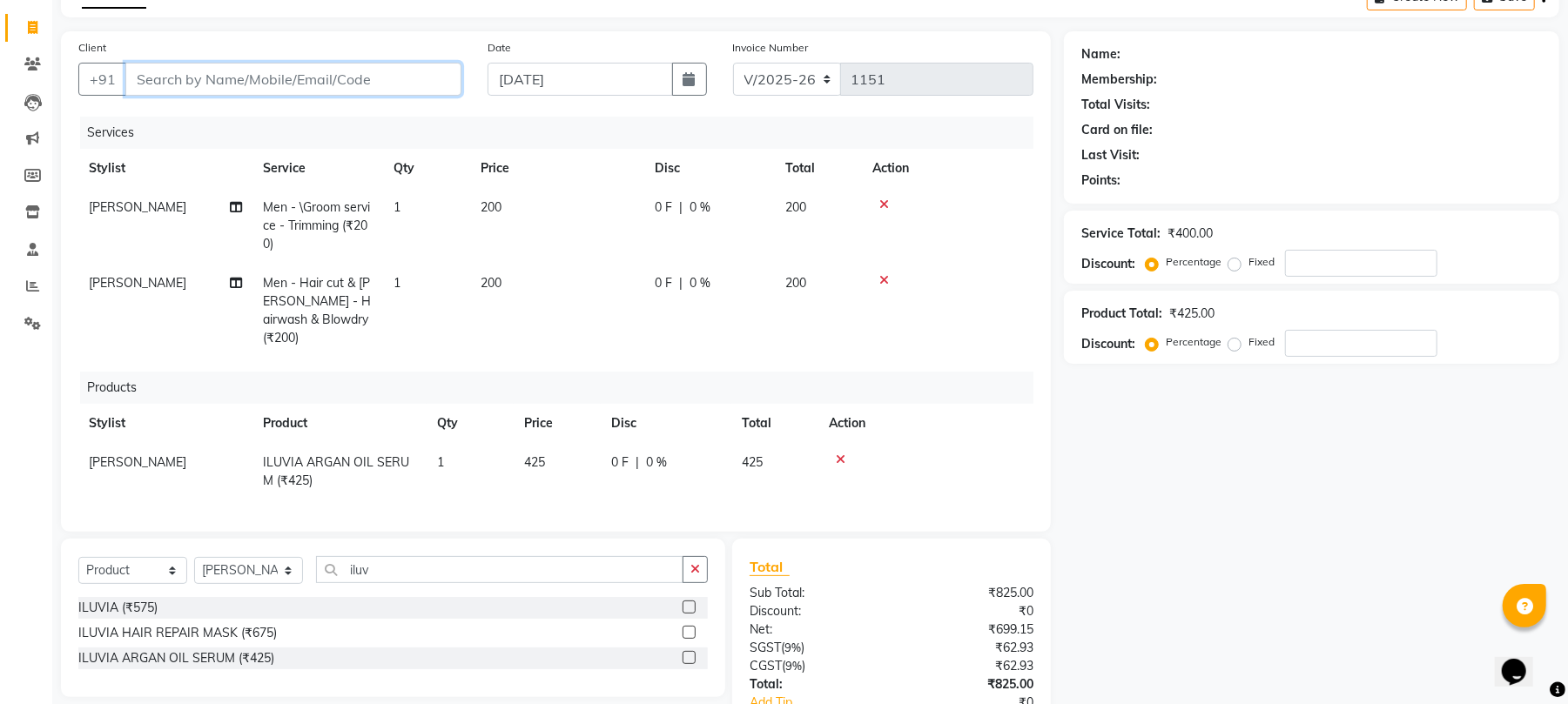
click at [406, 89] on input "Client" at bounding box center [293, 79] width 336 height 33
type input "6"
type input "0"
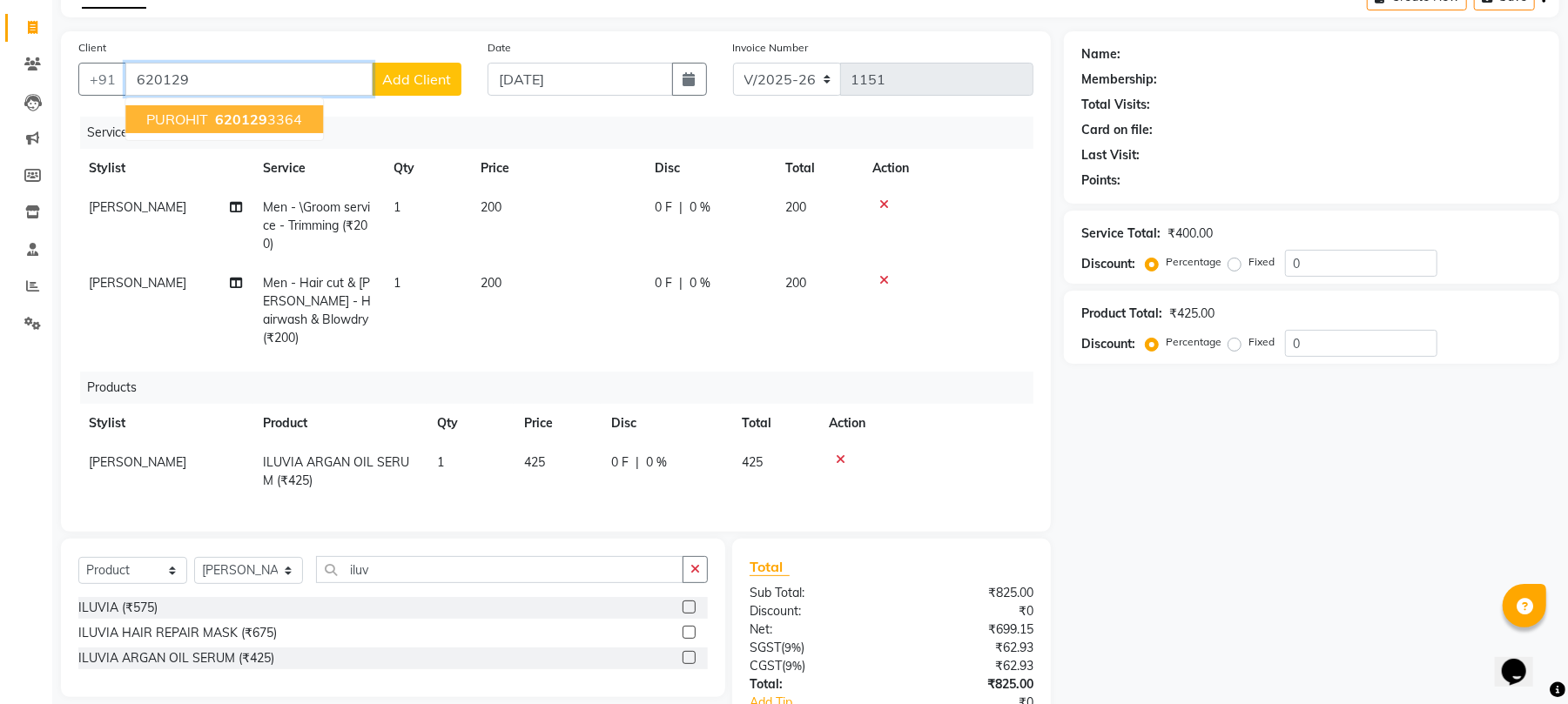
click at [300, 115] on button "PUROHIT 620129 3364" at bounding box center [224, 119] width 197 height 27
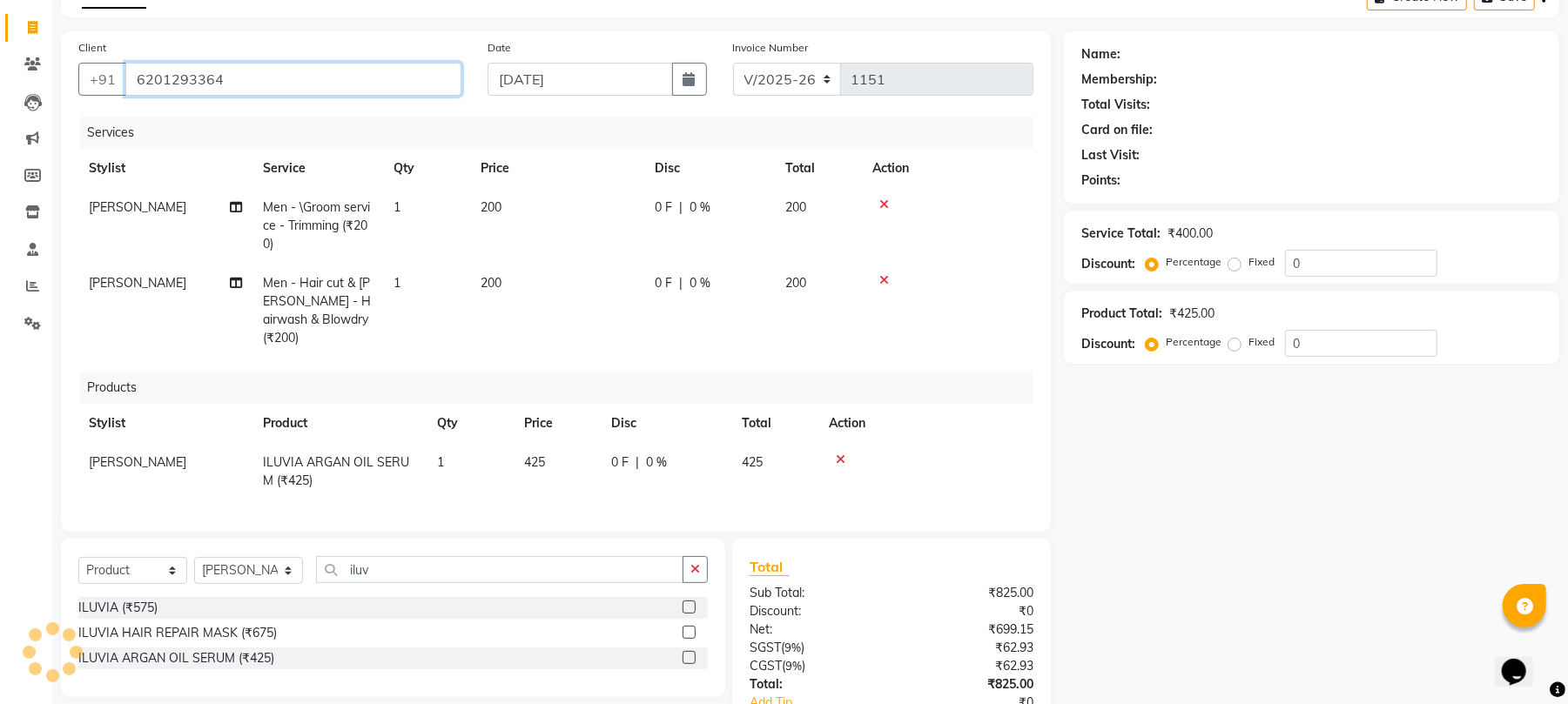
type input "6201293364"
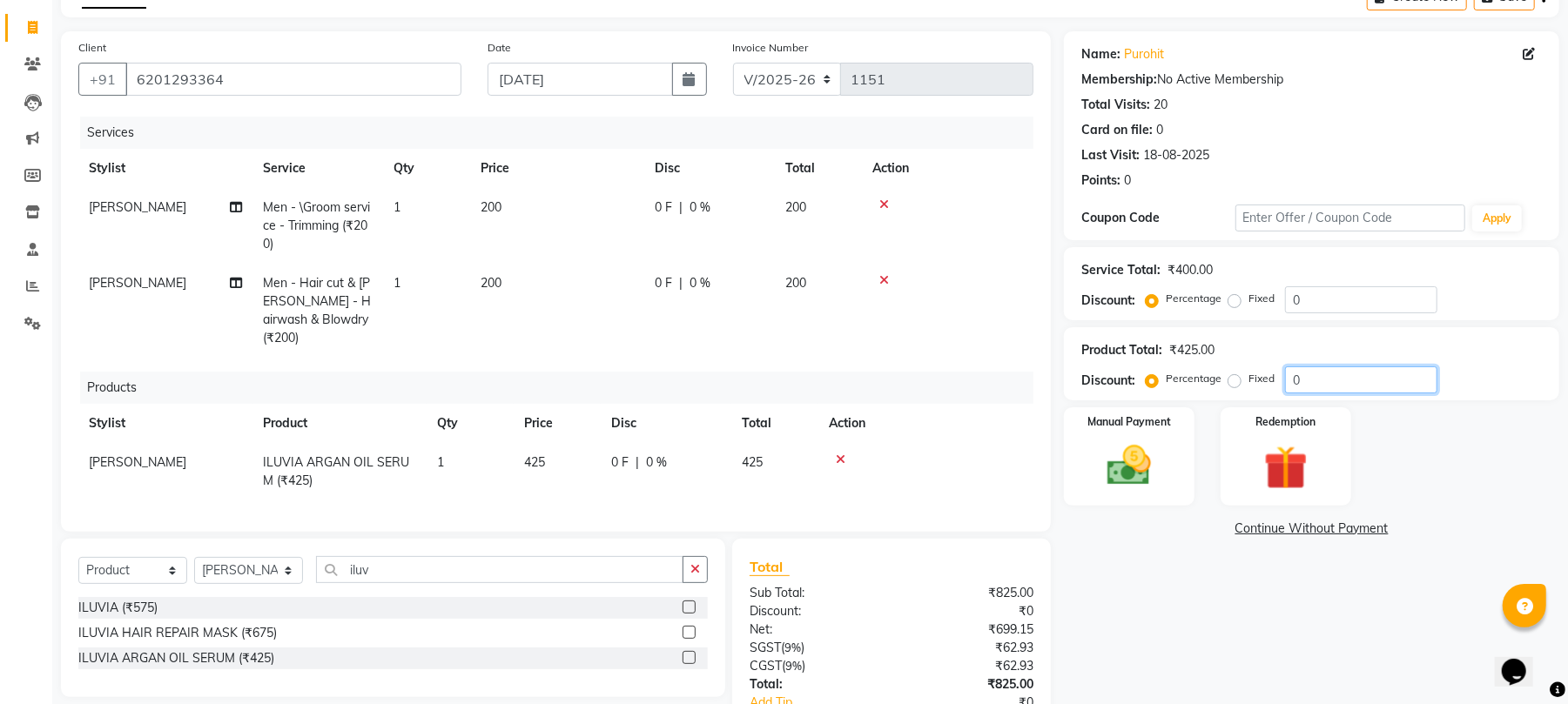
click at [1337, 371] on input "0" at bounding box center [1362, 380] width 152 height 27
click at [1367, 376] on input "10" at bounding box center [1362, 380] width 152 height 27
type input "1"
click at [688, 577] on button "button" at bounding box center [695, 570] width 25 height 27
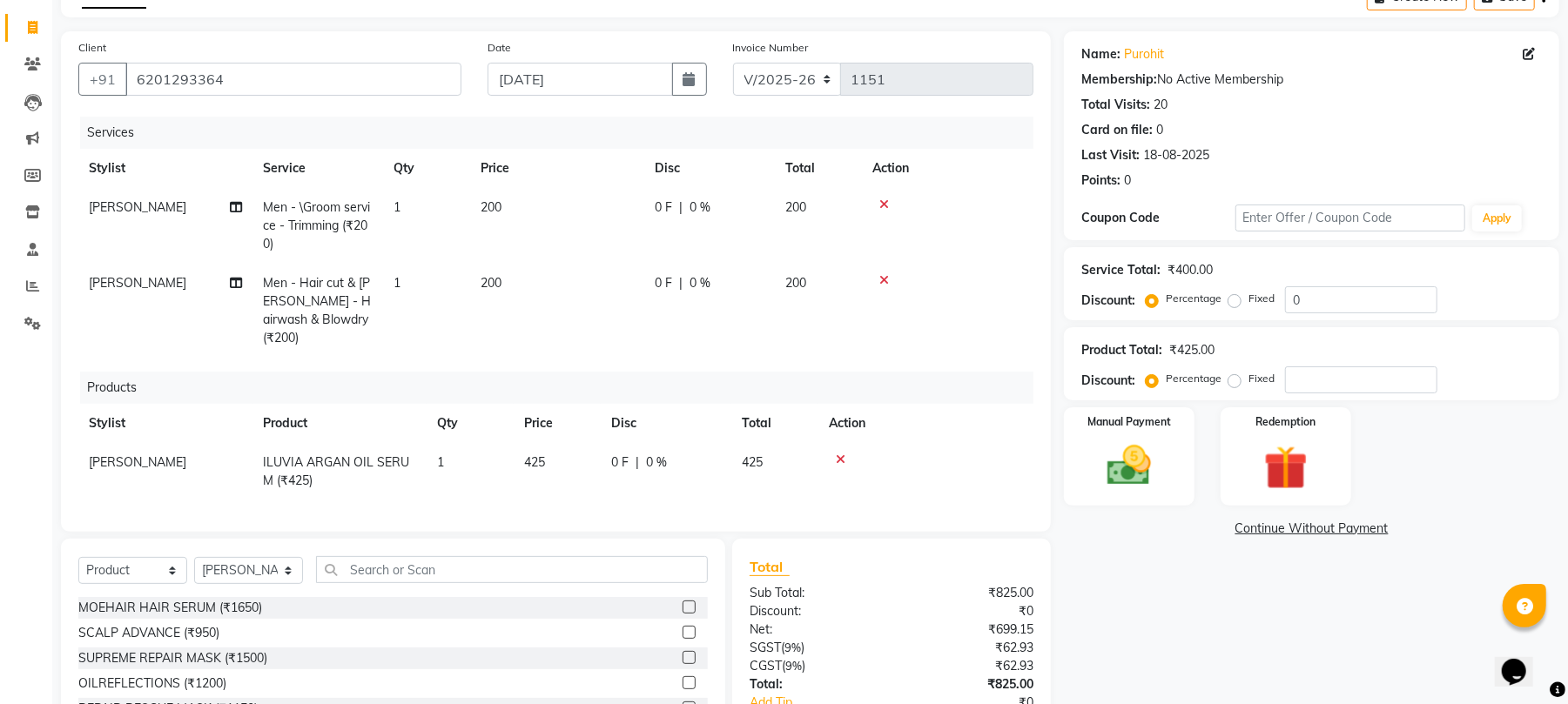
click at [722, 189] on td "0 F | 0 %" at bounding box center [710, 225] width 131 height 75
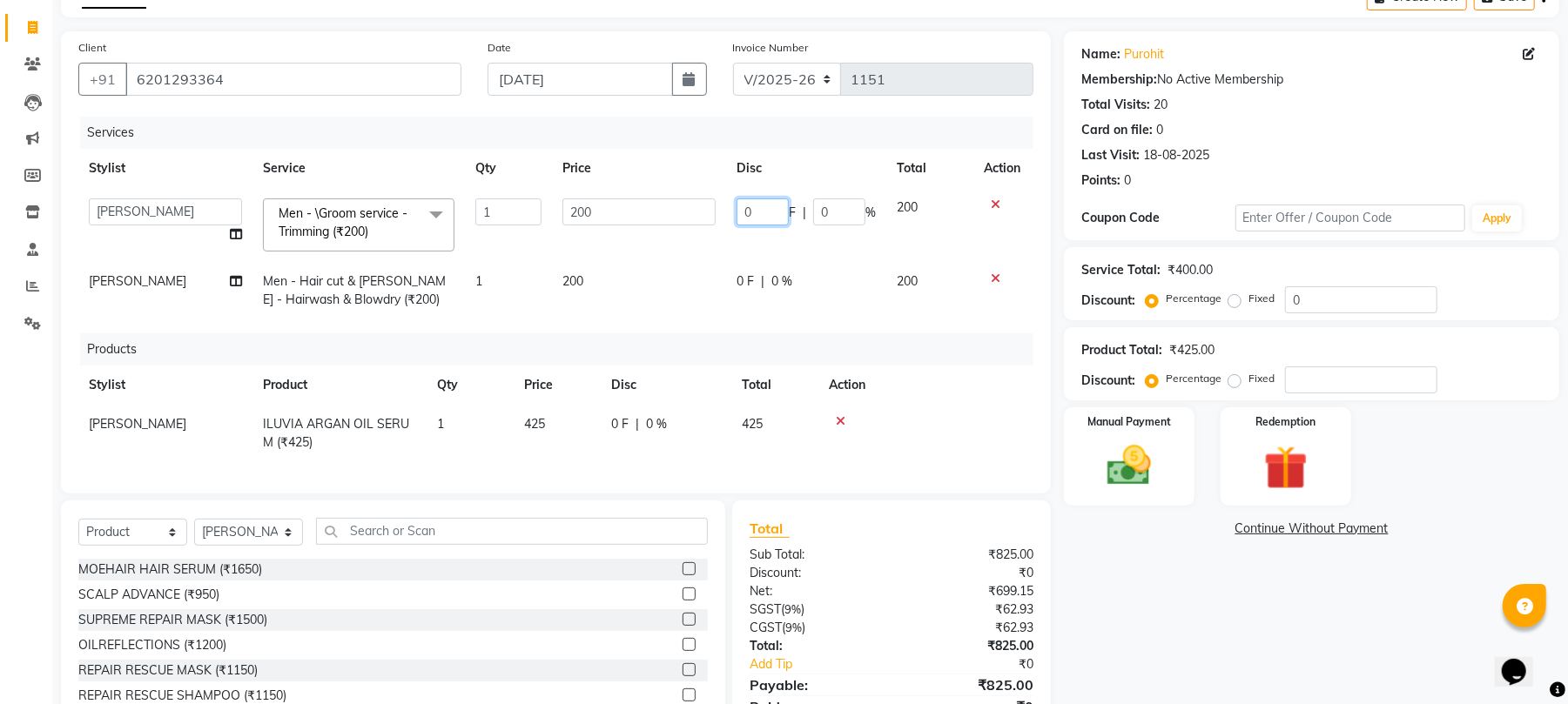
click at [758, 212] on input "0" at bounding box center [762, 212] width 52 height 27
type input "5"
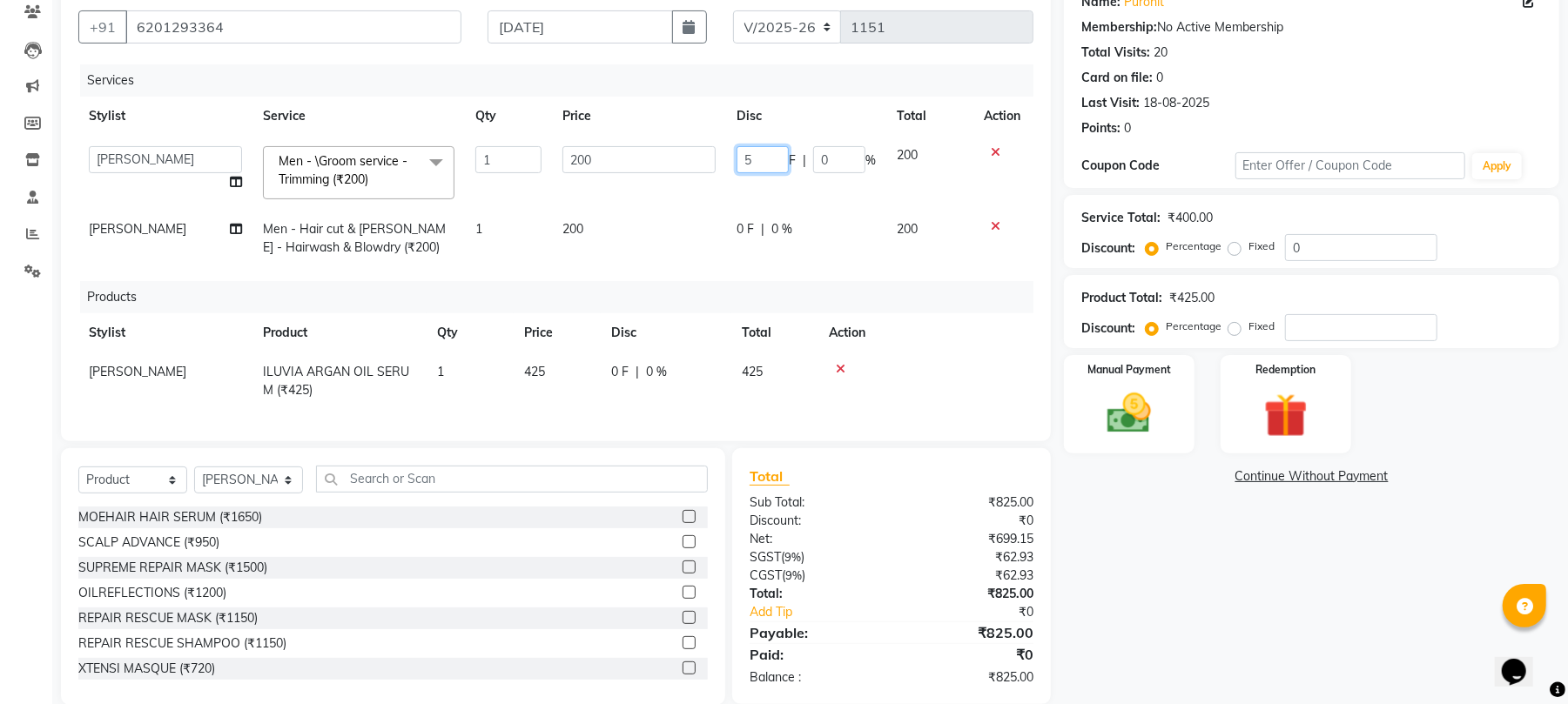
scroll to position [196, 0]
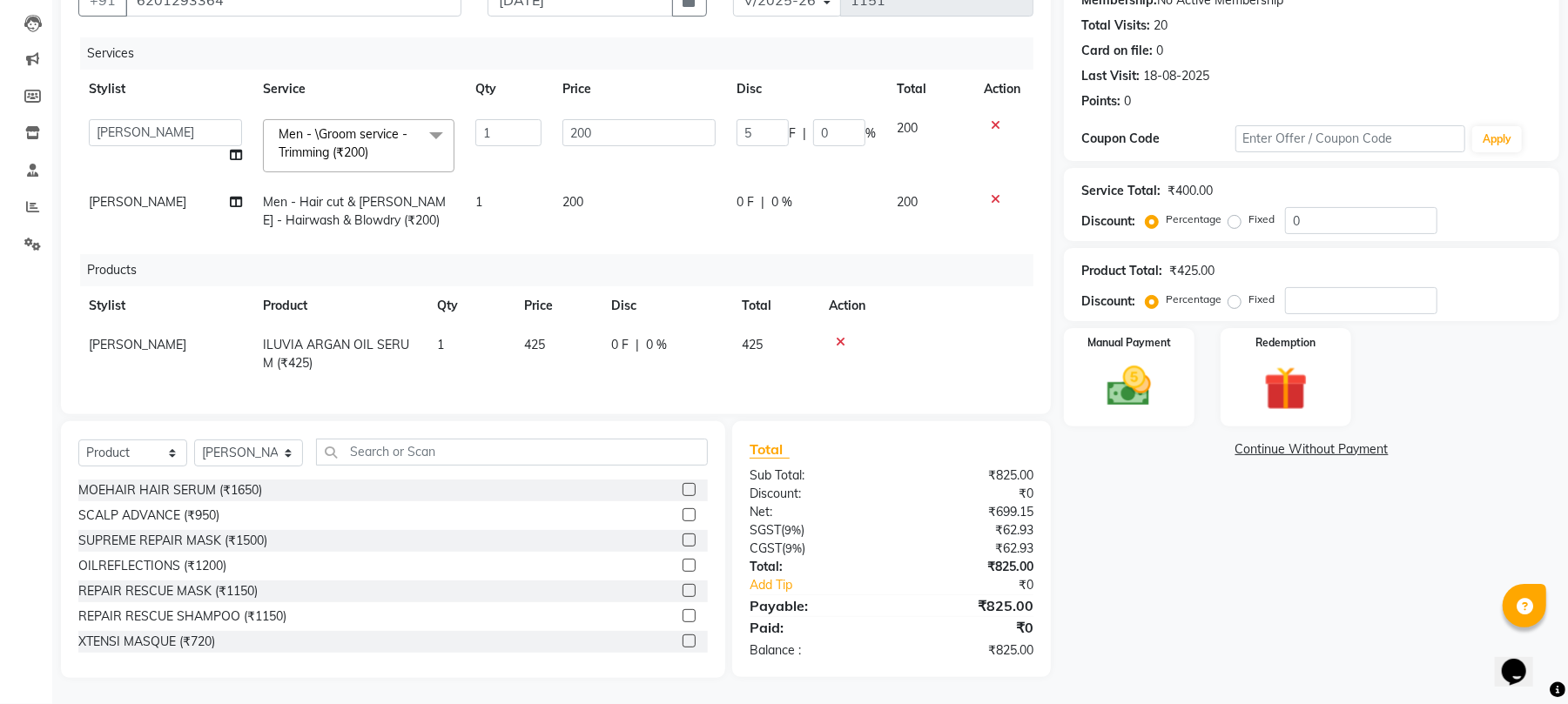
click at [802, 183] on tr "[PERSON_NAME] Men - Hair cut & [PERSON_NAME] - Hairwash & Blowdry (₹200) 1 200 …" at bounding box center [555, 211] width 955 height 58
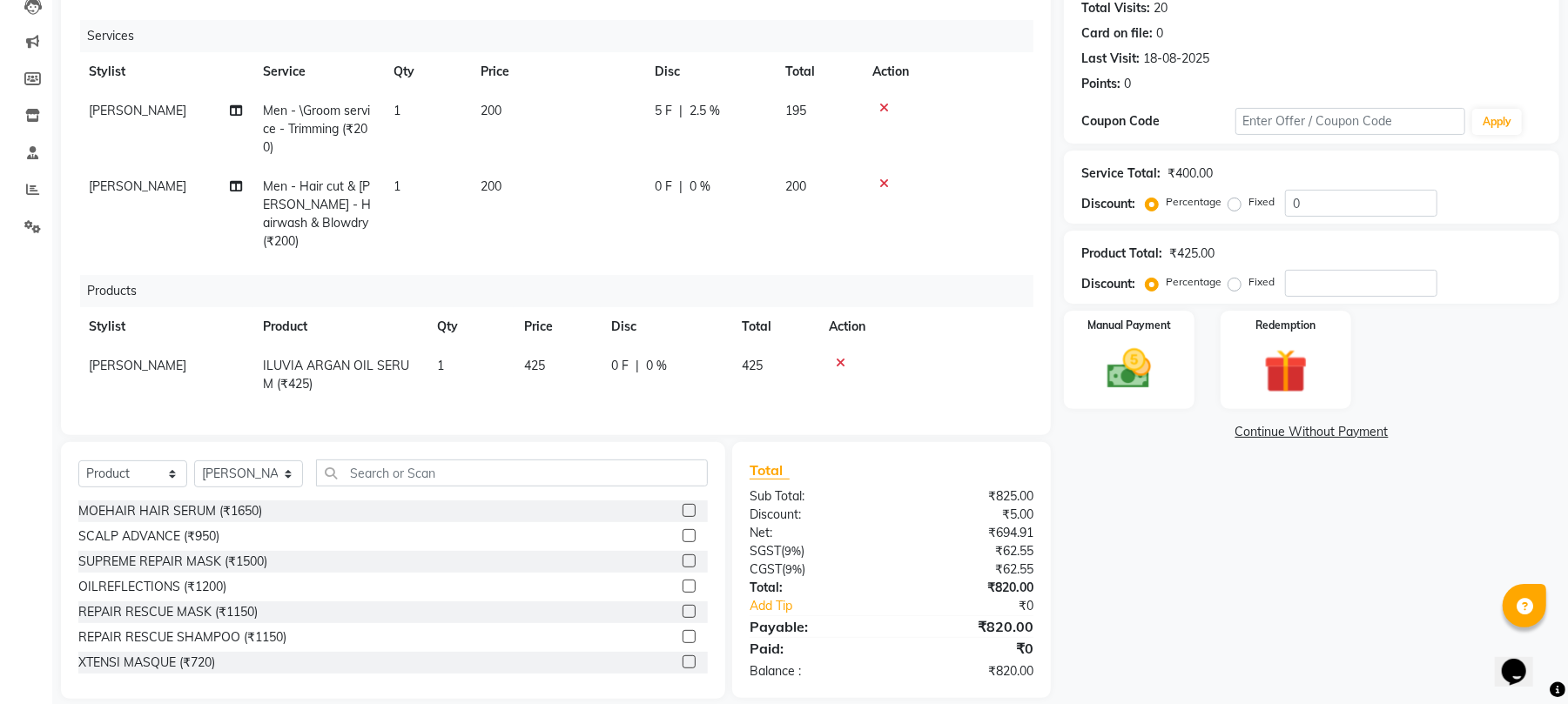
click at [722, 185] on div "0 F | 0 %" at bounding box center [710, 187] width 109 height 19
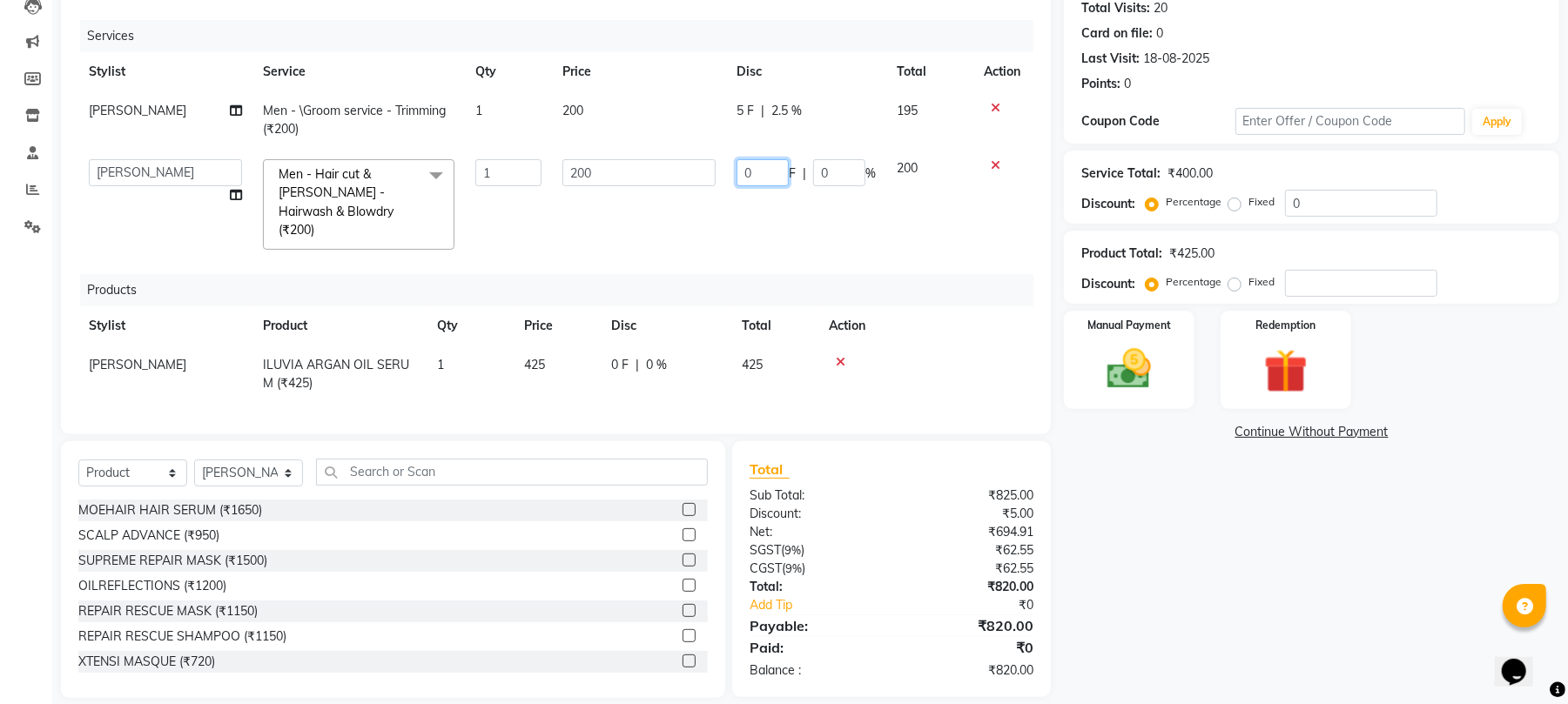
click at [757, 164] on input "0" at bounding box center [762, 173] width 52 height 27
type input "5"
click at [1322, 281] on input "number" at bounding box center [1362, 284] width 152 height 27
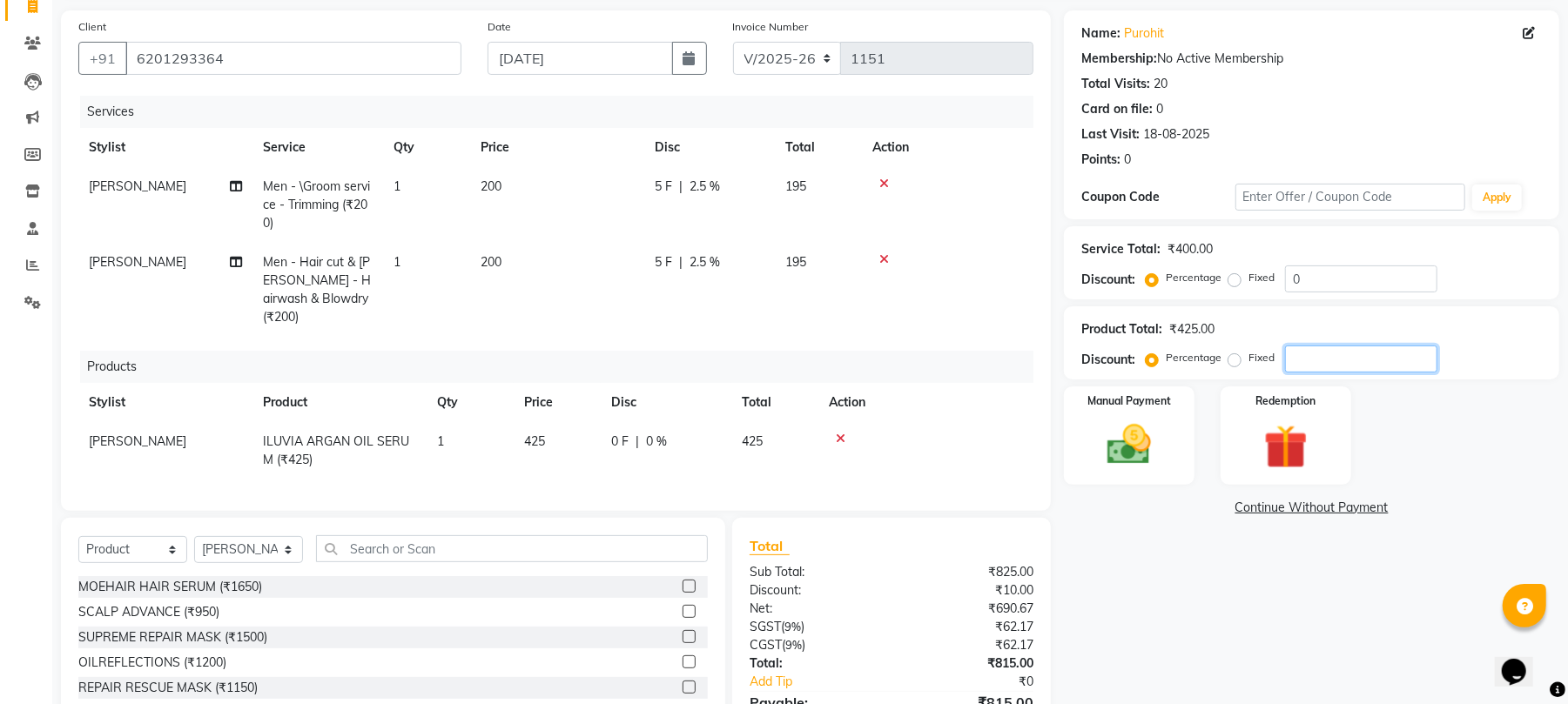
scroll to position [80, 0]
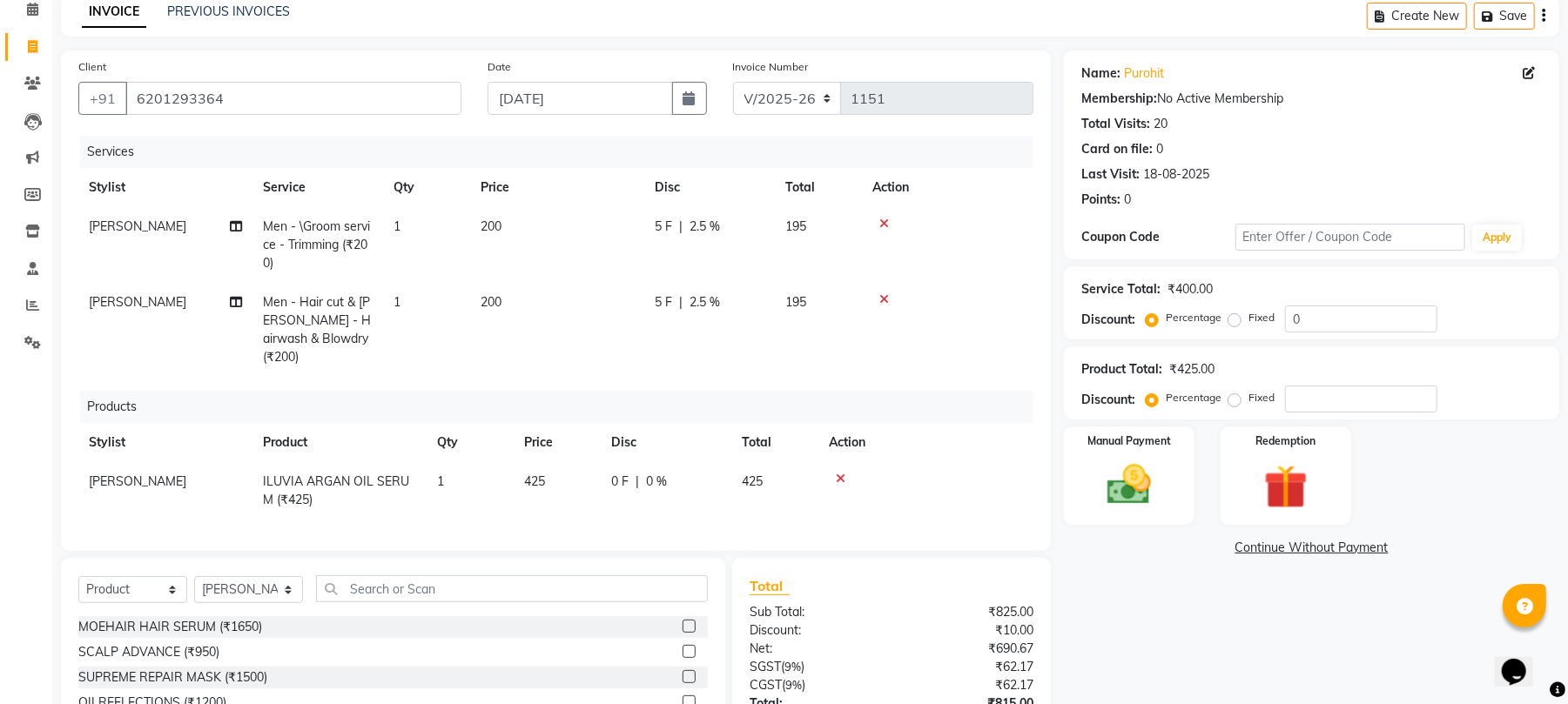
click at [738, 289] on td "5 F | 2.5 %" at bounding box center [710, 330] width 131 height 94
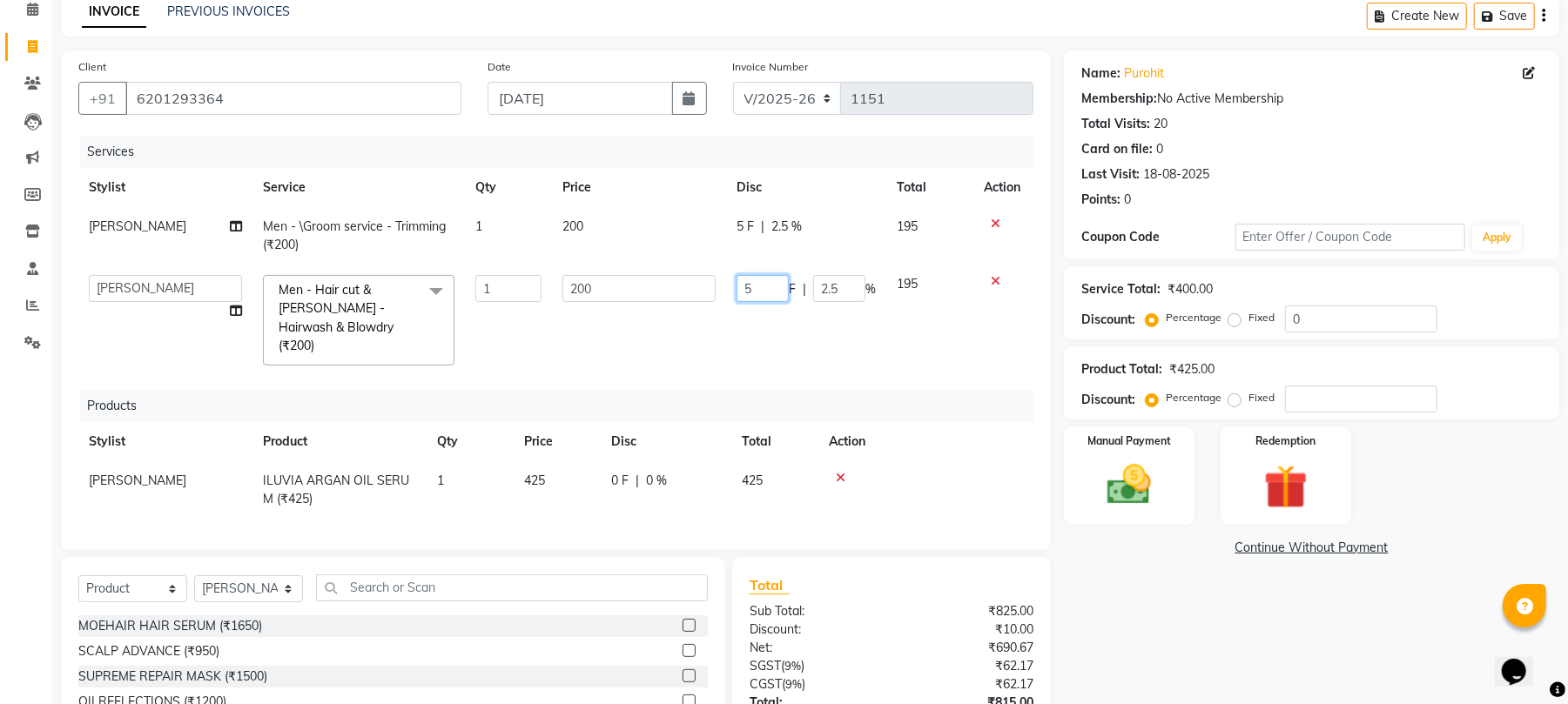
click at [773, 289] on input "5" at bounding box center [762, 288] width 52 height 27
click at [799, 225] on tr "[PERSON_NAME] Men - \Groom service - Trimming (₹200) 1 200 5 F | 2.5 % 195" at bounding box center [555, 236] width 955 height 58
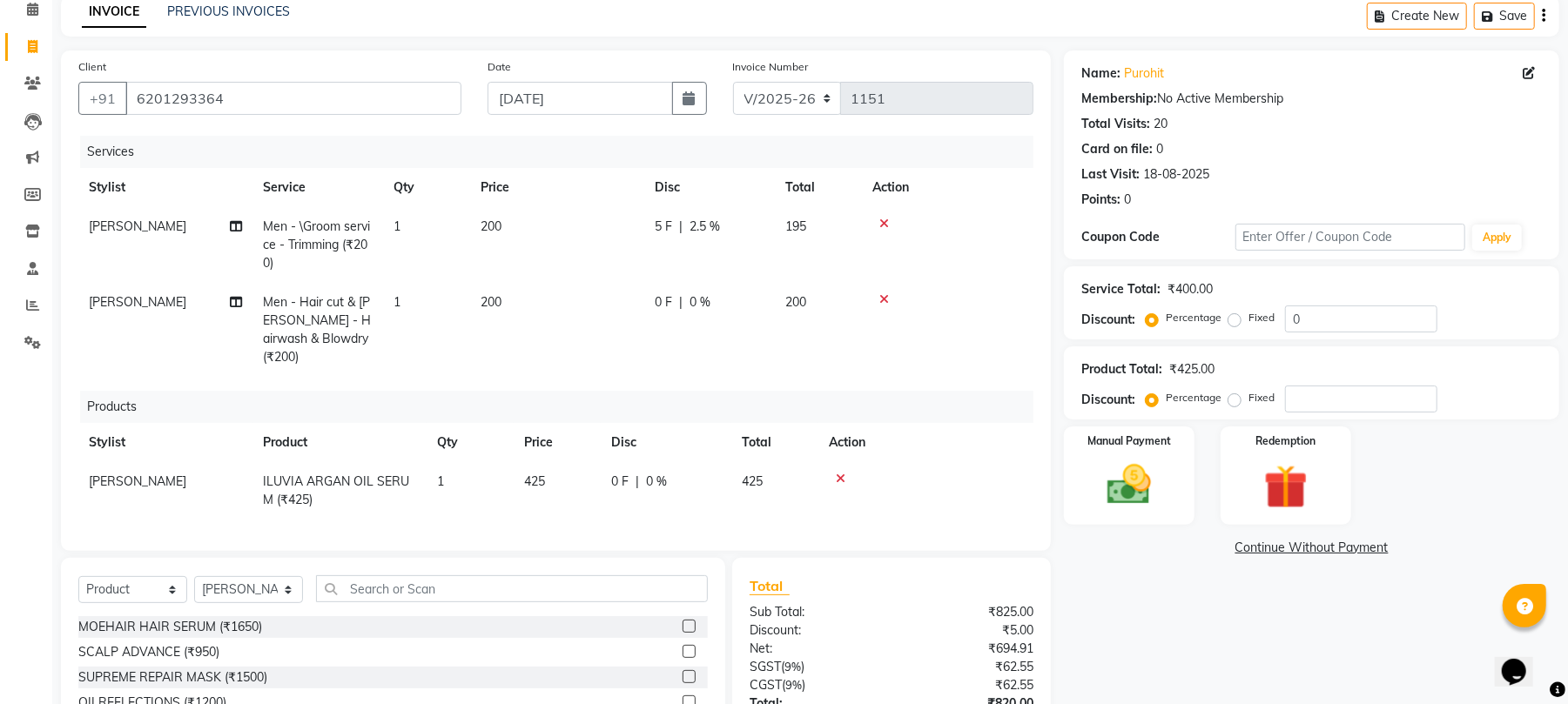
click at [726, 210] on td "5 F | 2.5 %" at bounding box center [710, 244] width 131 height 75
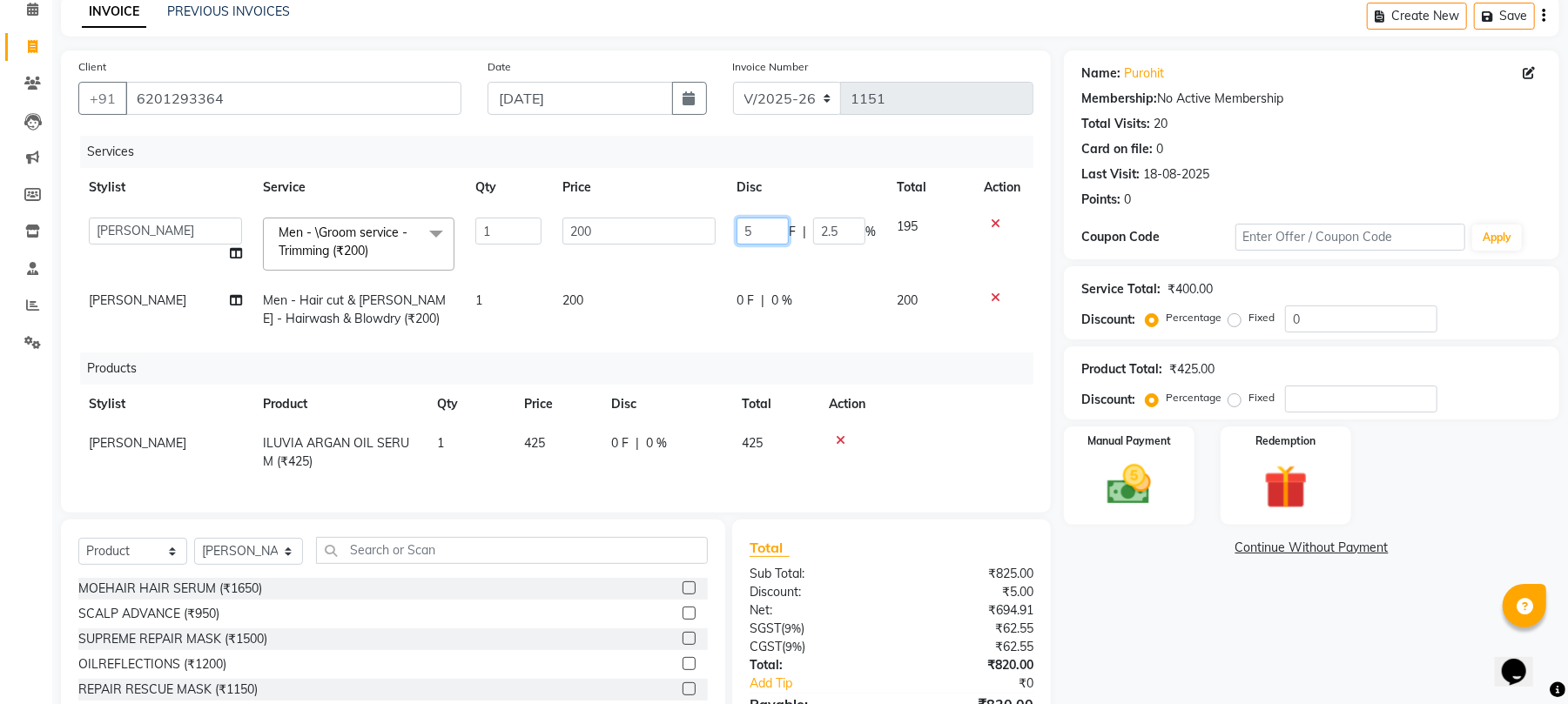
click at [773, 227] on input "5" at bounding box center [762, 232] width 52 height 27
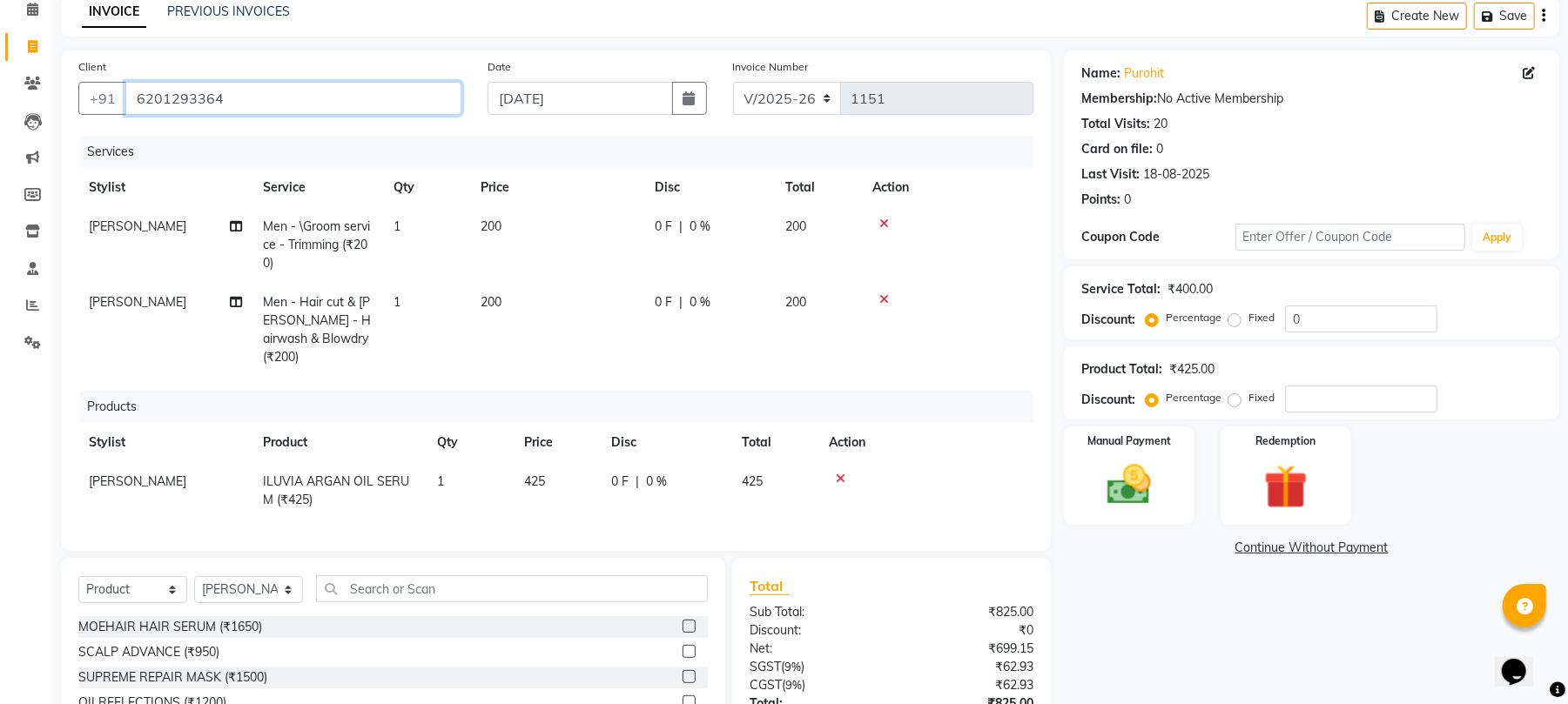
click at [330, 88] on input "6201293364" at bounding box center [293, 99] width 336 height 33
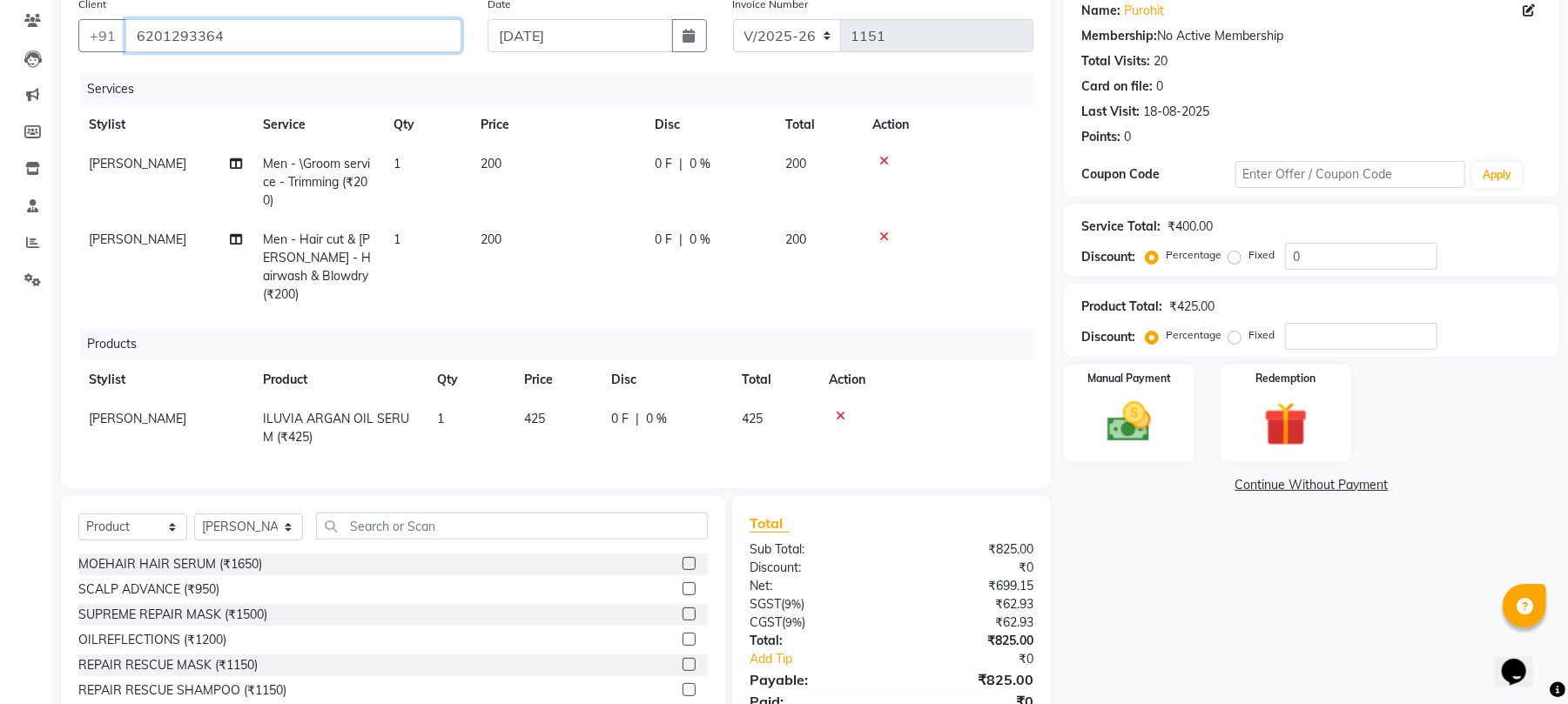
scroll to position [196, 0]
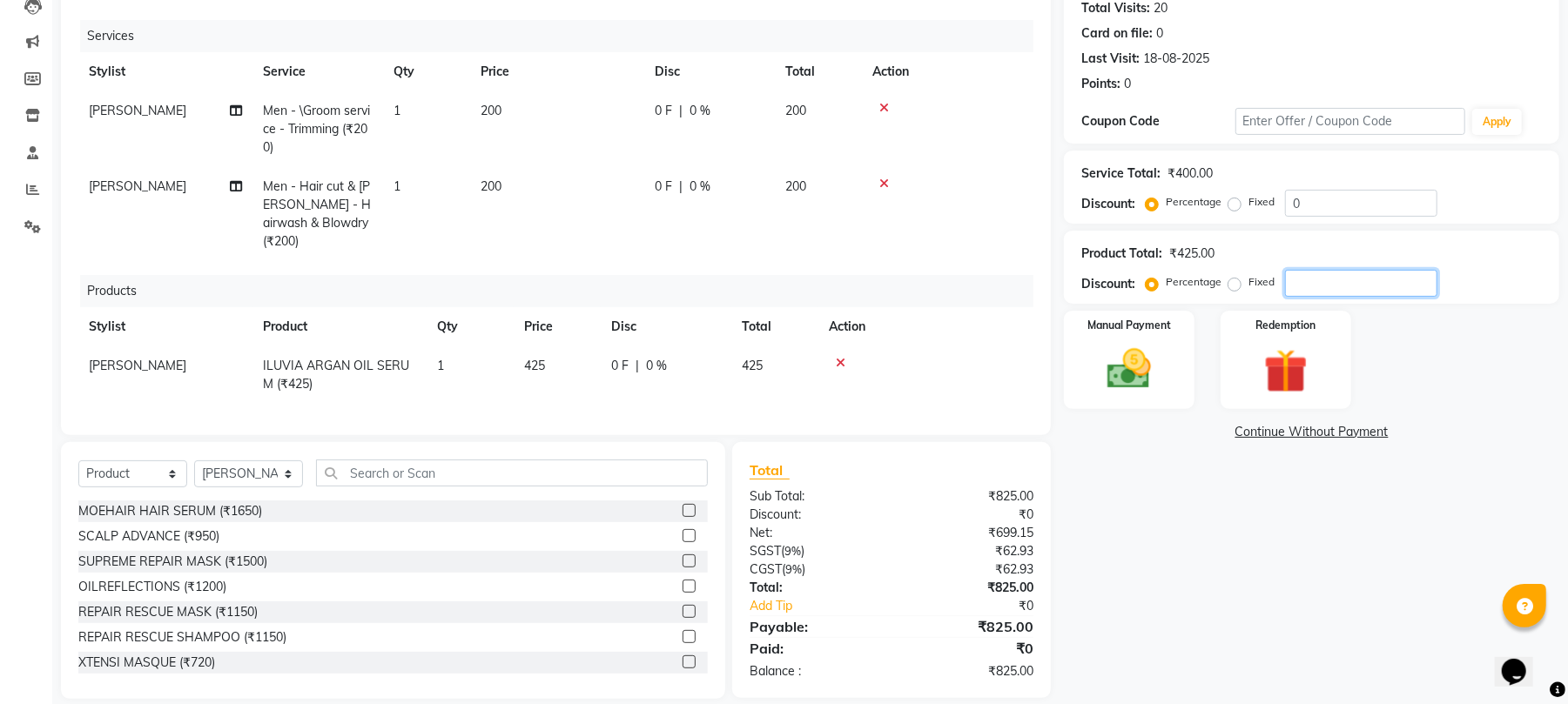
click at [1330, 279] on input "number" at bounding box center [1362, 284] width 152 height 27
type input "12"
click at [680, 357] on span "12 %" at bounding box center [667, 366] width 27 height 19
select select "20318"
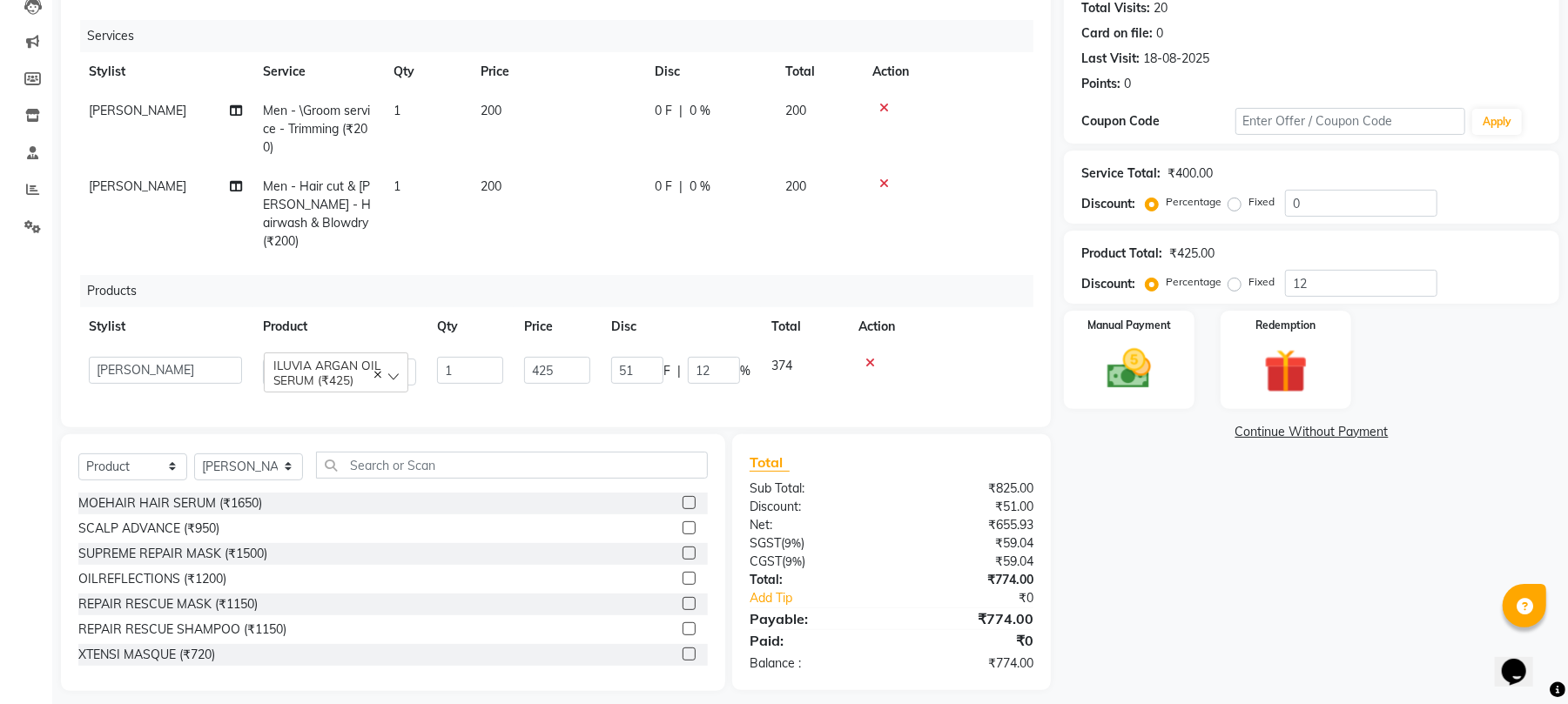
click at [868, 357] on icon at bounding box center [870, 363] width 10 height 12
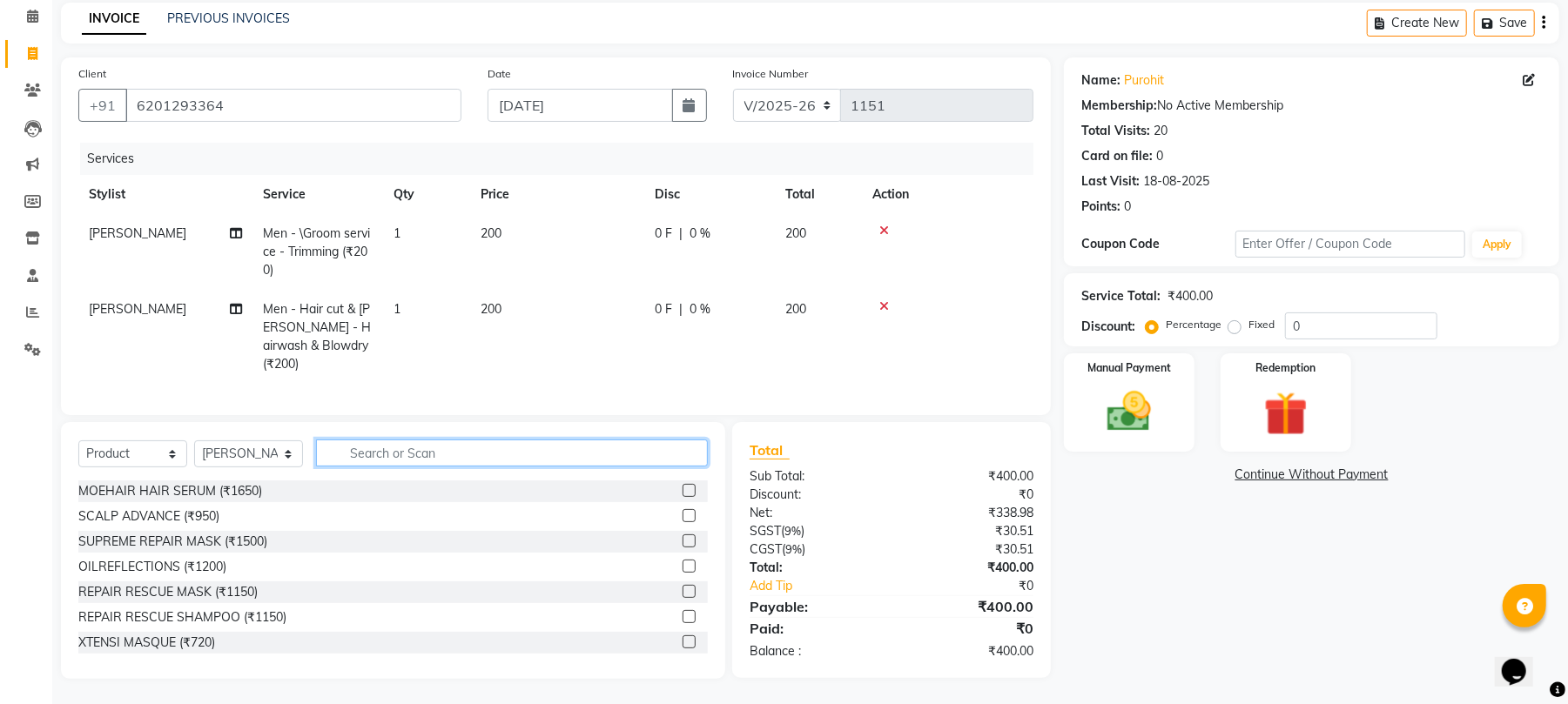
click at [370, 450] on input "text" at bounding box center [511, 454] width 392 height 27
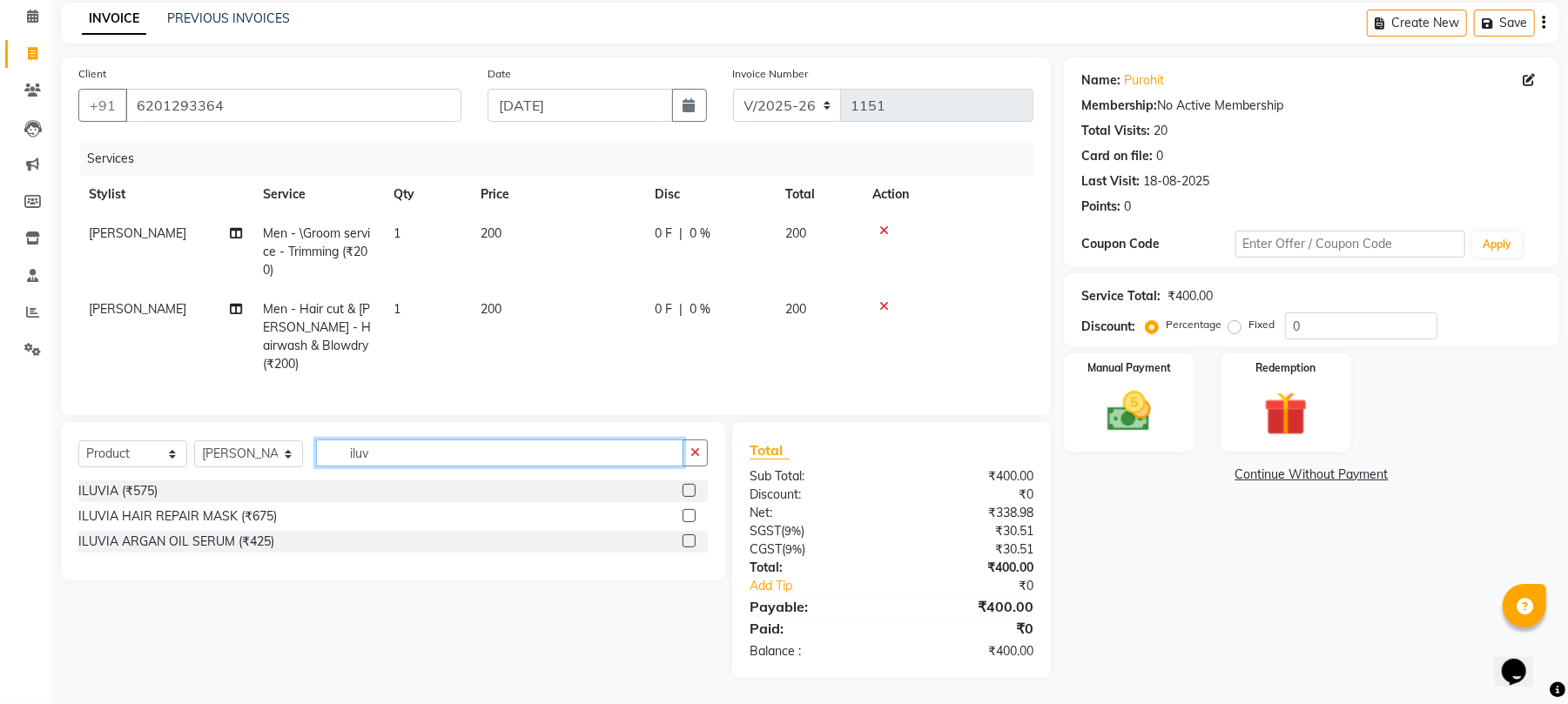
type input "iluv"
click at [691, 545] on label at bounding box center [688, 541] width 13 height 13
click at [691, 545] on input "checkbox" at bounding box center [688, 543] width 12 height 12
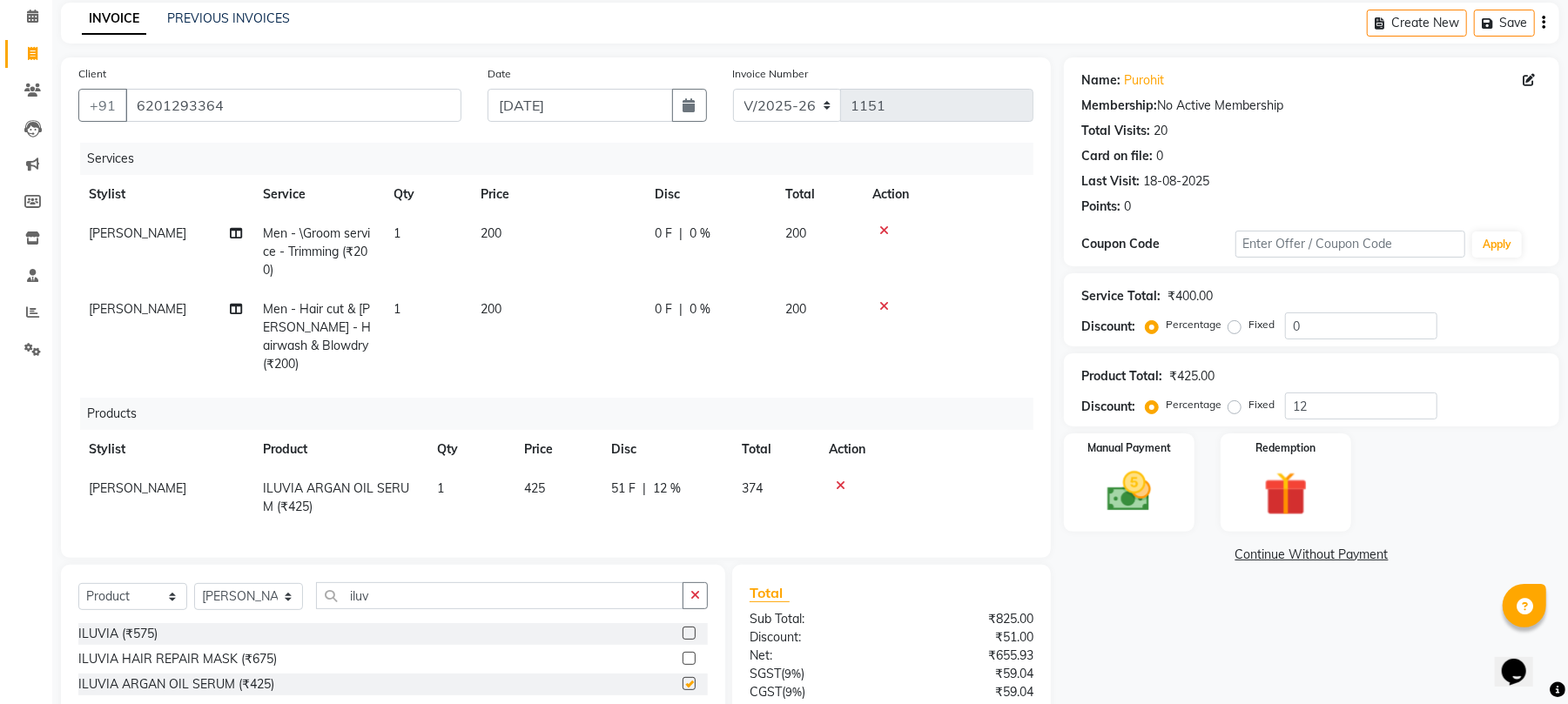
checkbox input "false"
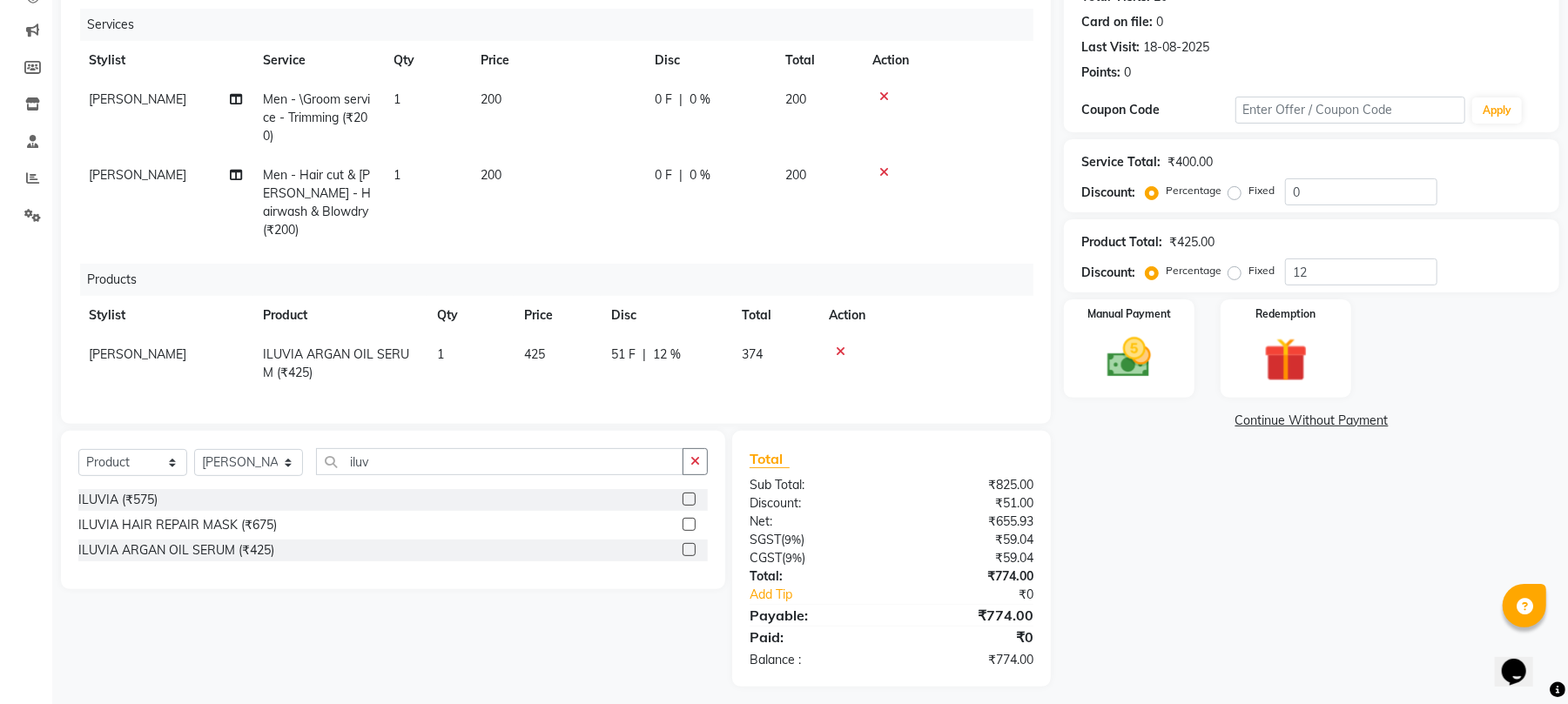
scroll to position [216, 0]
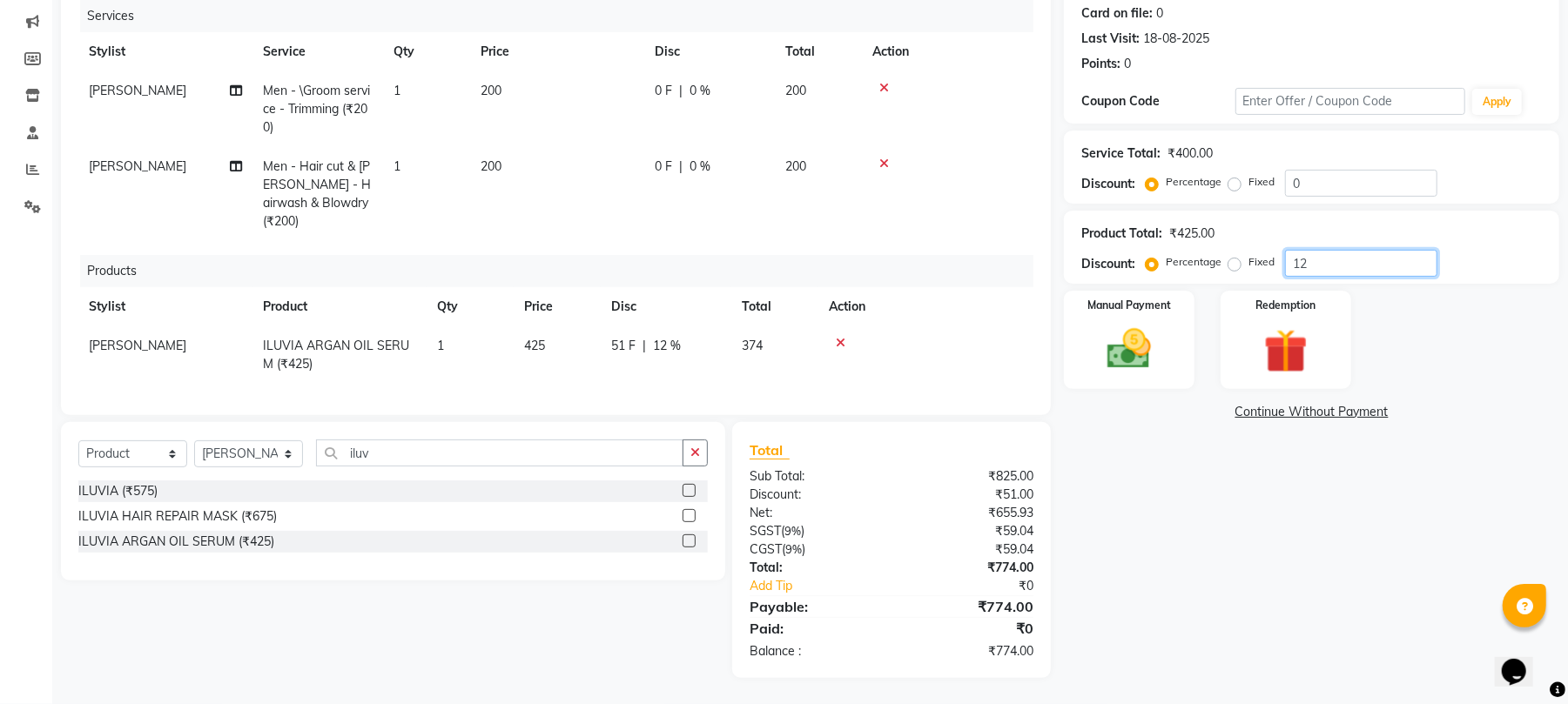
click at [1328, 255] on input "12" at bounding box center [1362, 264] width 152 height 27
type input "1"
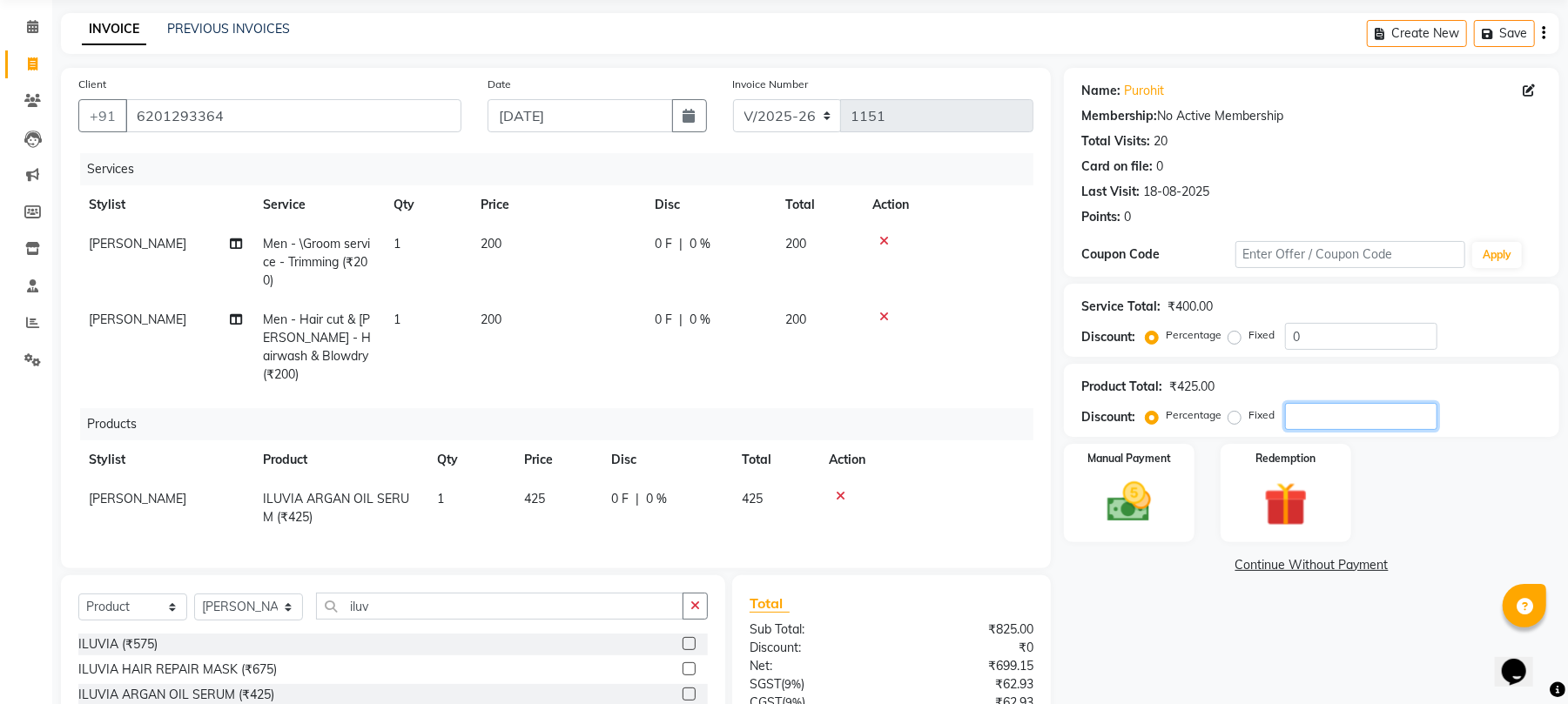
scroll to position [115, 0]
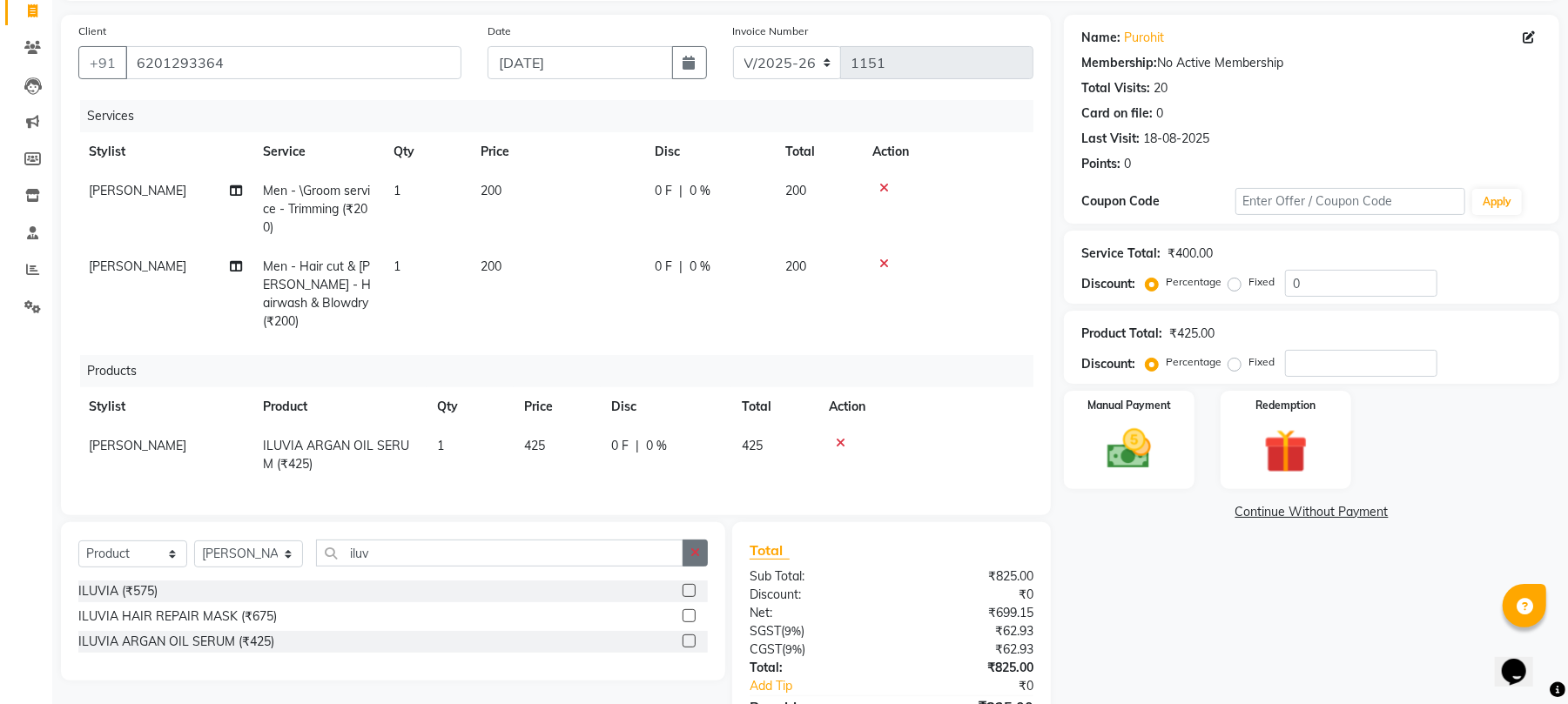
click at [688, 553] on button "button" at bounding box center [695, 553] width 25 height 27
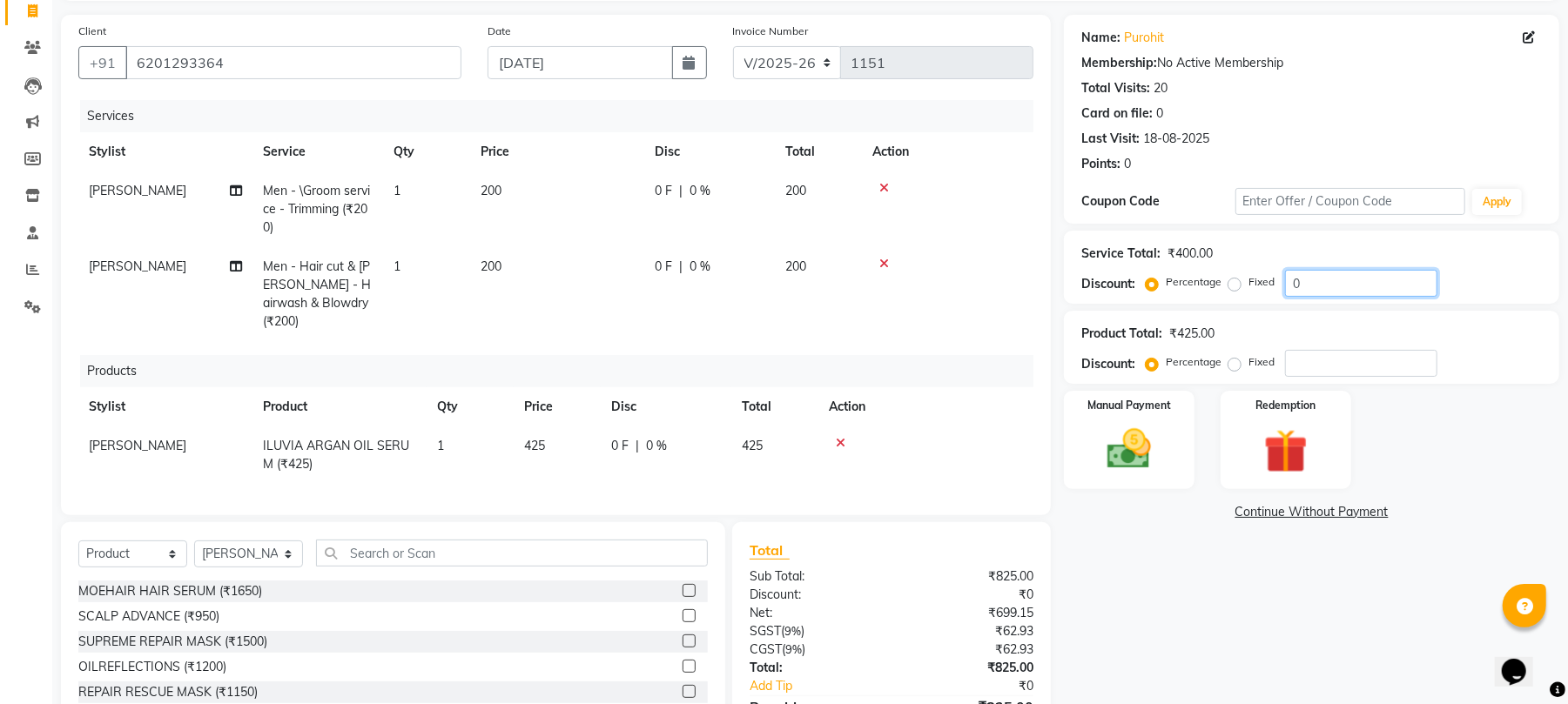
click at [1339, 279] on input "0" at bounding box center [1362, 284] width 152 height 27
click at [840, 437] on icon at bounding box center [841, 443] width 10 height 12
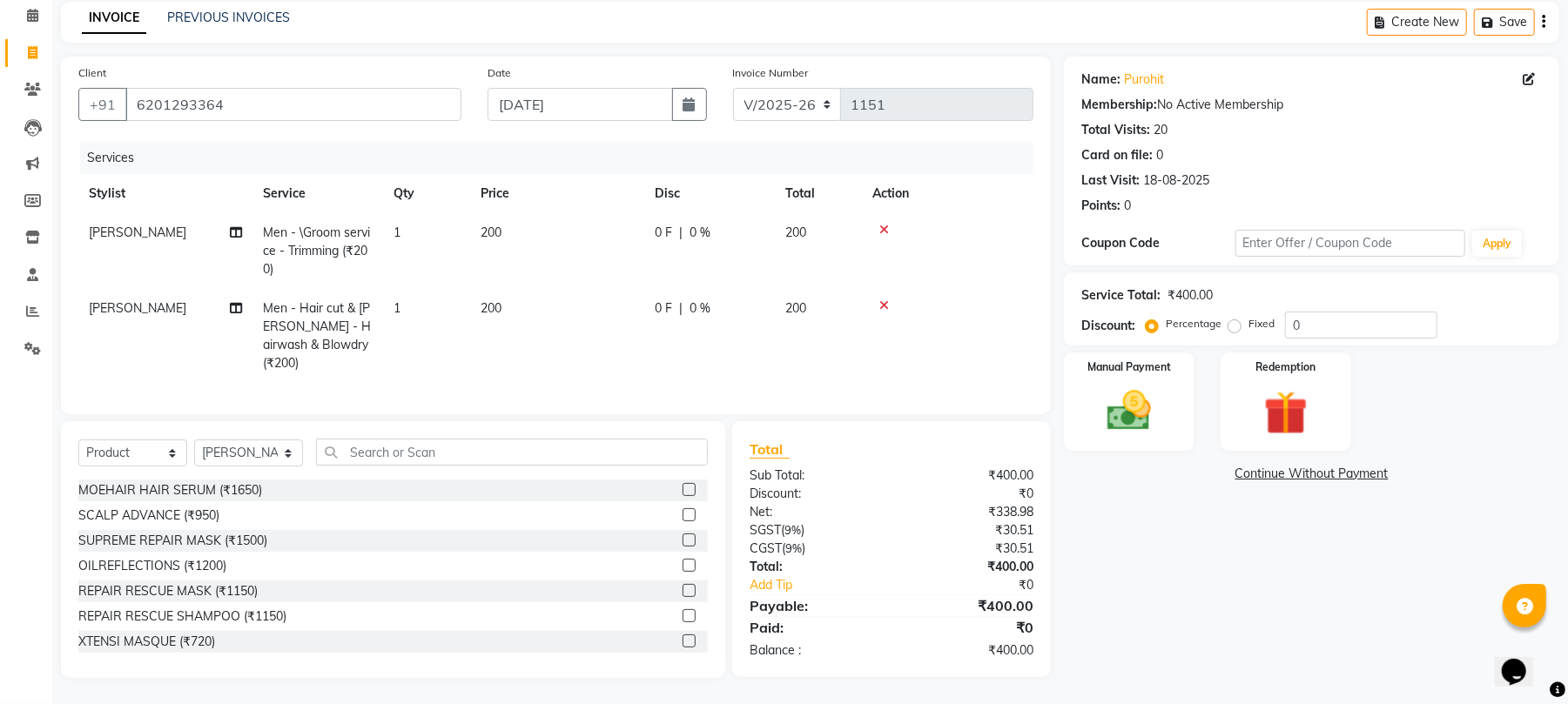
scroll to position [73, 0]
click at [888, 303] on icon at bounding box center [885, 306] width 10 height 12
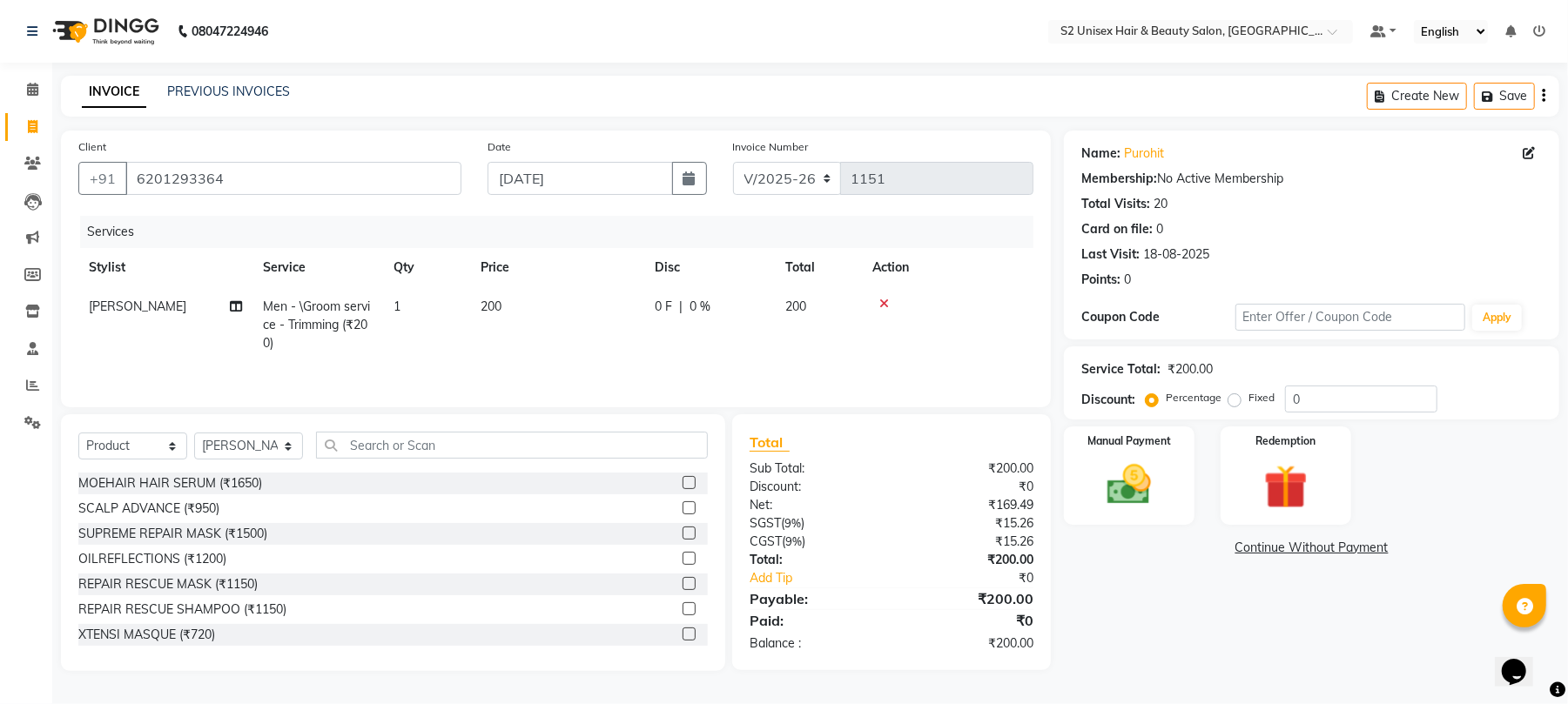
scroll to position [0, 0]
click at [887, 299] on icon at bounding box center [885, 304] width 10 height 12
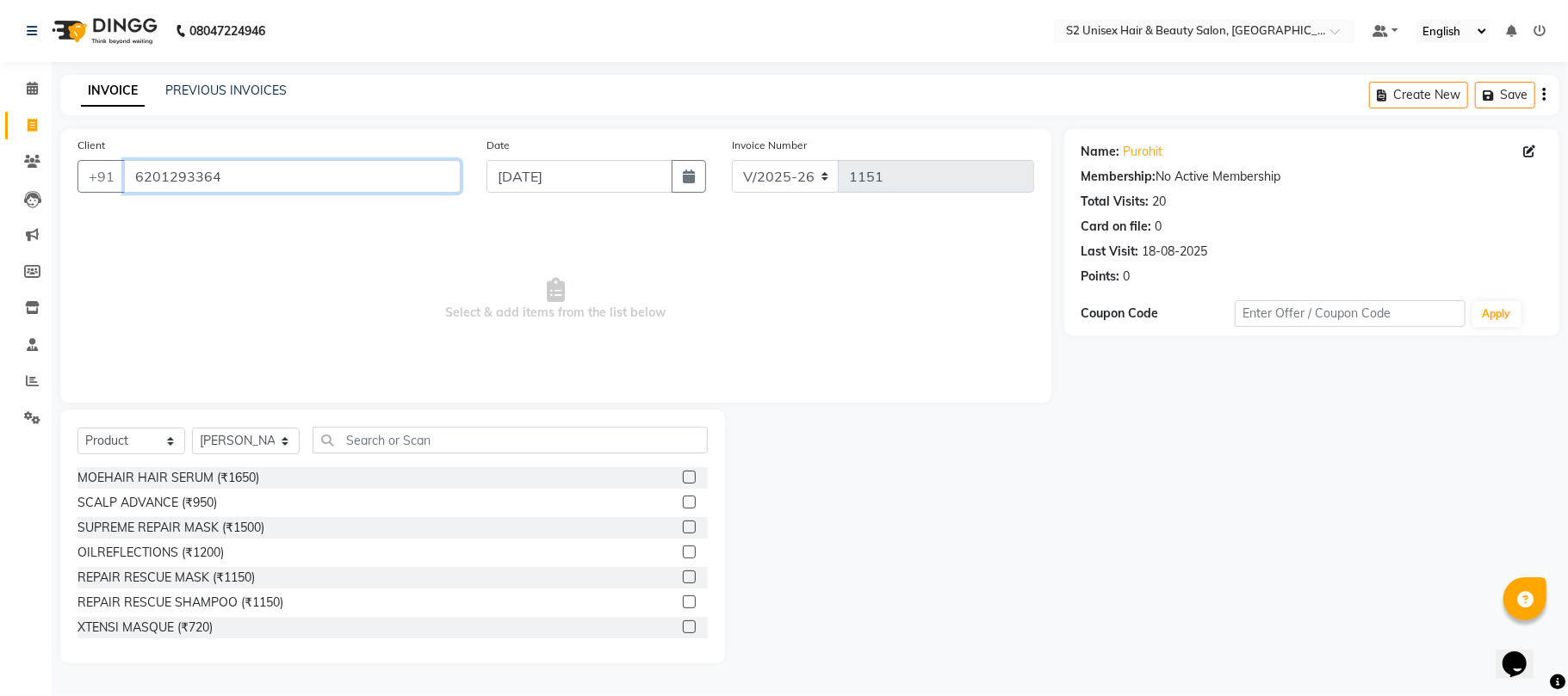
click at [368, 177] on input "6201293364" at bounding box center [292, 177] width 336 height 33
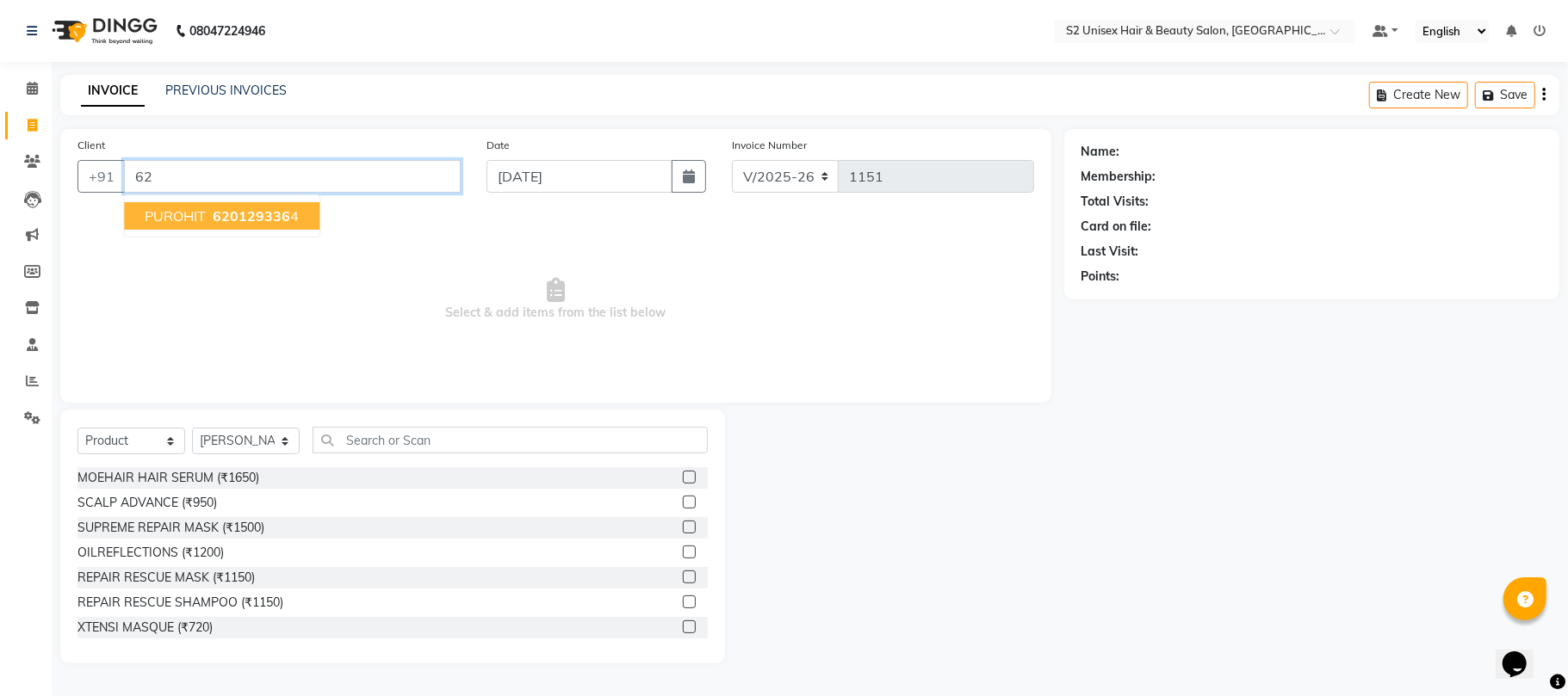
type input "6"
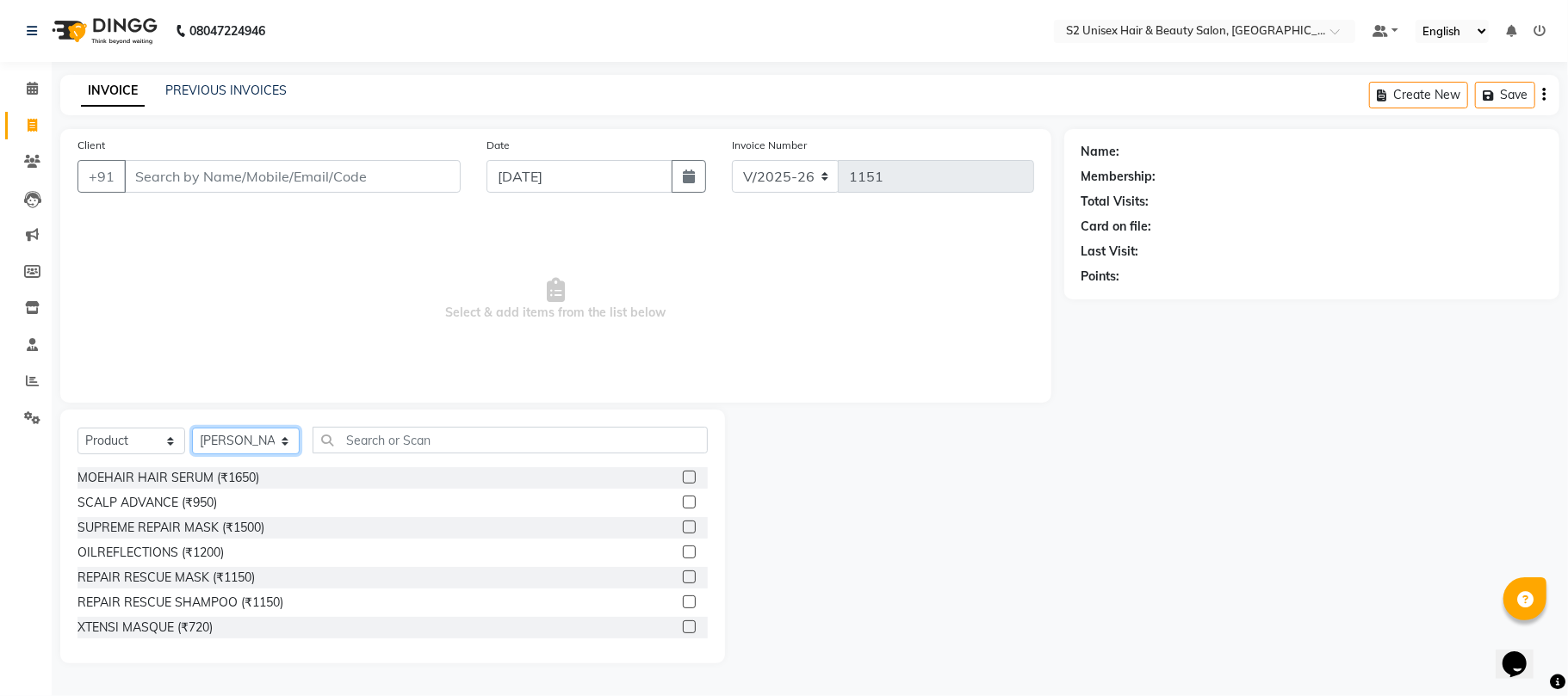
click at [271, 446] on select "Select Stylist [PERSON_NAME] Gulshan KHUSHI [PERSON_NAME] [PERSON_NAME] S2 salo…" at bounding box center [246, 442] width 107 height 27
select select "20295"
click at [192, 428] on select "Select Stylist [PERSON_NAME] Gulshan KHUSHI [PERSON_NAME] [PERSON_NAME] S2 salo…" at bounding box center [246, 442] width 107 height 27
click at [518, 439] on input "text" at bounding box center [509, 441] width 395 height 27
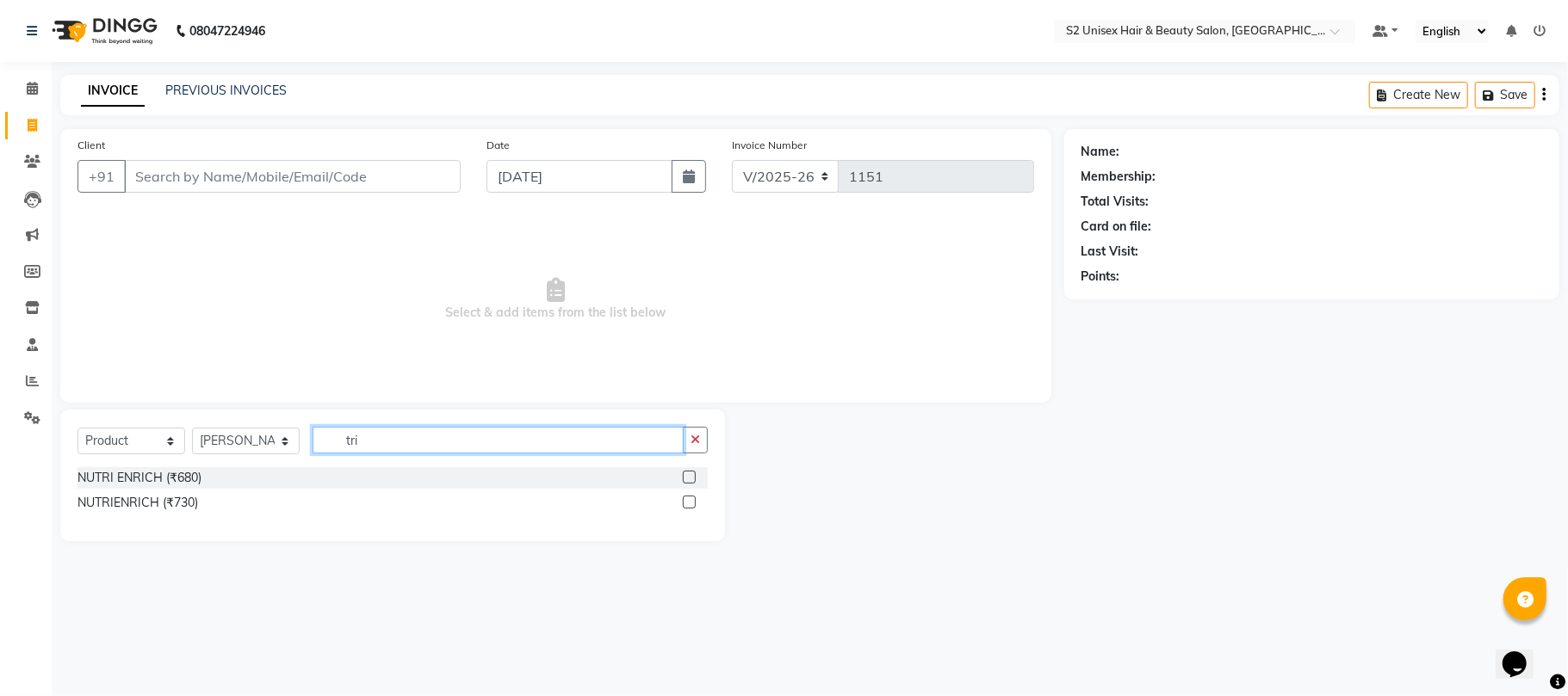
type input "tri"
click at [110, 442] on select "Select Service Product Membership Package Voucher Prepaid Gift Card" at bounding box center [131, 442] width 107 height 27
select select "service"
click at [77, 428] on select "Select Service Product Membership Package Voucher Prepaid Gift Card" at bounding box center [131, 442] width 107 height 27
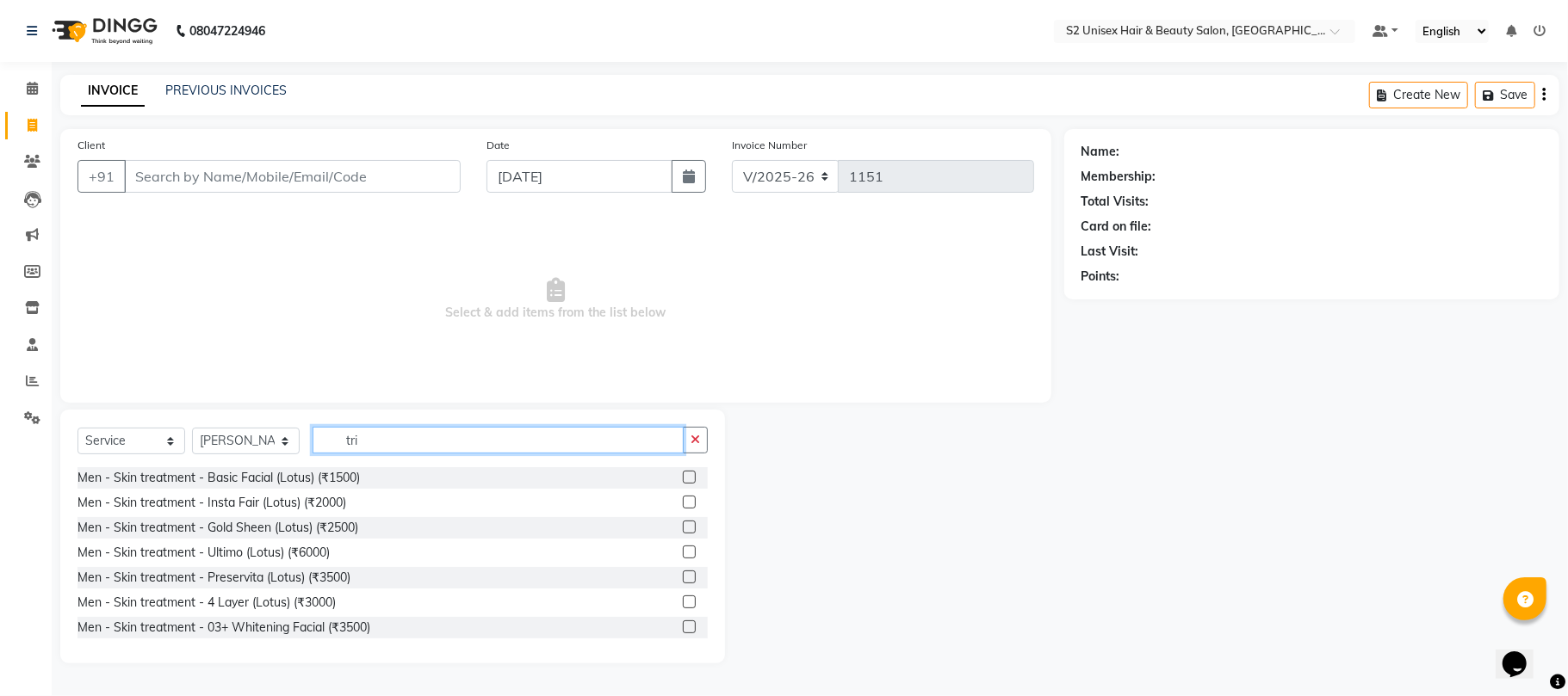
click at [407, 442] on input "tri" at bounding box center [498, 441] width 371 height 27
type input "tri"
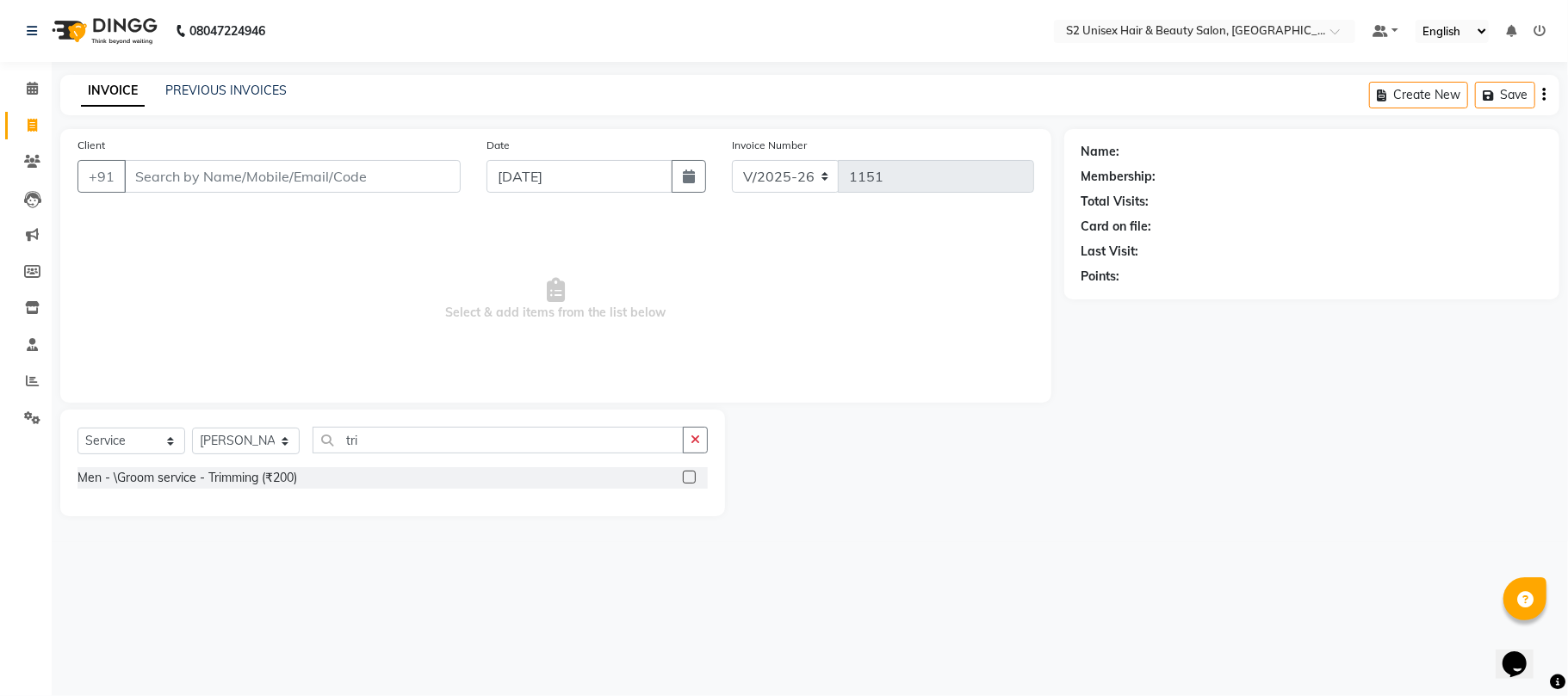
click at [683, 478] on label at bounding box center [688, 477] width 13 height 13
click at [683, 478] on input "checkbox" at bounding box center [688, 478] width 12 height 12
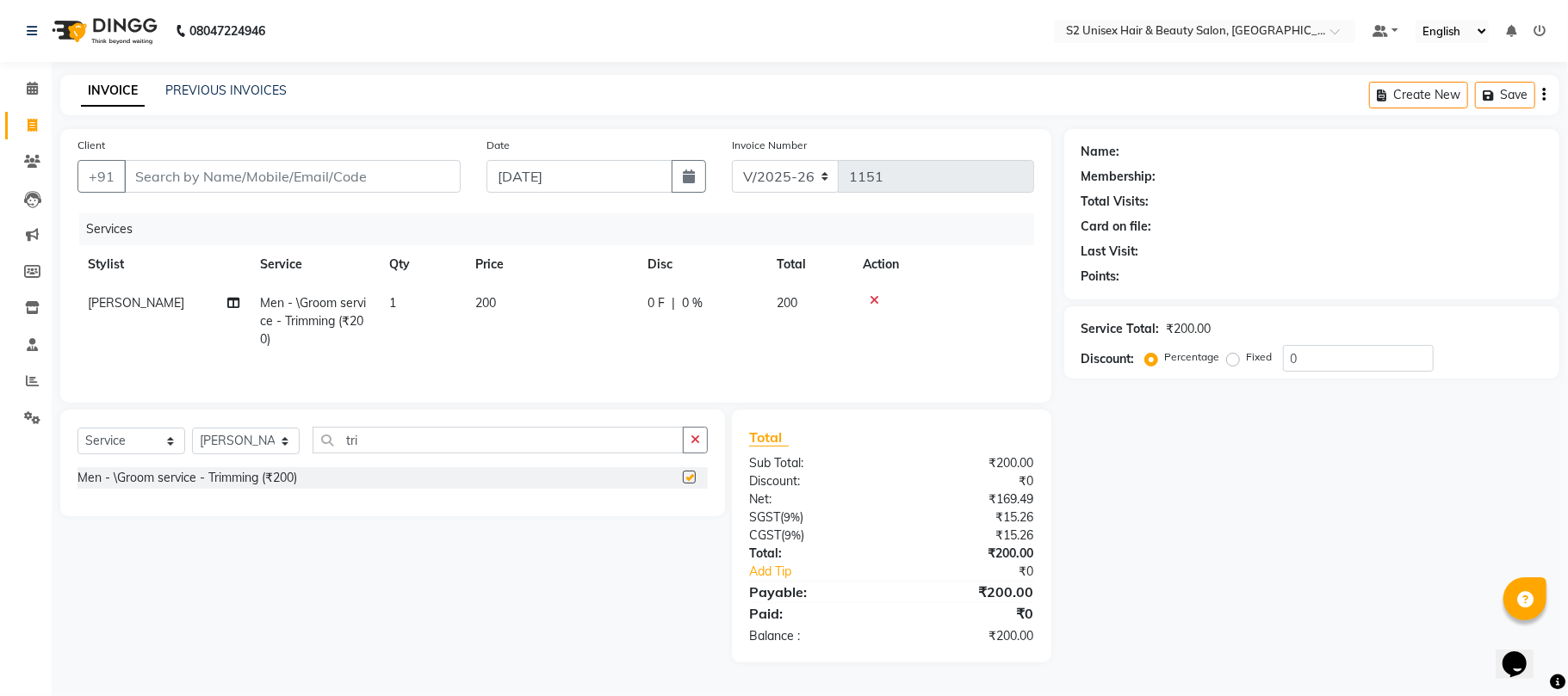
checkbox input "false"
click at [690, 446] on icon "button" at bounding box center [695, 440] width 10 height 12
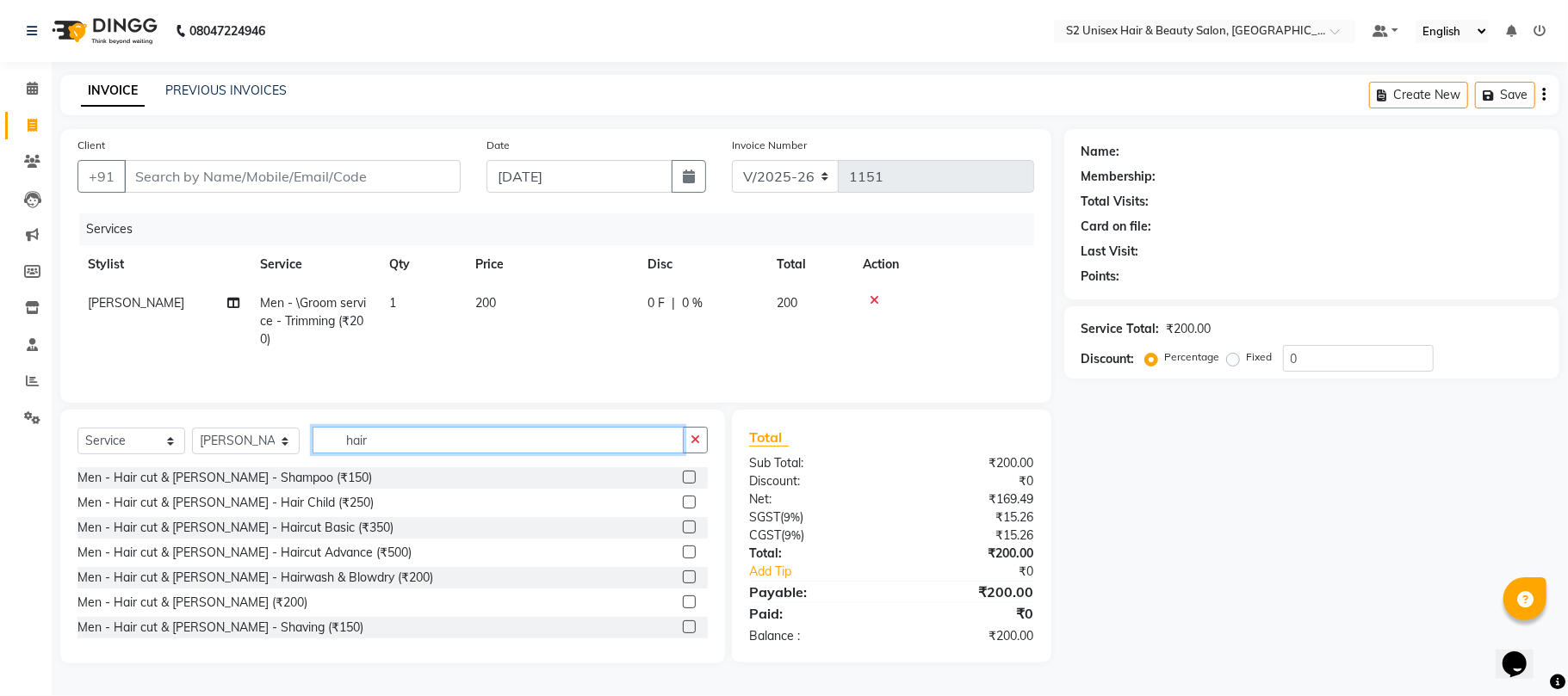
type input "hair"
click at [682, 576] on label at bounding box center [688, 576] width 13 height 13
click at [682, 576] on input "checkbox" at bounding box center [688, 578] width 12 height 12
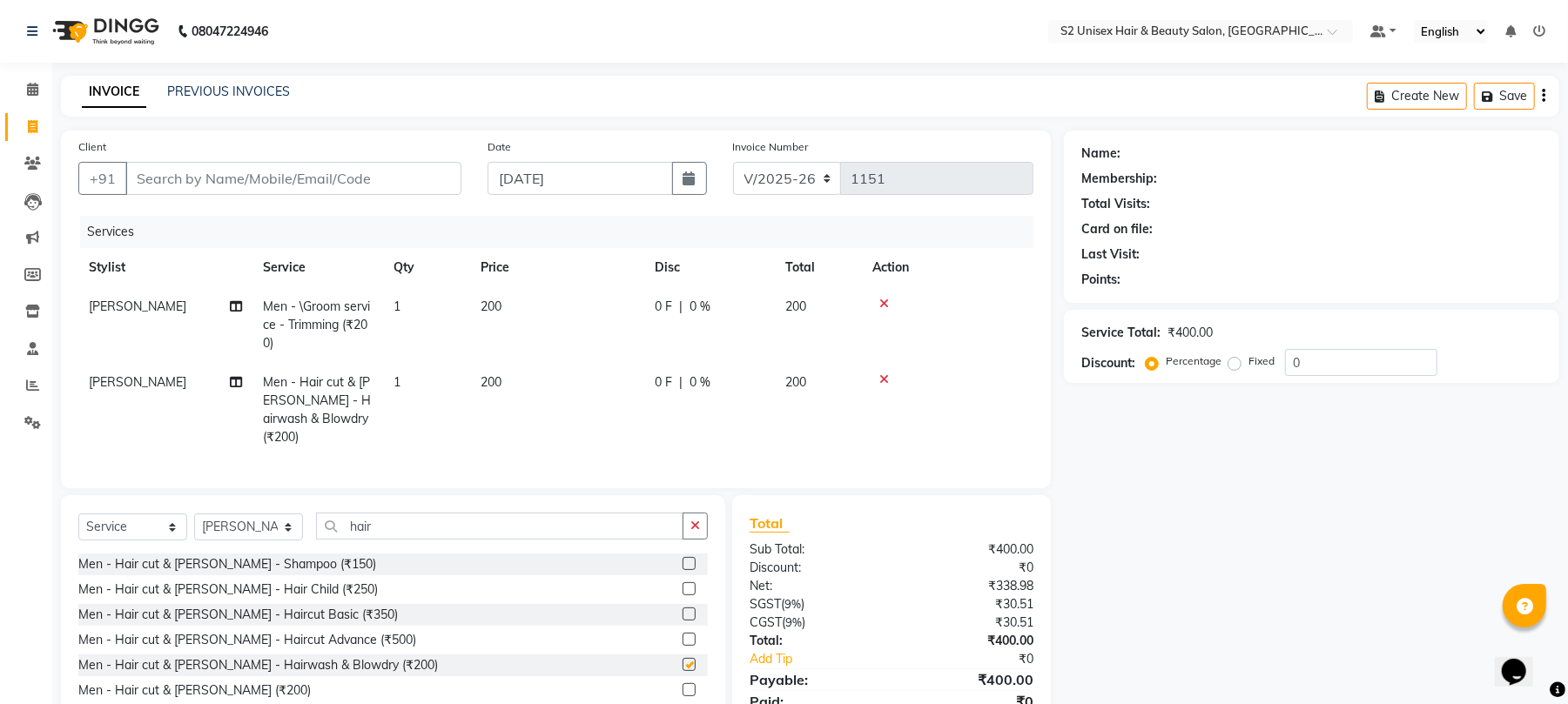
checkbox input "false"
click at [702, 526] on button "button" at bounding box center [695, 527] width 25 height 27
click at [214, 530] on select "Select Stylist [PERSON_NAME] Gulshan KHUSHI [PERSON_NAME] [PERSON_NAME] S2 salo…" at bounding box center [248, 527] width 109 height 27
select select "20318"
click at [195, 513] on select "Select Stylist [PERSON_NAME] Gulshan KHUSHI [PERSON_NAME] [PERSON_NAME] S2 salo…" at bounding box center [248, 527] width 109 height 27
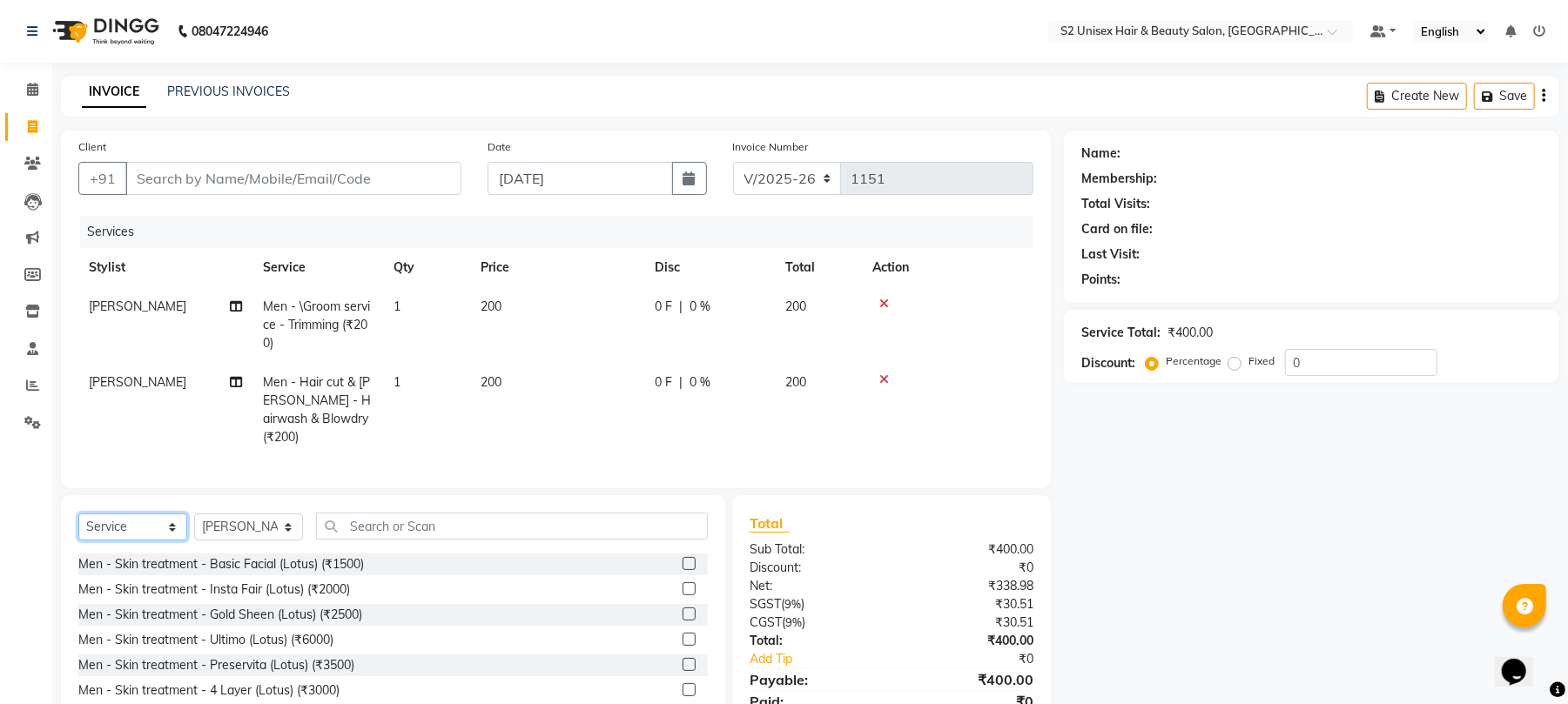
click at [136, 515] on select "Select Service Product Membership Package Voucher Prepaid Gift Card" at bounding box center [132, 527] width 109 height 27
select select "product"
click at [78, 513] on select "Select Service Product Membership Package Voucher Prepaid Gift Card" at bounding box center [132, 527] width 109 height 27
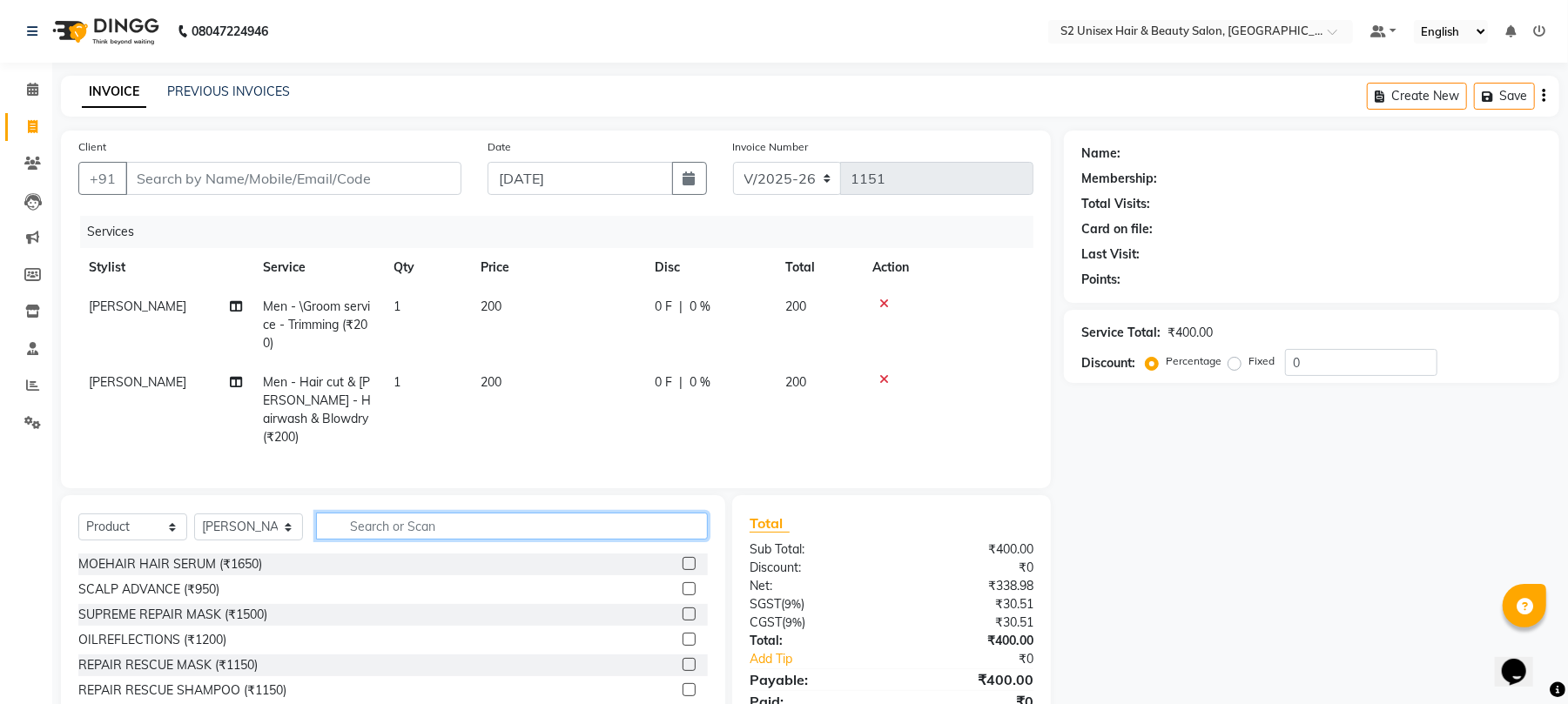
click at [399, 527] on input "text" at bounding box center [511, 527] width 392 height 27
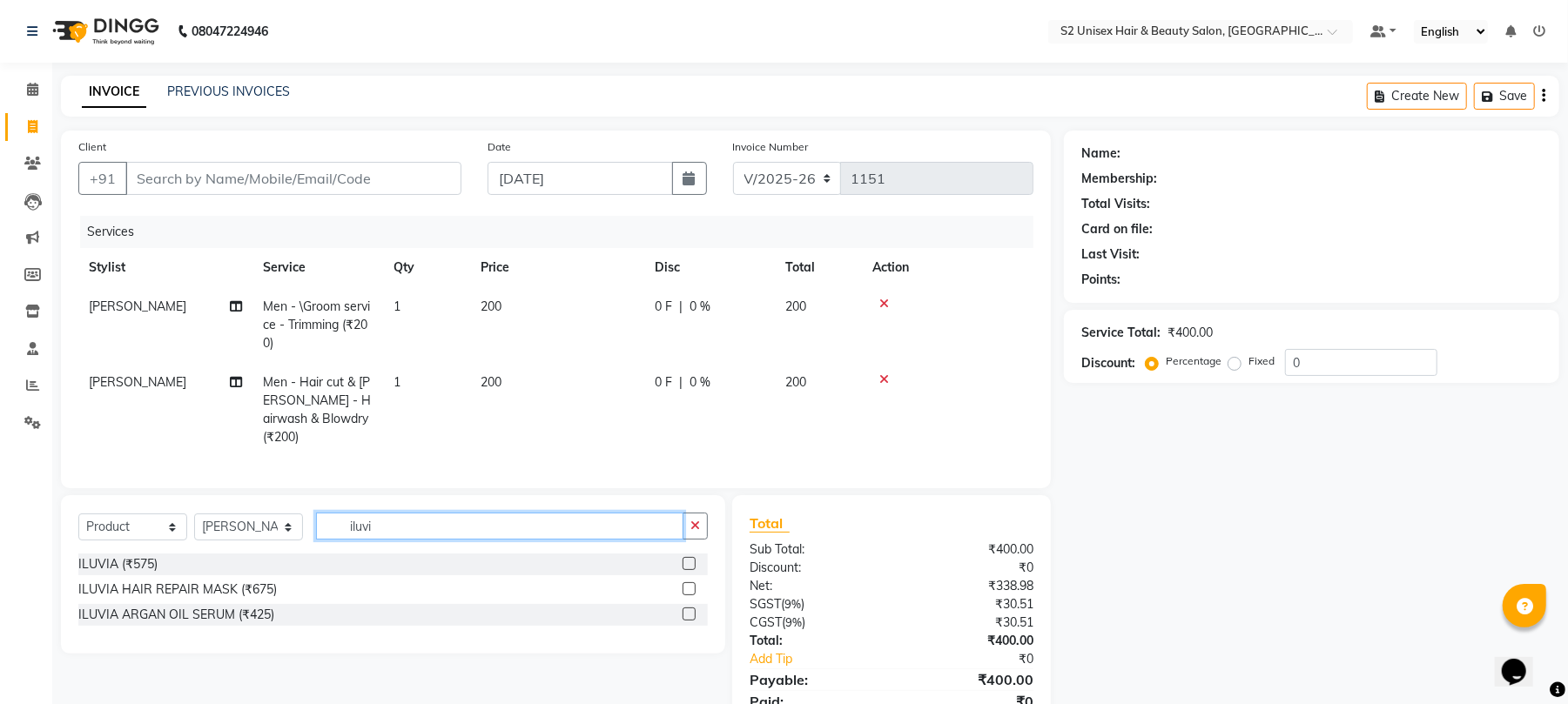
type input "iluvi"
click at [687, 615] on label at bounding box center [688, 614] width 13 height 13
click at [687, 615] on input "checkbox" at bounding box center [688, 615] width 12 height 12
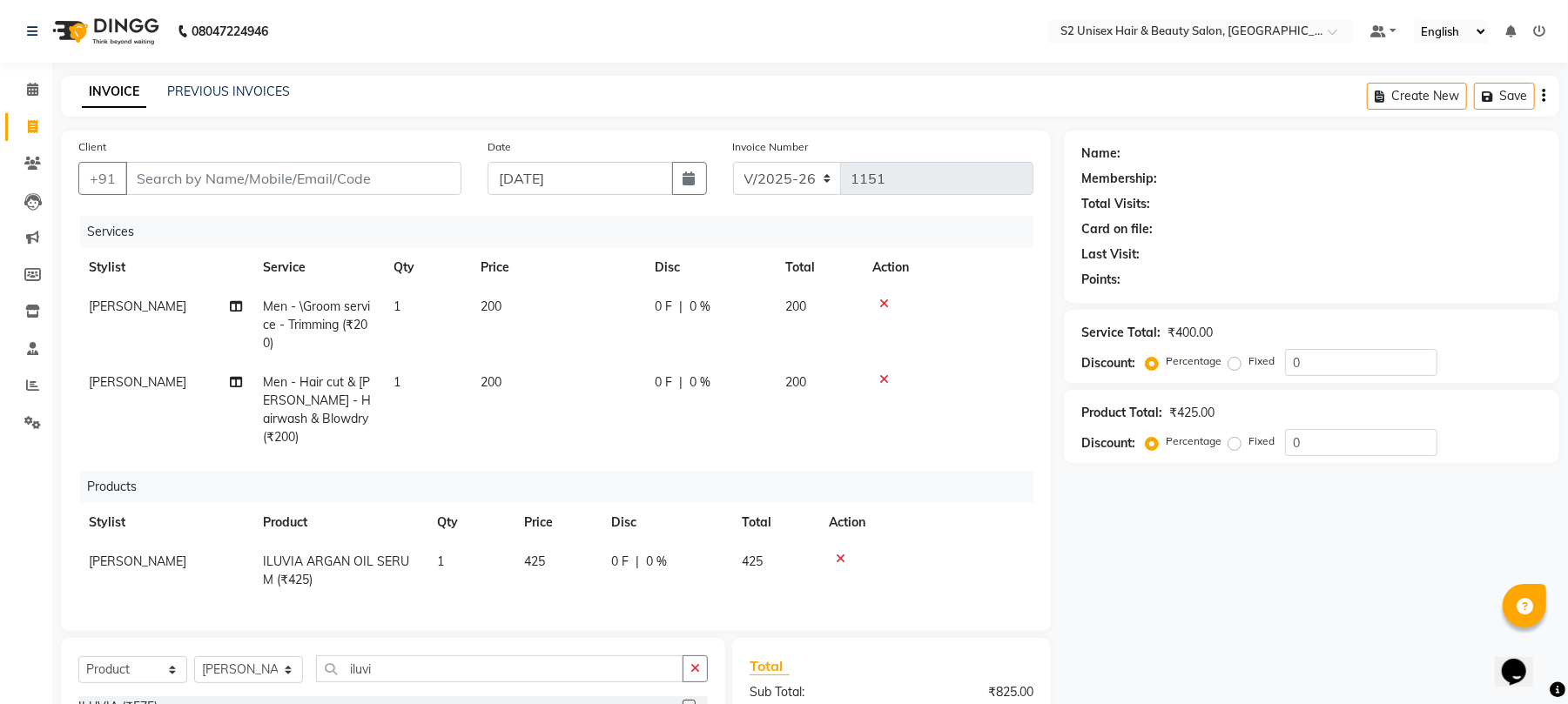
checkbox input "false"
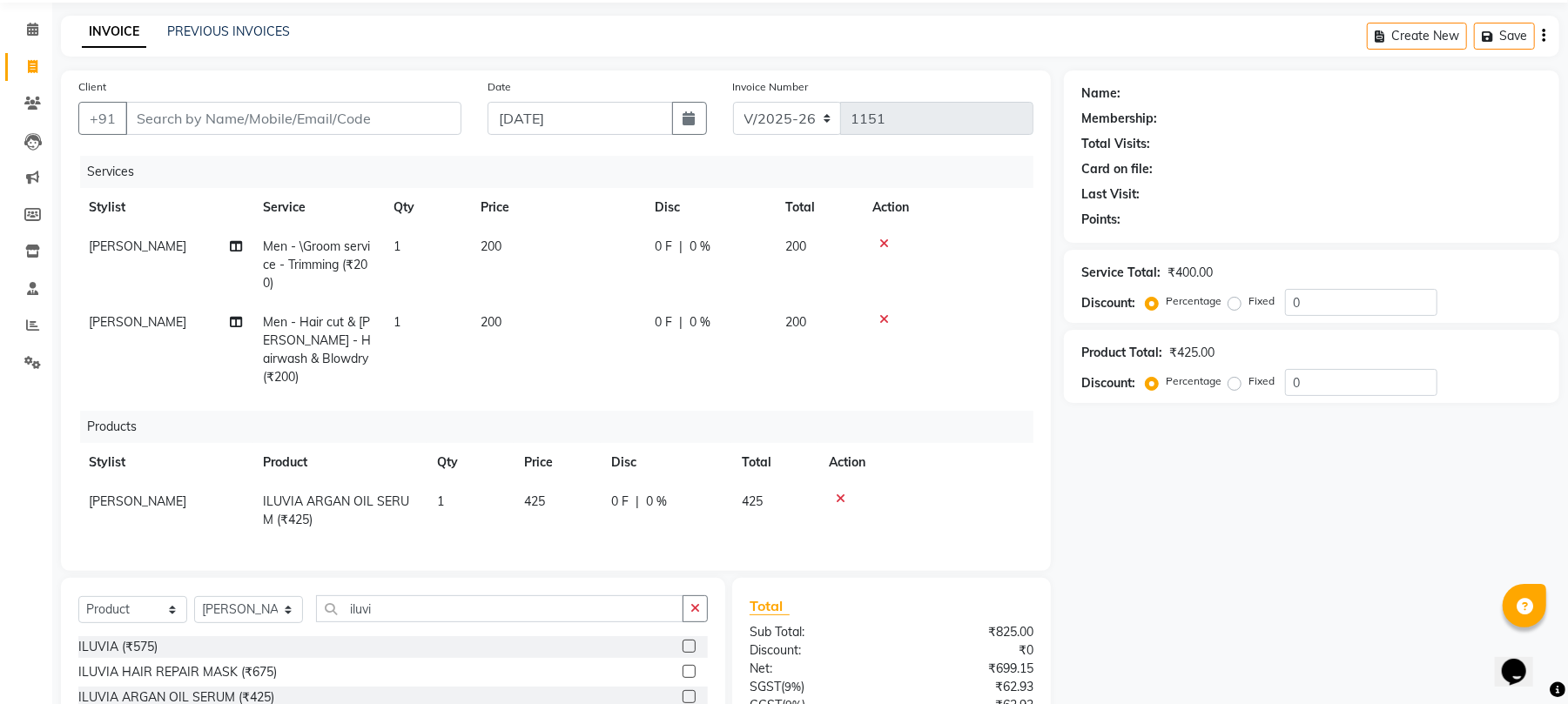
scroll to position [115, 0]
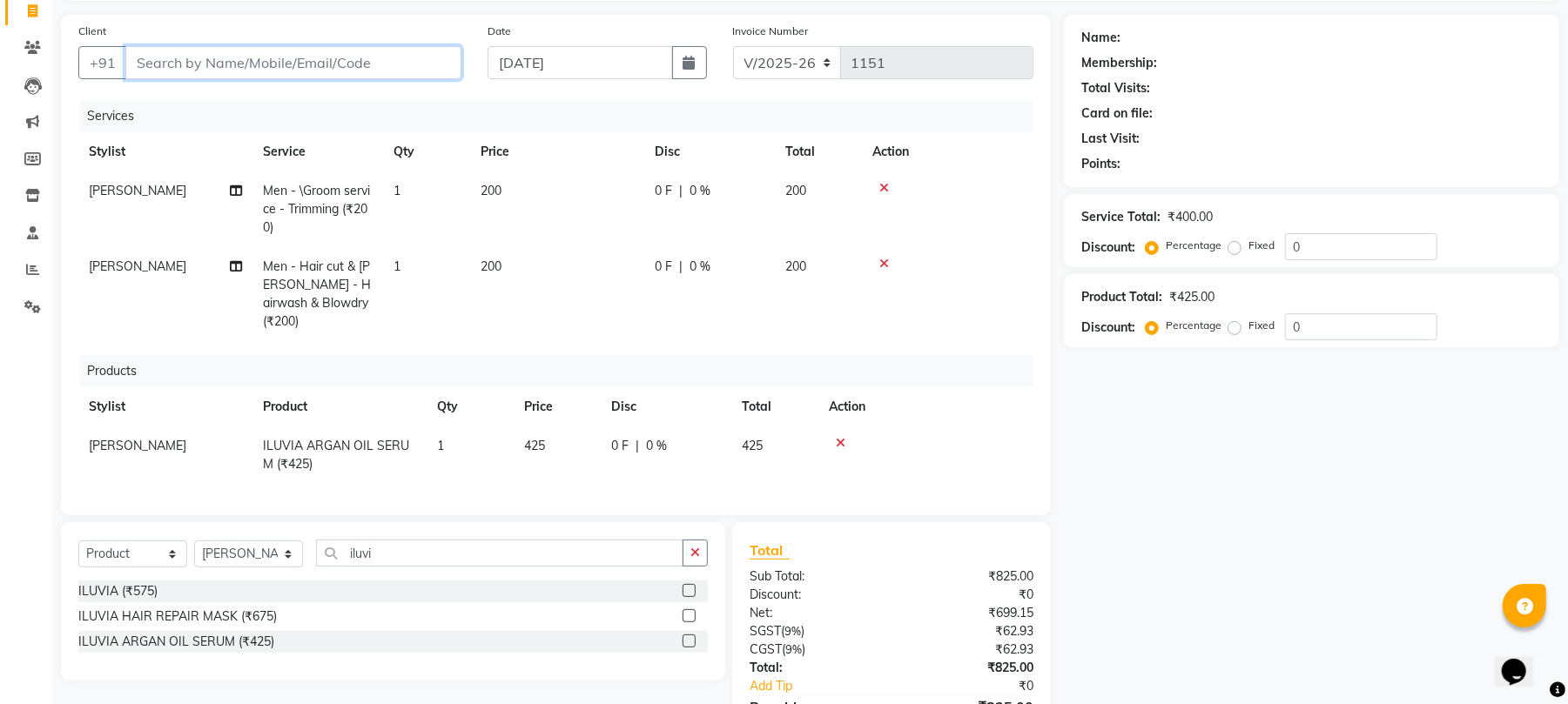
click at [415, 60] on input "Client" at bounding box center [293, 63] width 336 height 33
click at [410, 49] on input "Client" at bounding box center [293, 63] width 336 height 33
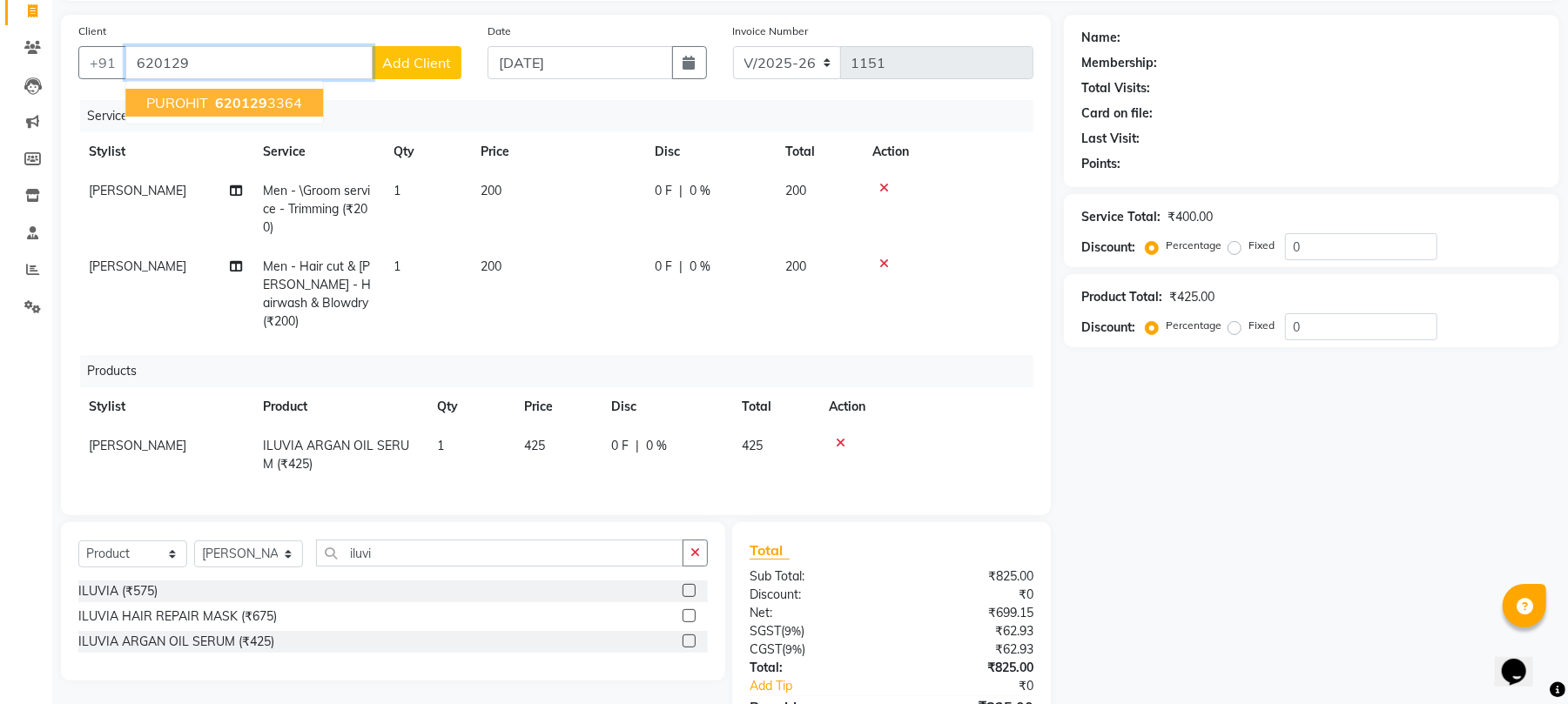
click at [217, 105] on span "620129" at bounding box center [240, 103] width 52 height 18
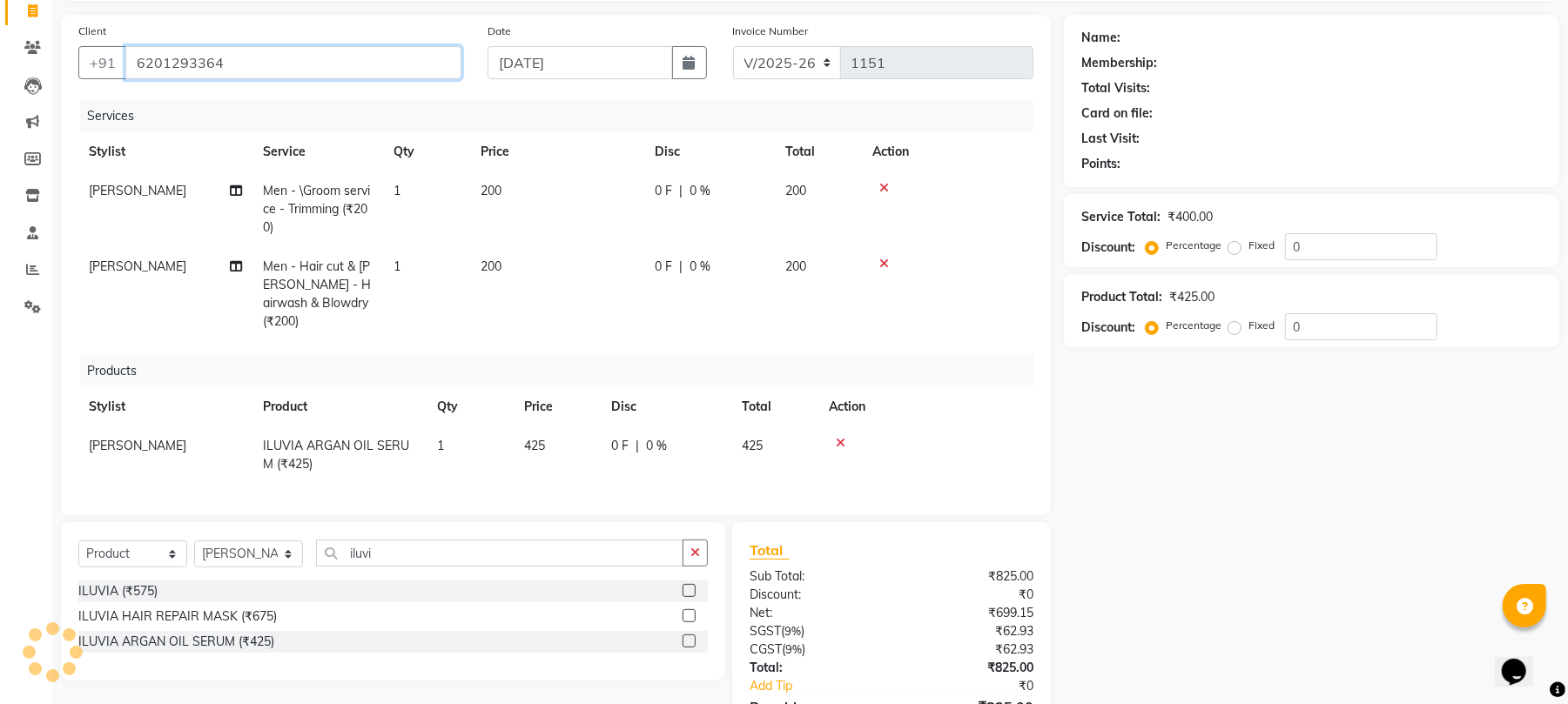
type input "6201293364"
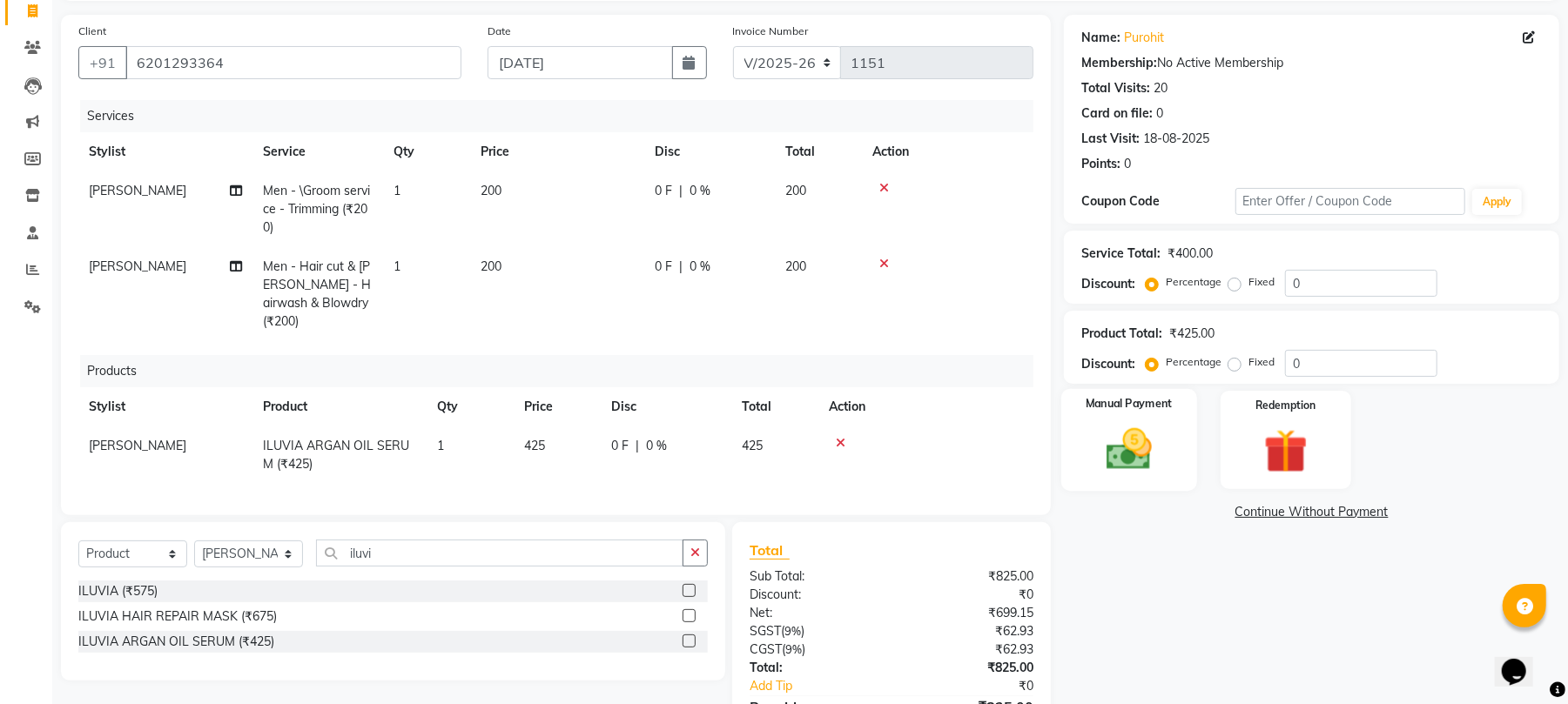
click at [1114, 447] on img at bounding box center [1129, 450] width 75 height 53
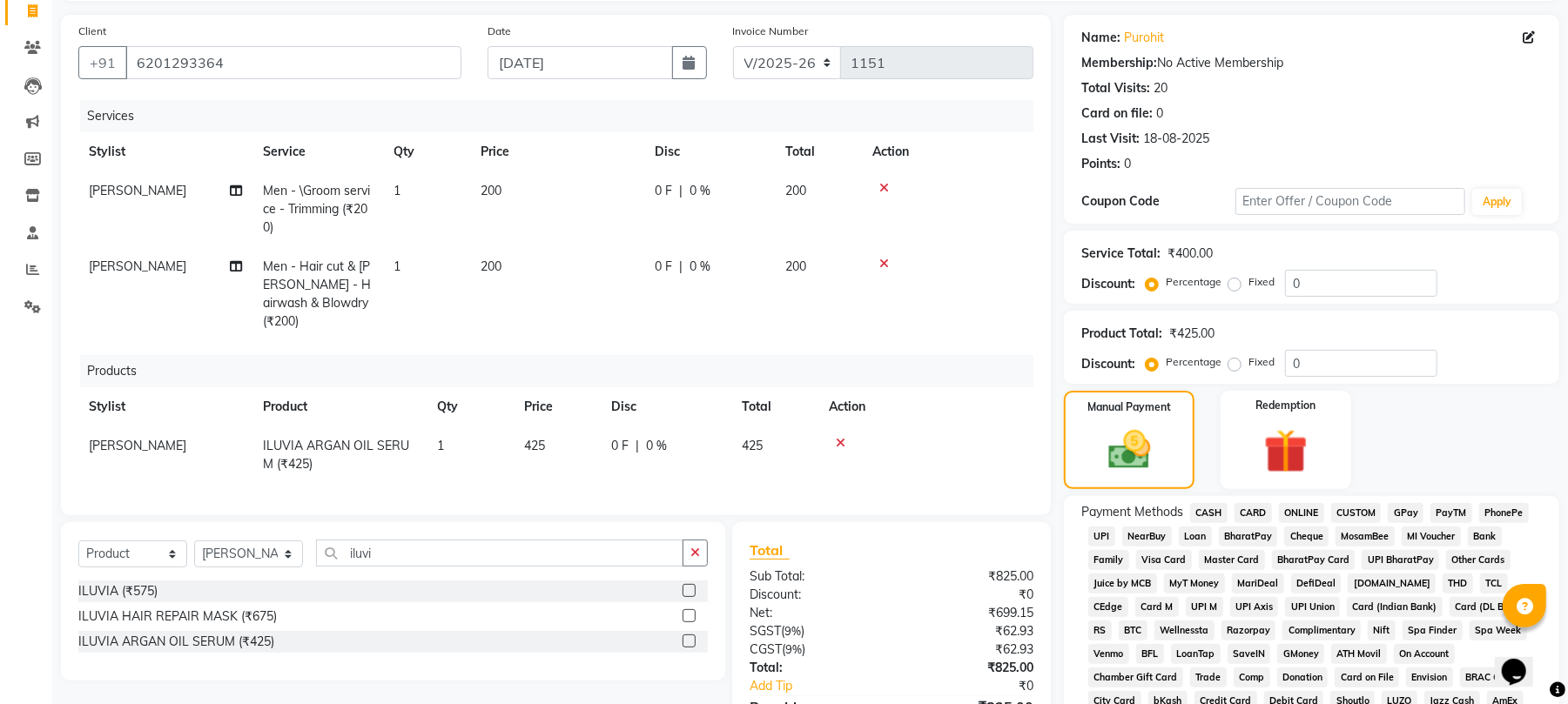
click at [1300, 509] on span "ONLINE" at bounding box center [1301, 513] width 45 height 20
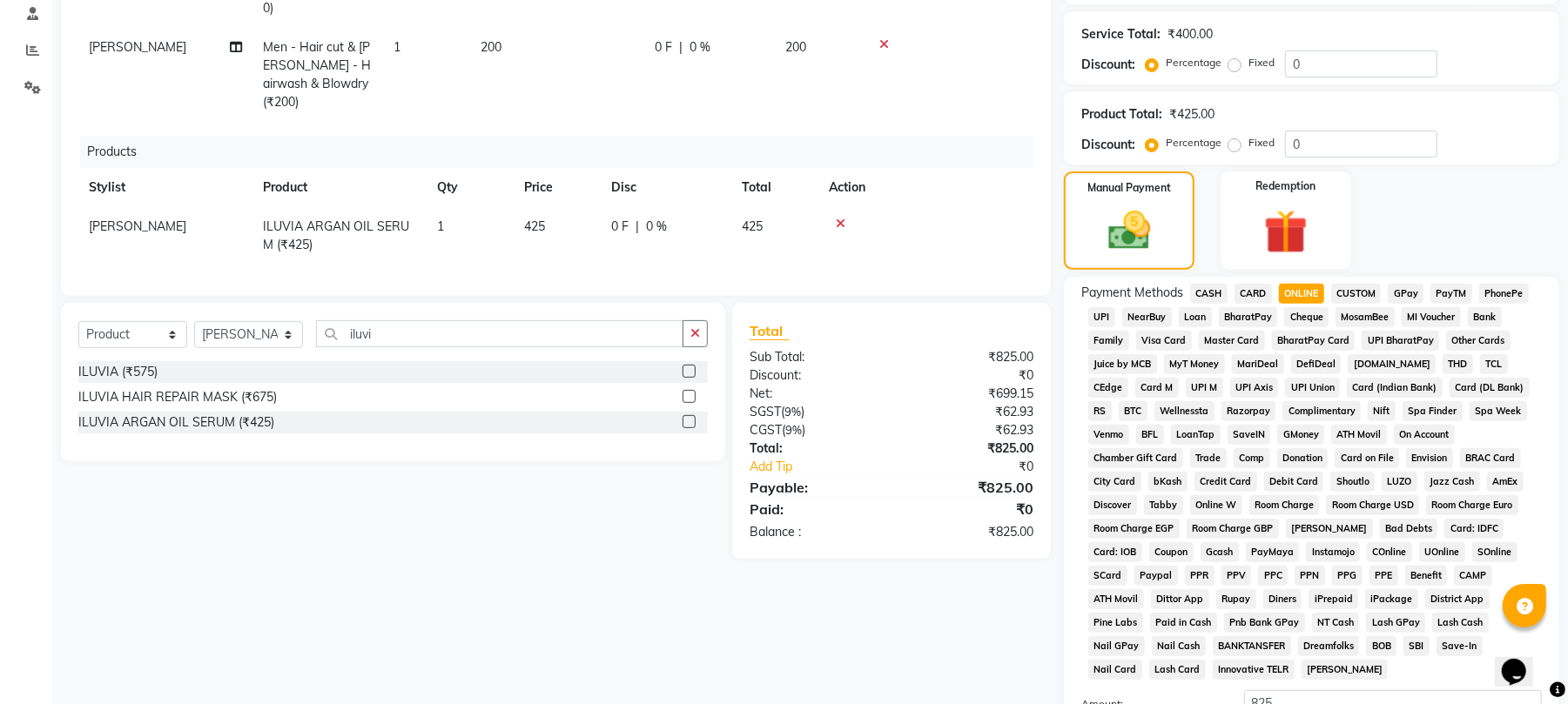
scroll to position [522, 0]
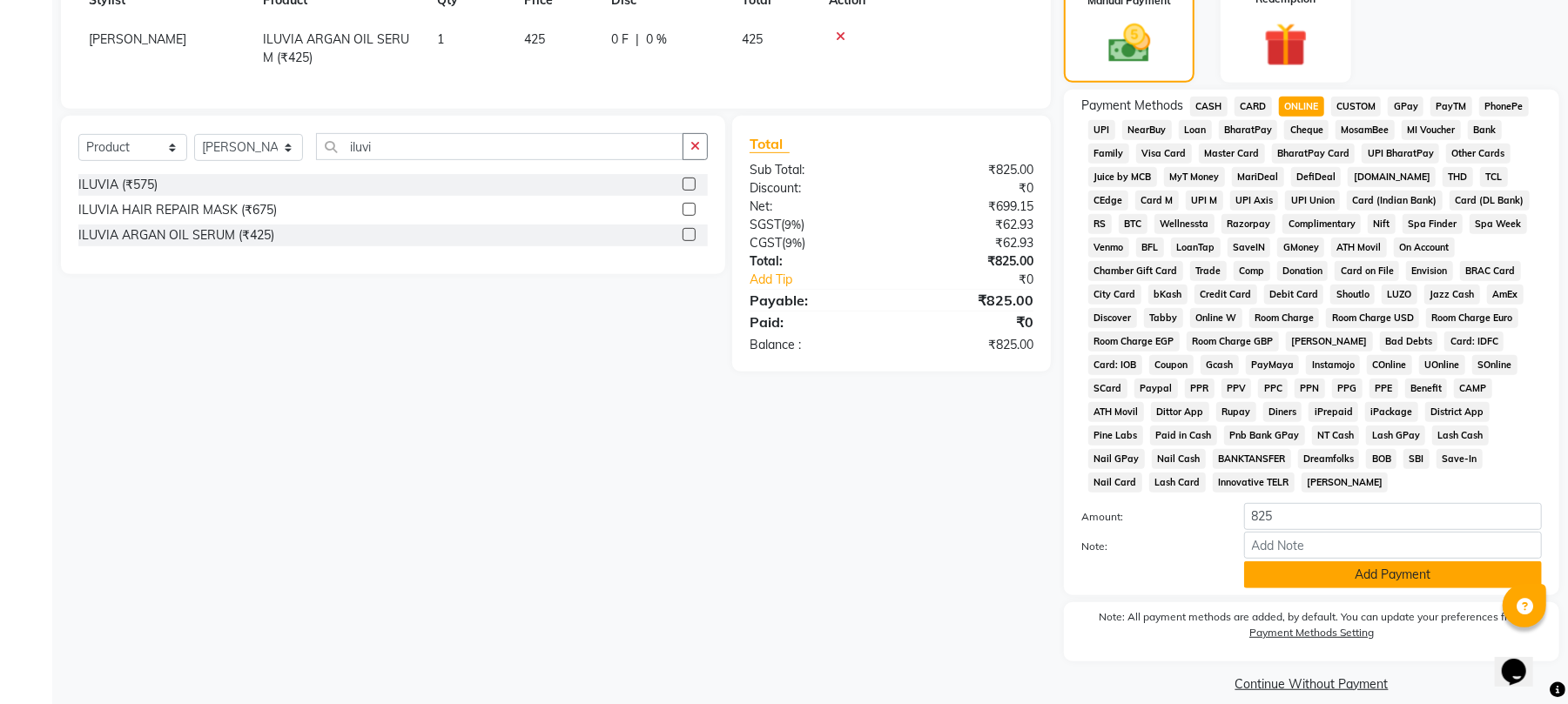
click at [1299, 561] on button "Add Payment" at bounding box center [1393, 575] width 298 height 27
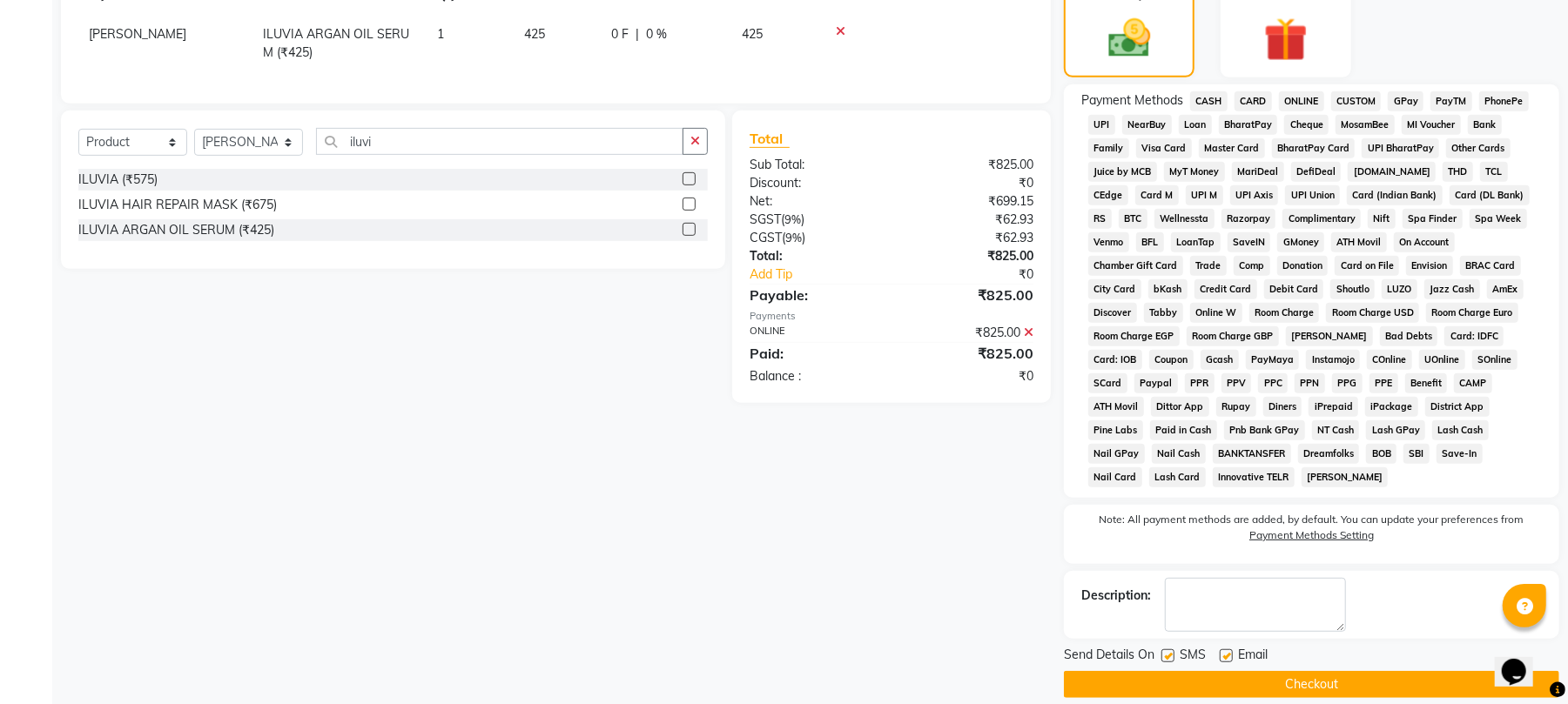
scroll to position [529, 0]
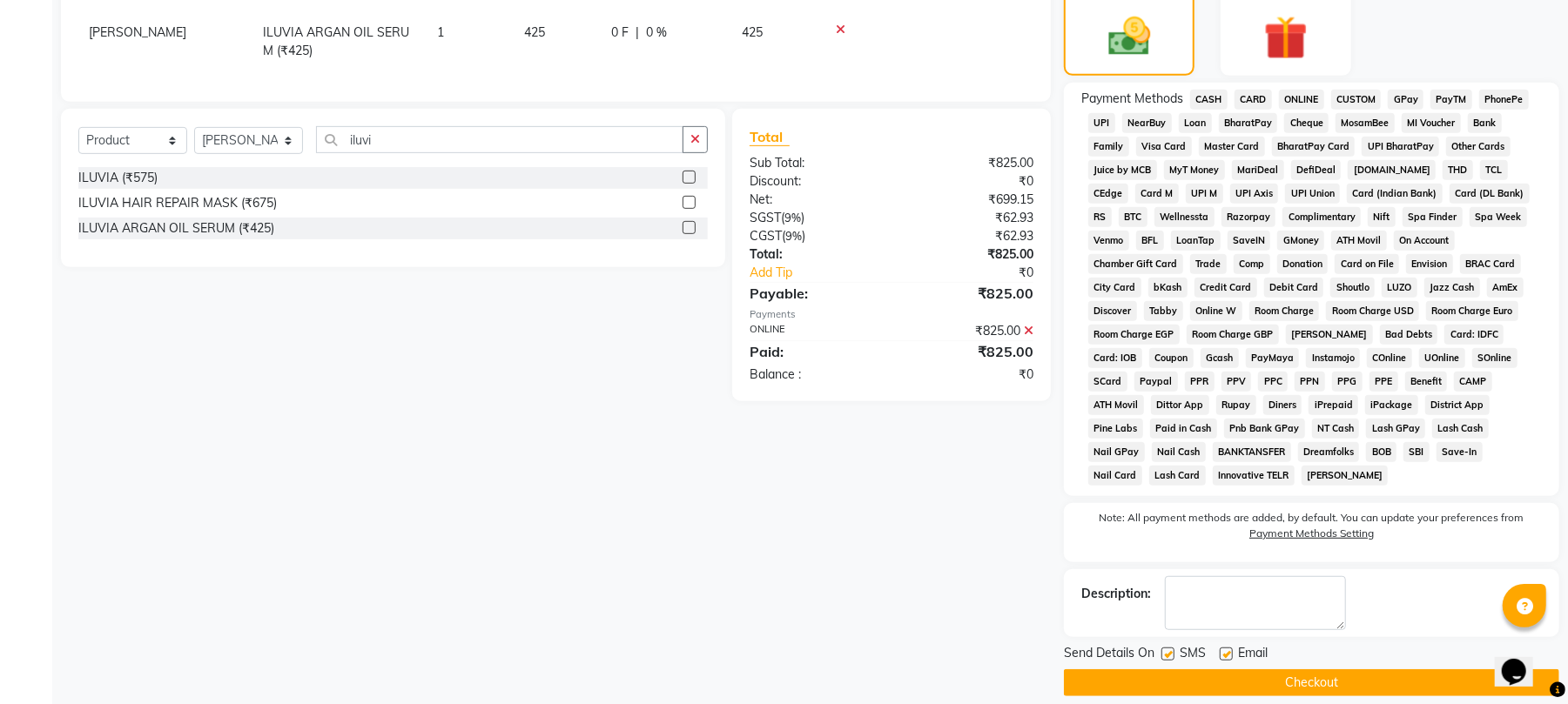
click at [1311, 670] on button "Checkout" at bounding box center [1311, 683] width 496 height 27
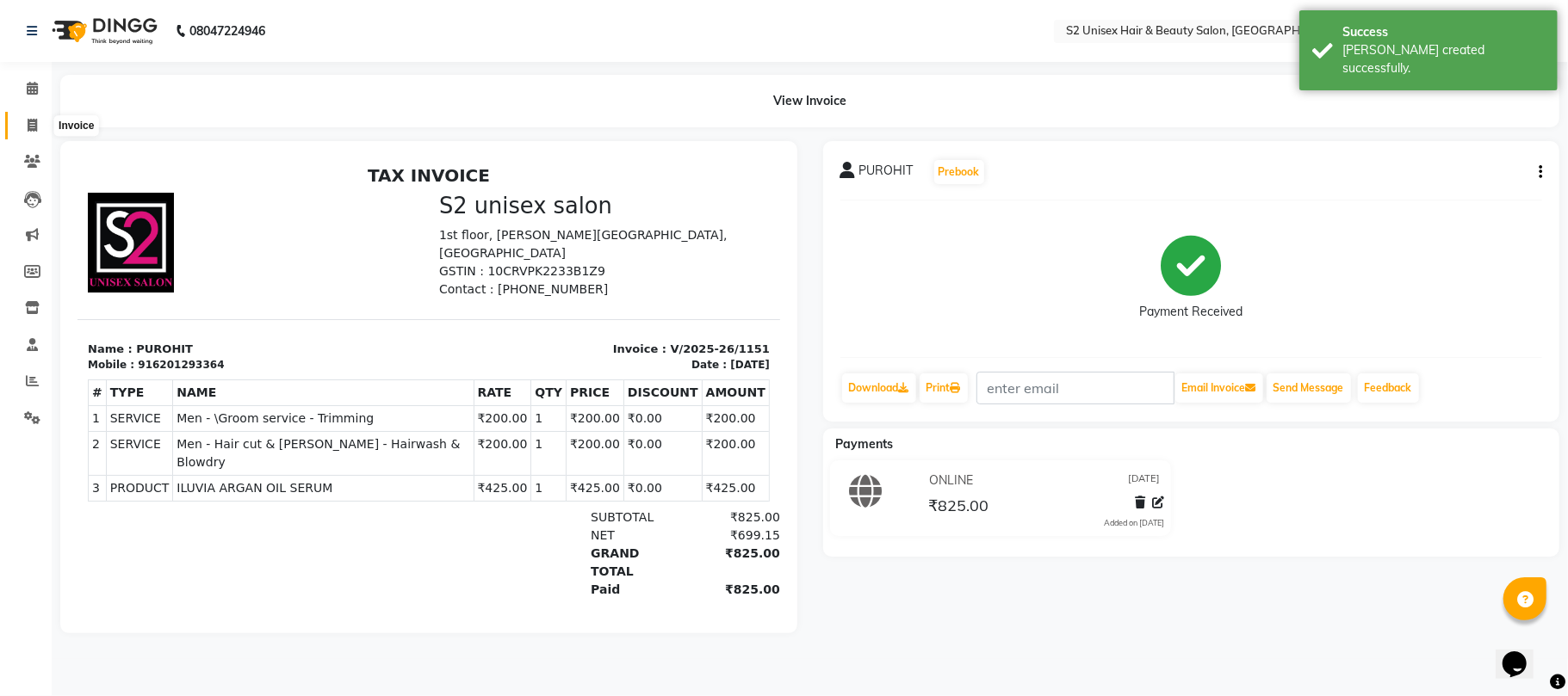
click at [42, 118] on span at bounding box center [32, 126] width 30 height 19
select select "service"
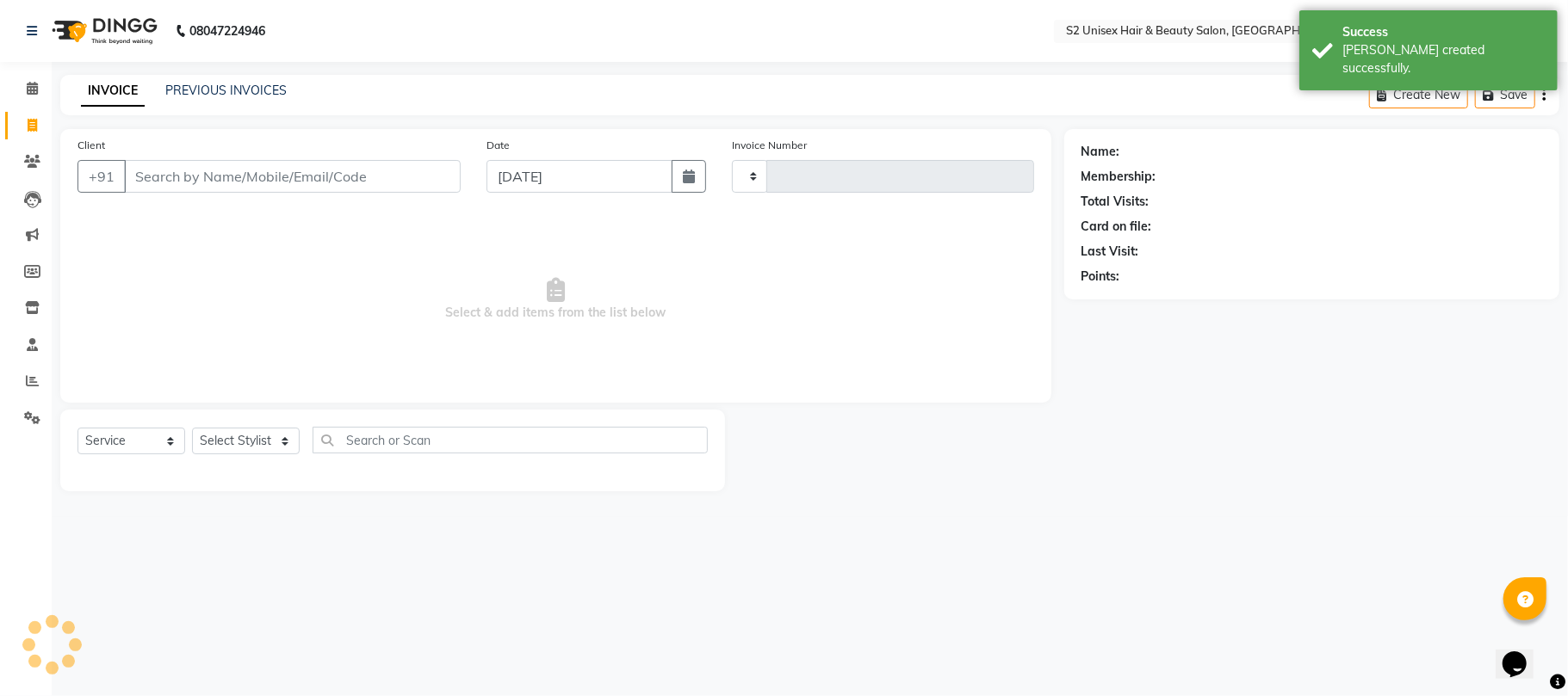
type input "1152"
select select "3982"
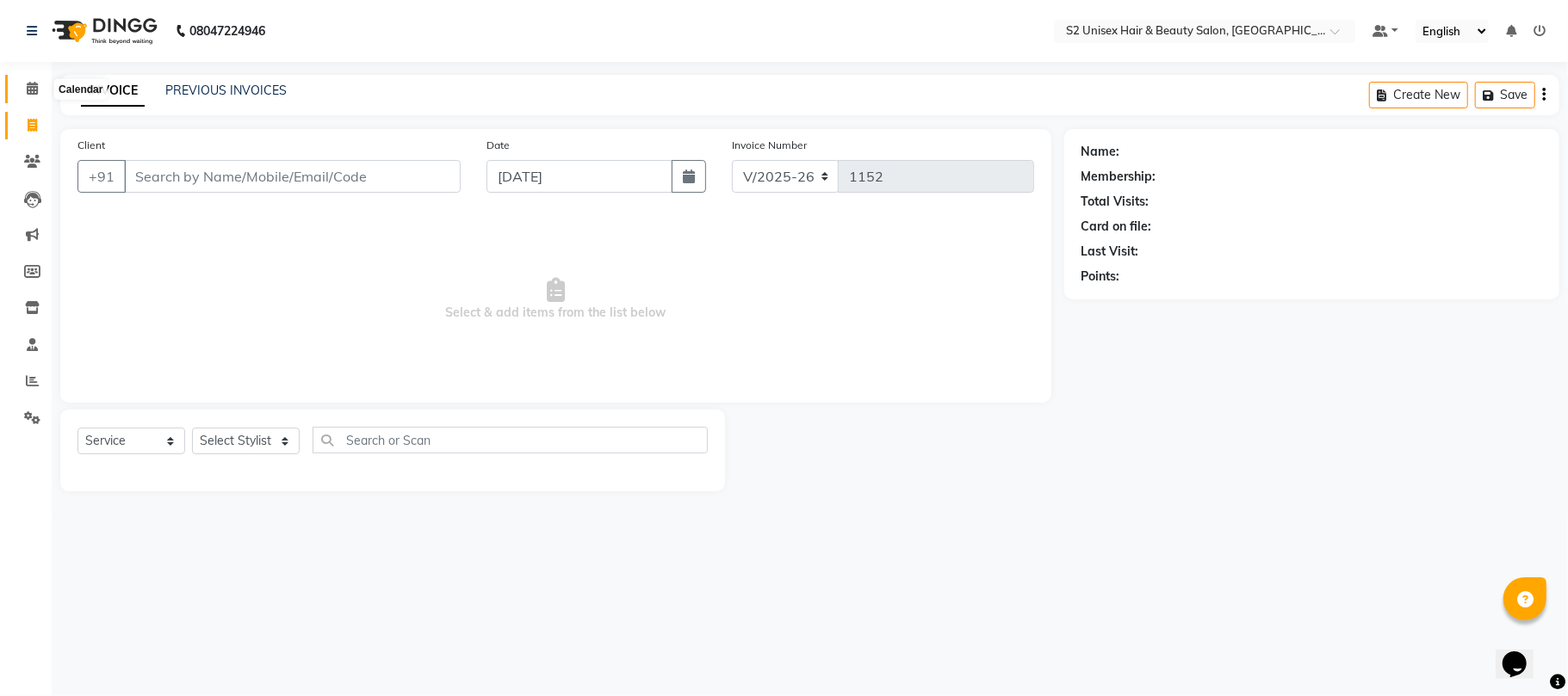
click at [29, 84] on icon at bounding box center [33, 88] width 12 height 13
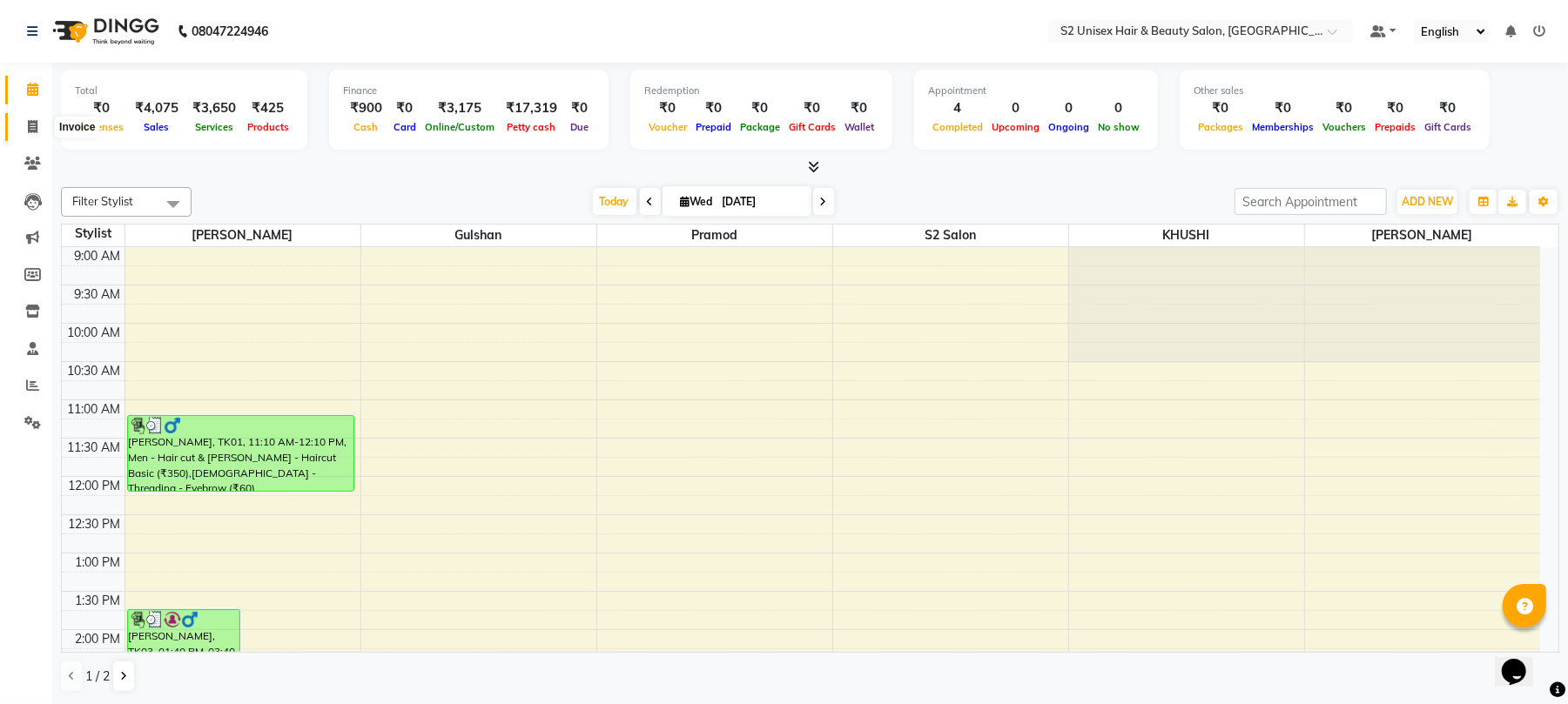
click at [22, 127] on span at bounding box center [32, 127] width 30 height 20
select select "service"
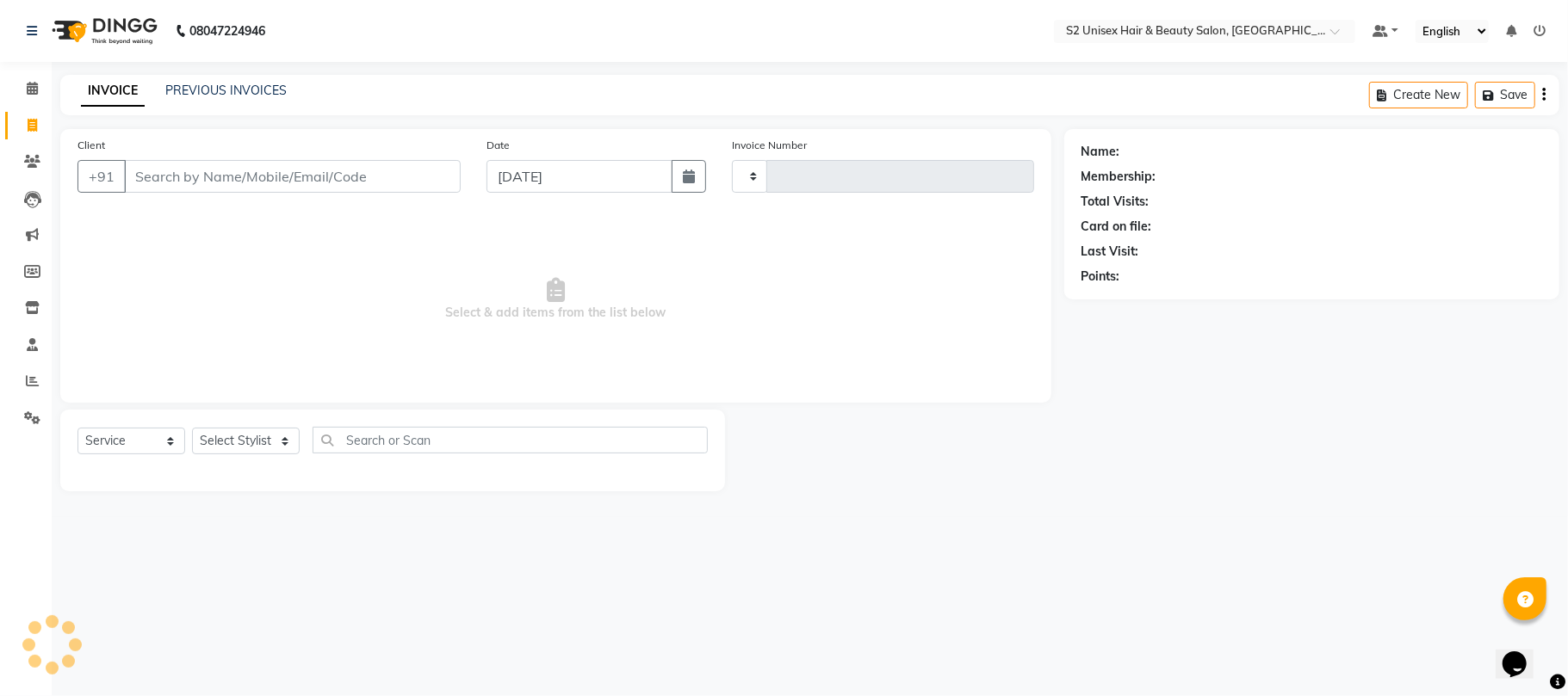
type input "1152"
select select "3982"
click at [204, 82] on link "PREVIOUS INVOICES" at bounding box center [226, 90] width 122 height 15
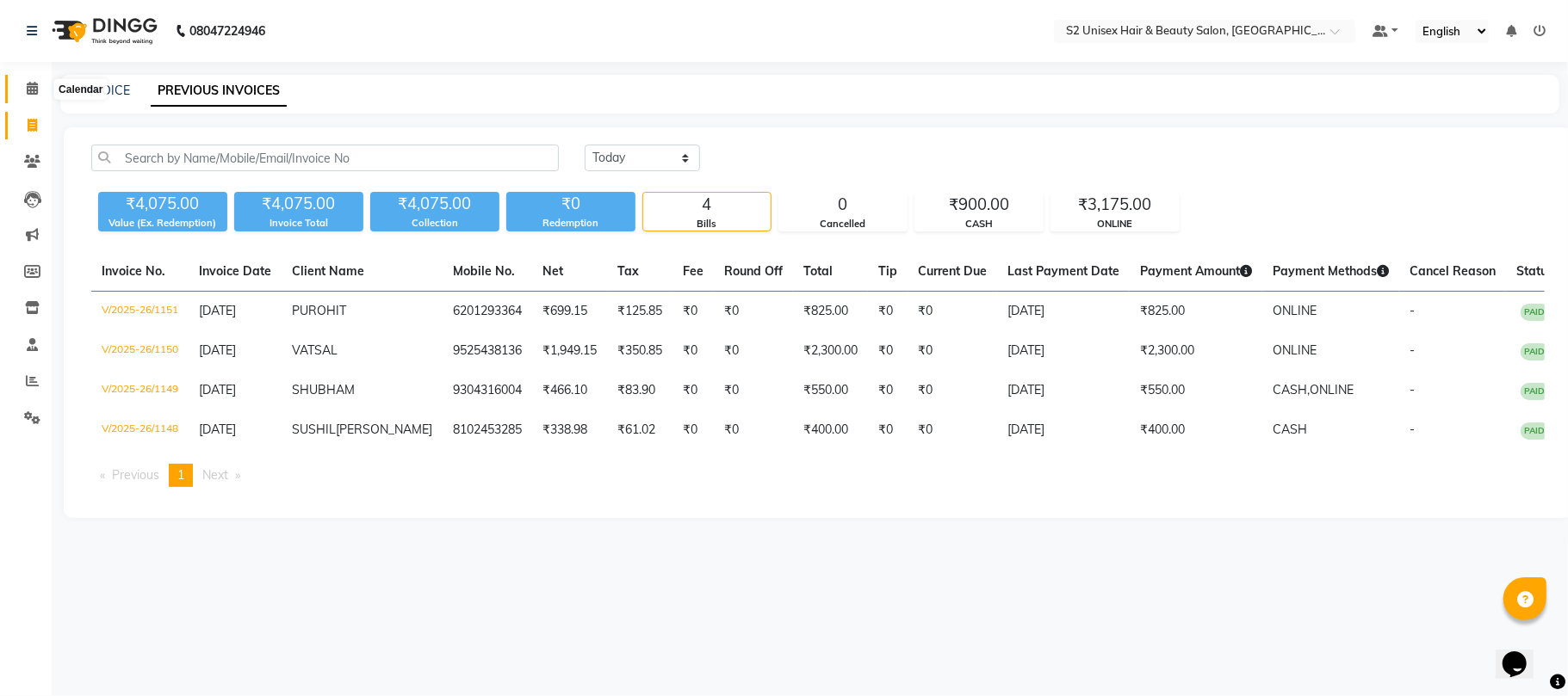
click at [33, 88] on icon at bounding box center [33, 88] width 12 height 13
